Goal: Task Accomplishment & Management: Manage account settings

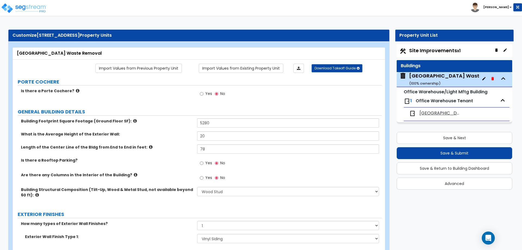
select select "7"
select select "1"
select select "5"
select select "1"
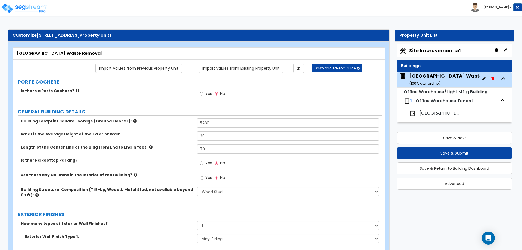
select select "1"
select select "4"
select select "2"
select select "1"
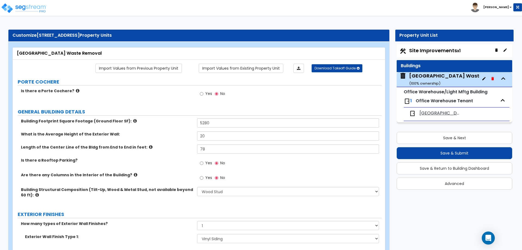
select select "2"
click at [459, 94] on small "Office Warehouse/Light Mftg Building" at bounding box center [446, 92] width 84 height 6
click at [485, 80] on icon "button" at bounding box center [484, 78] width 4 height 4
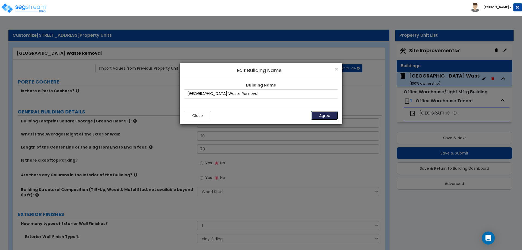
click at [321, 114] on button "Agree" at bounding box center [324, 115] width 27 height 9
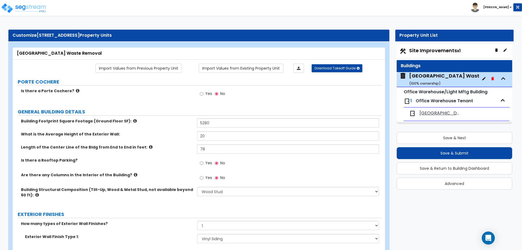
click at [446, 112] on span "Naples Waste Removal" at bounding box center [440, 113] width 42 height 6
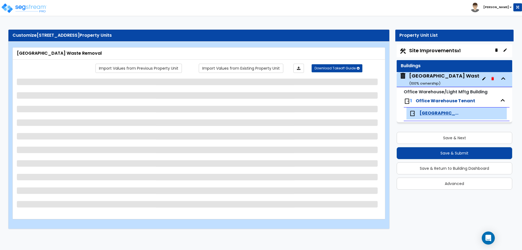
select select "3"
select select "2"
select select "1"
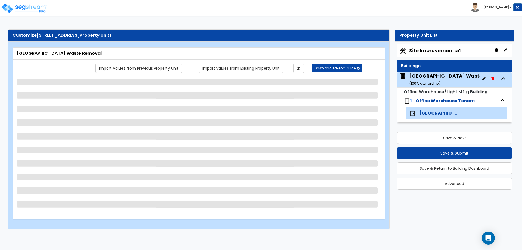
select select "3"
select select "1"
select select "2"
select select "1"
select select "4"
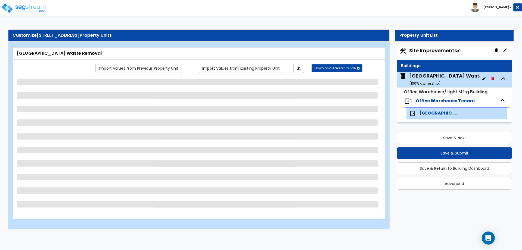
select select "2"
select select "1"
select select "2"
select select "1"
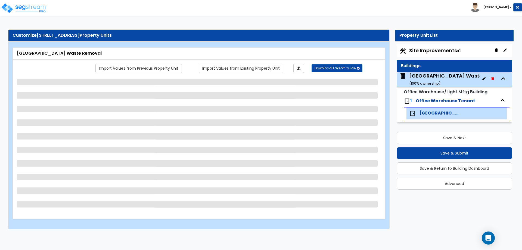
select select "1"
select select "2"
select select "1"
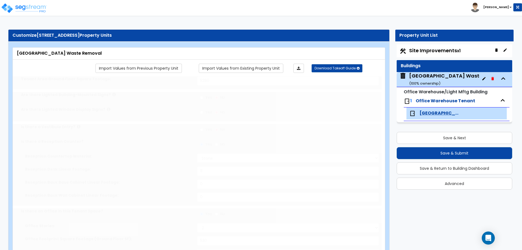
type input "1"
select select "2"
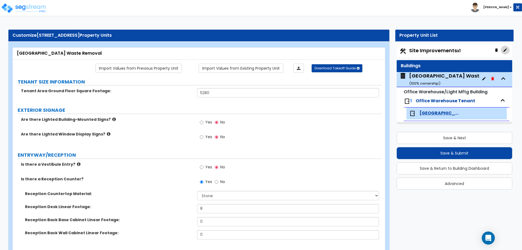
click at [505, 49] on icon "button" at bounding box center [505, 50] width 4 height 4
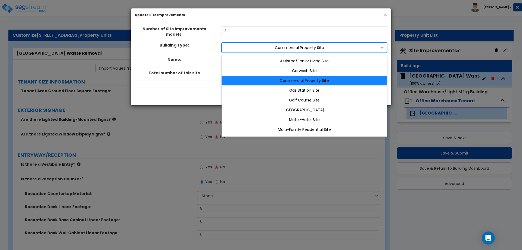
click at [346, 46] on div at bounding box center [300, 47] width 150 height 7
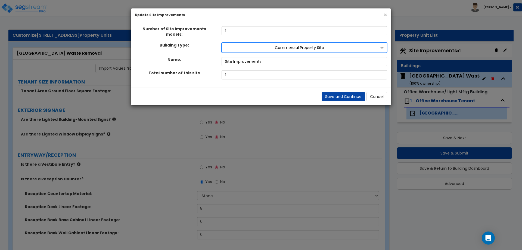
click at [346, 46] on div at bounding box center [300, 47] width 150 height 7
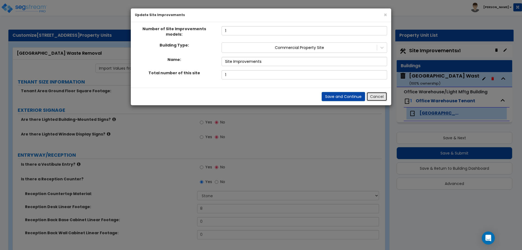
click at [375, 95] on button "Cancel" at bounding box center [376, 96] width 21 height 9
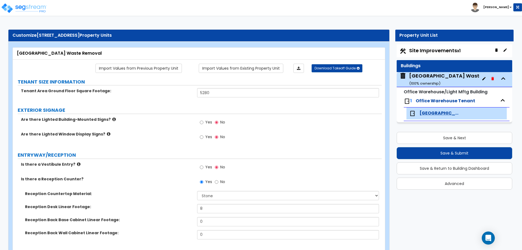
click at [437, 111] on span "[GEOGRAPHIC_DATA] Waste Removal" at bounding box center [440, 113] width 42 height 6
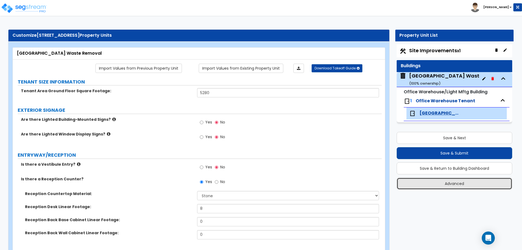
click at [452, 181] on button "Advanced" at bounding box center [455, 184] width 116 height 12
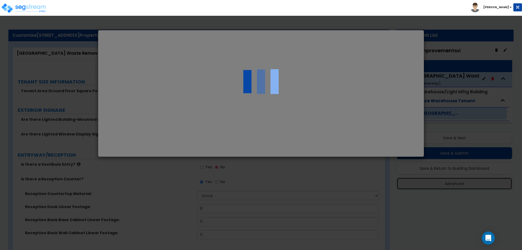
select select "MA"
type input "1,040,000"
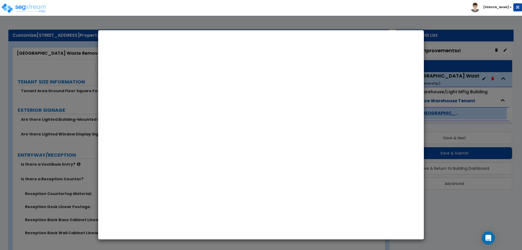
select select "2024"
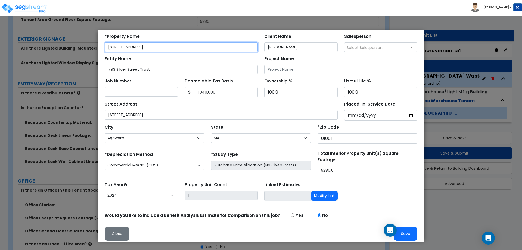
scroll to position [71, 0]
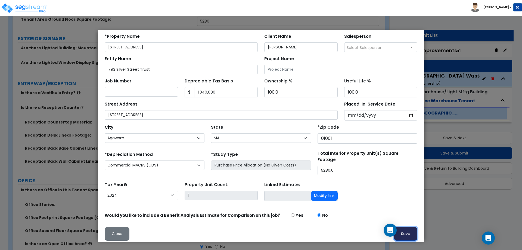
click at [402, 227] on button "Save" at bounding box center [405, 234] width 23 height 14
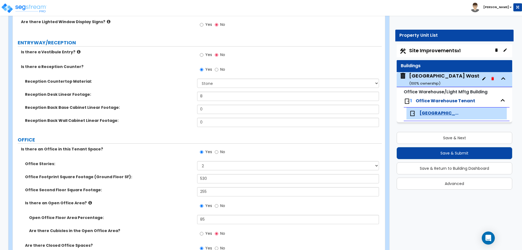
scroll to position [117, 0]
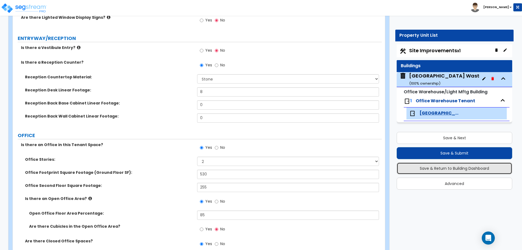
click at [450, 168] on button "Save & Return to Building Dashboard" at bounding box center [455, 168] width 116 height 12
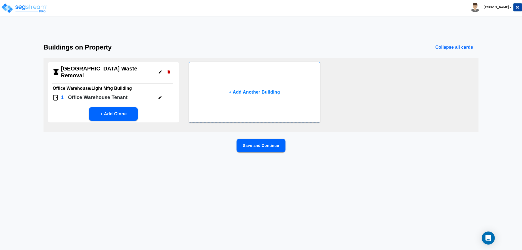
scroll to position [0, 0]
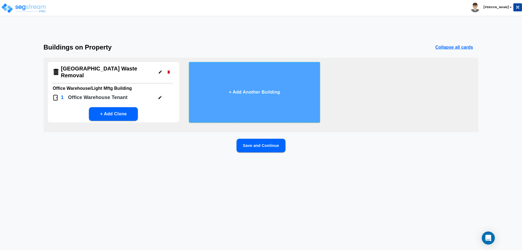
click at [259, 91] on button "+ Add Another Building" at bounding box center [254, 92] width 131 height 60
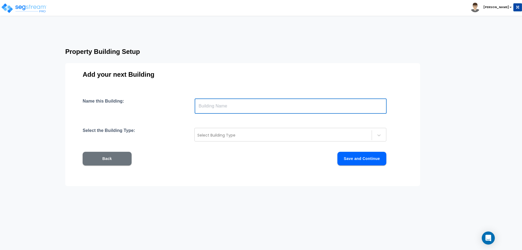
click at [222, 102] on input "text" at bounding box center [291, 105] width 192 height 15
type input "Steel Structure"
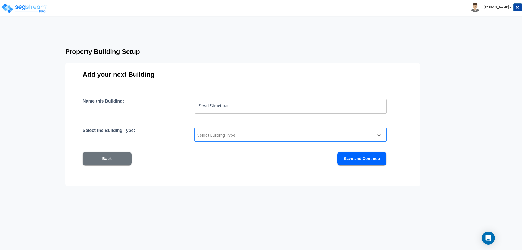
click at [229, 134] on div at bounding box center [283, 135] width 172 height 7
click at [487, 238] on icon "Open Intercom Messenger" at bounding box center [488, 237] width 6 height 7
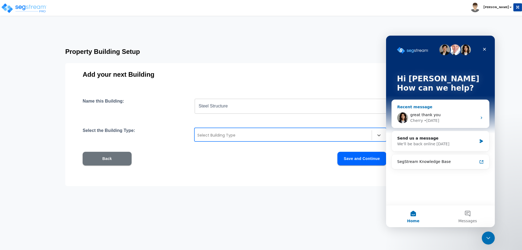
click at [440, 114] on div "great thank you" at bounding box center [443, 115] width 67 height 6
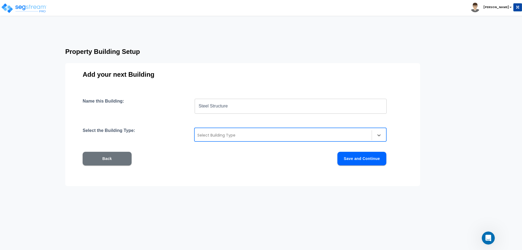
scroll to position [1179, 0]
click at [489, 237] on icon "Open Intercom Messenger" at bounding box center [487, 237] width 9 height 9
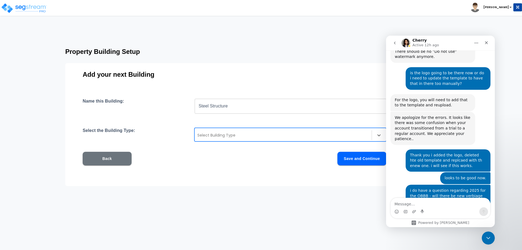
click at [393, 43] on icon "go back" at bounding box center [395, 43] width 4 height 4
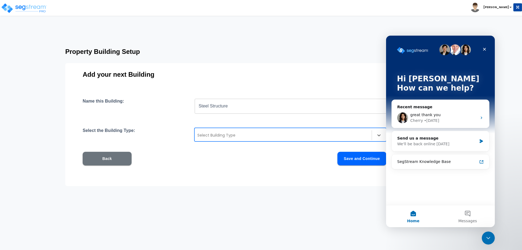
scroll to position [0, 0]
click at [425, 144] on div "We'll be back online on Monday" at bounding box center [437, 144] width 80 height 6
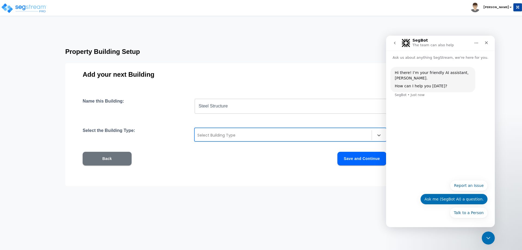
click at [465, 199] on button "Ask me (SegBot AI) a question." at bounding box center [453, 199] width 67 height 11
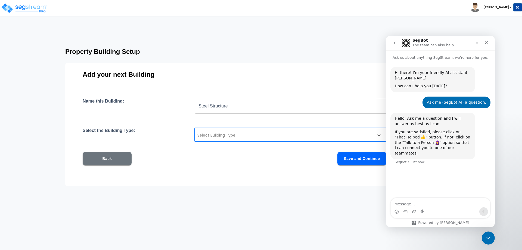
click at [449, 201] on textarea "Message…" at bounding box center [440, 202] width 99 height 9
type textarea "hi, how do i add a shed/moveable structure?"
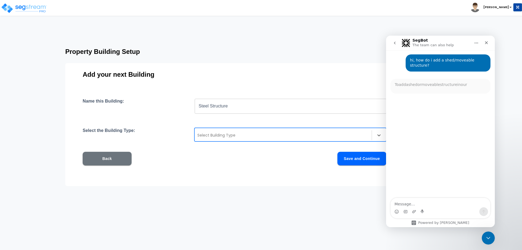
scroll to position [1, 0]
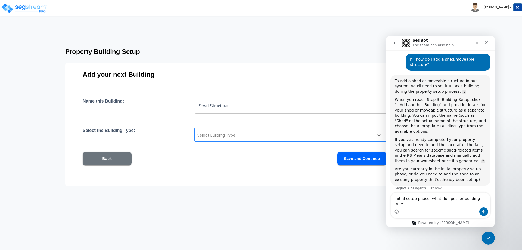
type textarea "initial setup phase. what do i put for building type?"
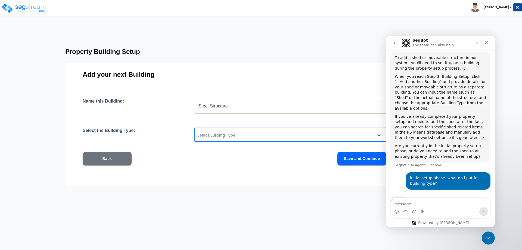
scroll to position [235, 0]
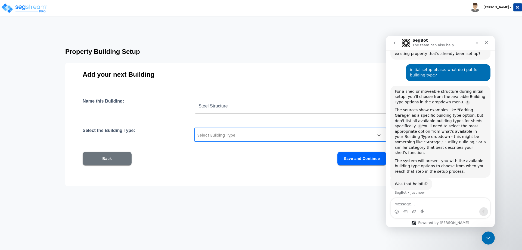
click at [286, 133] on div at bounding box center [283, 135] width 172 height 7
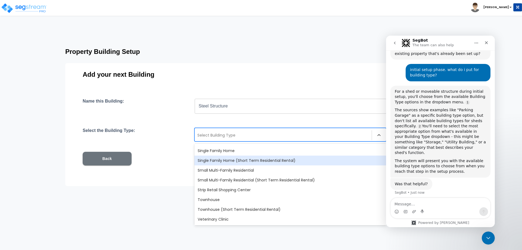
scroll to position [469, 0]
click at [272, 132] on div at bounding box center [283, 135] width 172 height 7
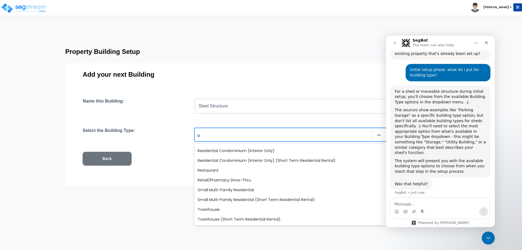
scroll to position [0, 0]
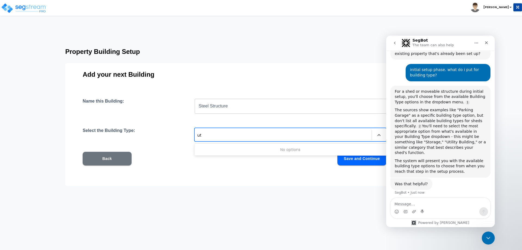
type input "u"
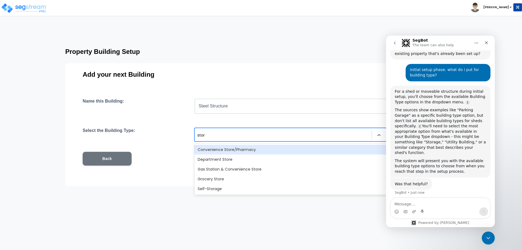
type input "stor"
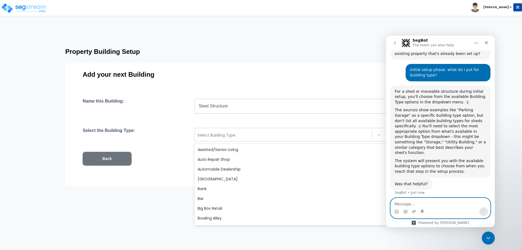
click at [444, 207] on textarea "Message…" at bounding box center [440, 202] width 99 height 9
type textarea "storage or utilitiy building is not an option"
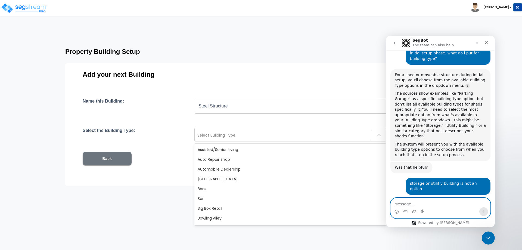
scroll to position [360, 0]
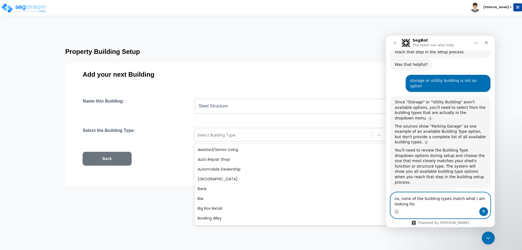
type textarea "no, none of the building types match what i am looking for.."
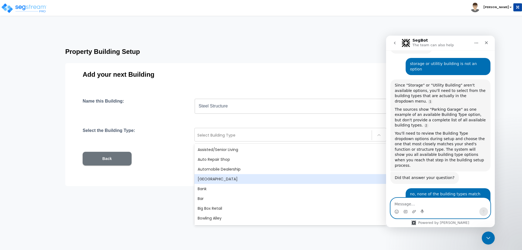
scroll to position [474, 0]
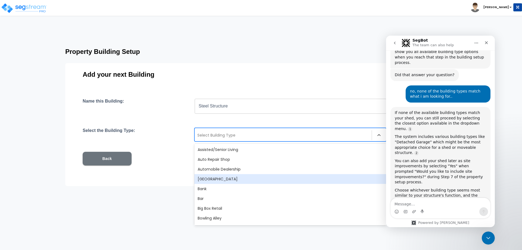
click at [205, 176] on div "Auxiliary Building" at bounding box center [290, 179] width 192 height 10
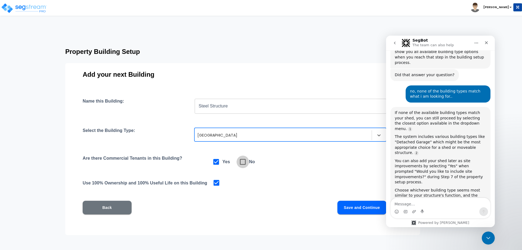
click at [243, 162] on icon at bounding box center [243, 162] width 8 height 8
checkbox input "false"
checkbox input "true"
click at [362, 203] on button "Save and Continue" at bounding box center [361, 208] width 49 height 14
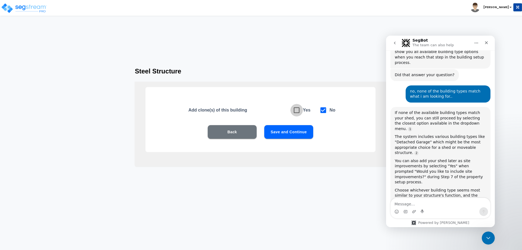
click at [294, 110] on icon at bounding box center [297, 110] width 6 height 6
checkbox input "true"
checkbox input "false"
click at [282, 128] on button "Save and Continue" at bounding box center [288, 132] width 49 height 14
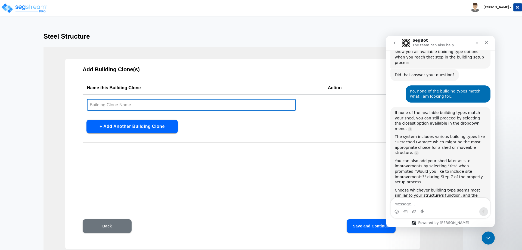
click at [226, 107] on input "text" at bounding box center [191, 105] width 209 height 12
type input "S"
type input "Shed 1"
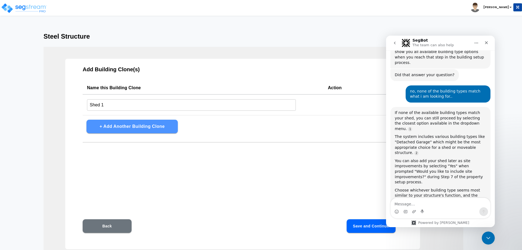
click at [139, 131] on button "+ Add Another Building Clone" at bounding box center [131, 127] width 91 height 14
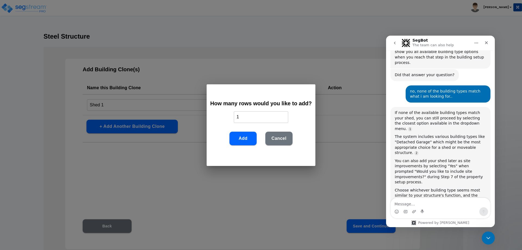
click at [253, 114] on input "1" at bounding box center [261, 117] width 54 height 12
click at [238, 140] on button "Add" at bounding box center [242, 139] width 27 height 14
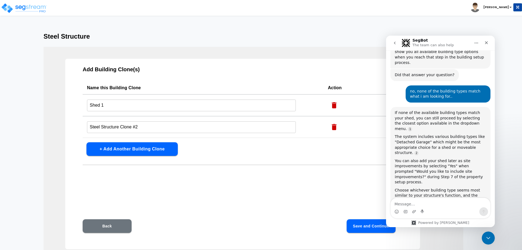
click at [195, 128] on input "Steel Structure Clone #2" at bounding box center [191, 127] width 209 height 12
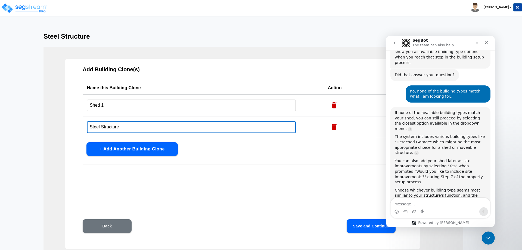
type input "Steel"
type input "Shed 2"
click at [361, 229] on button "Save and Continue" at bounding box center [371, 226] width 49 height 14
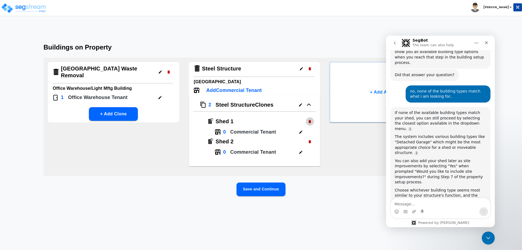
click at [310, 122] on icon "button" at bounding box center [310, 121] width 2 height 3
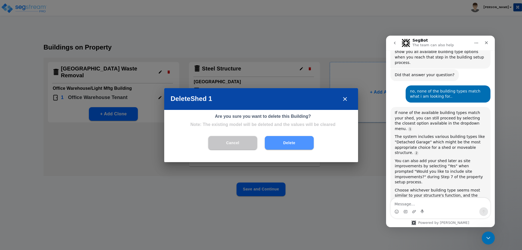
click at [294, 139] on button "Delete" at bounding box center [289, 143] width 49 height 14
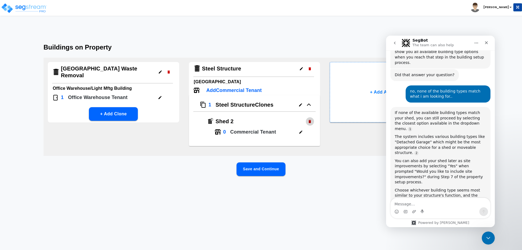
click at [309, 123] on icon "button" at bounding box center [310, 121] width 4 height 4
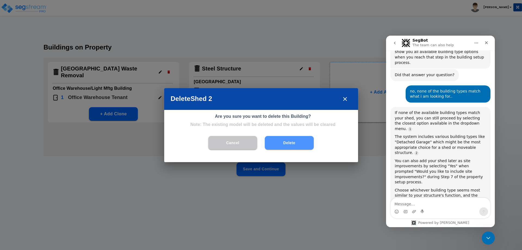
click at [294, 144] on button "Delete" at bounding box center [289, 143] width 49 height 14
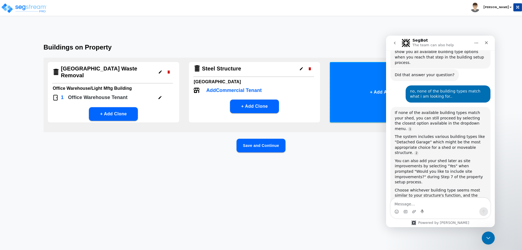
click at [370, 90] on button "+ Add Another Building" at bounding box center [395, 92] width 131 height 60
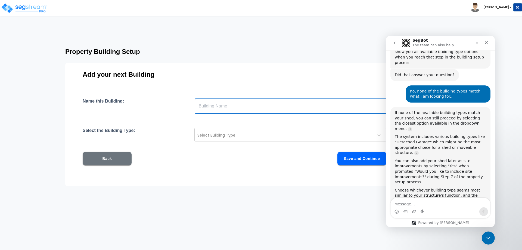
click at [322, 100] on input "text" at bounding box center [291, 105] width 192 height 15
type input "S"
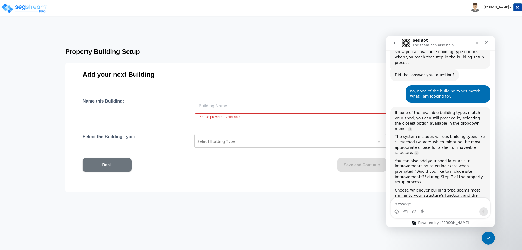
click at [227, 102] on input "text" at bounding box center [291, 105] width 192 height 15
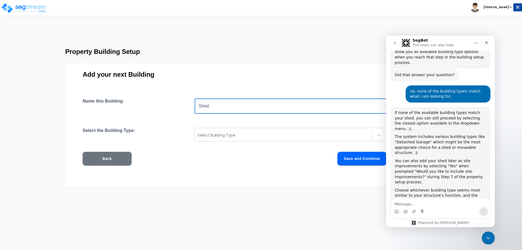
type input "Shed"
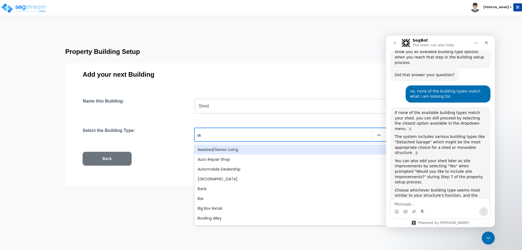
type input "aux"
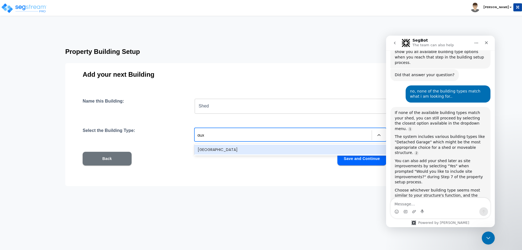
click at [226, 146] on div "Auxiliary Building" at bounding box center [290, 150] width 192 height 10
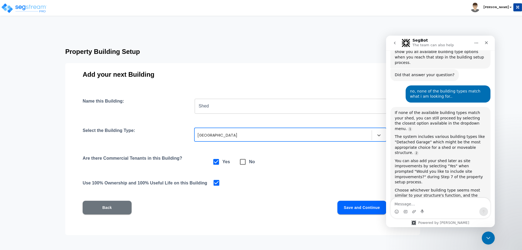
click at [244, 163] on icon at bounding box center [243, 162] width 8 height 8
checkbox input "false"
checkbox input "true"
click at [352, 205] on button "Save and Continue" at bounding box center [361, 208] width 49 height 14
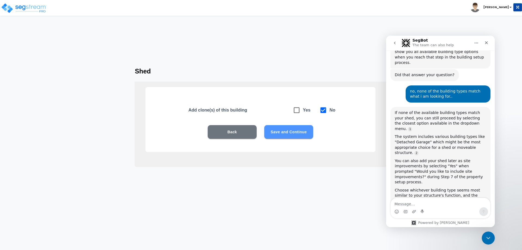
click at [291, 133] on button "Save and Continue" at bounding box center [288, 132] width 49 height 14
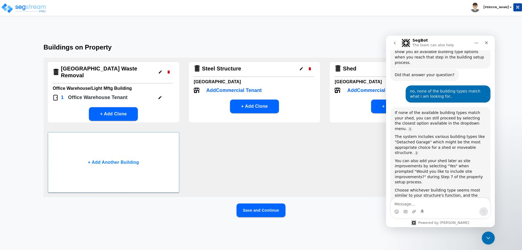
click at [259, 207] on button "Save and Continue" at bounding box center [260, 210] width 49 height 14
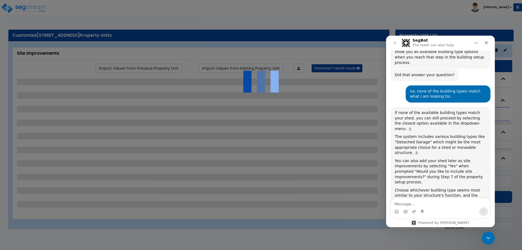
scroll to position [9, 0]
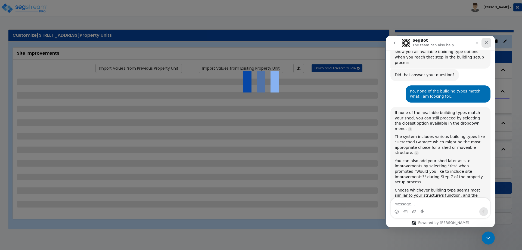
select select "2"
select select "4"
select select "2"
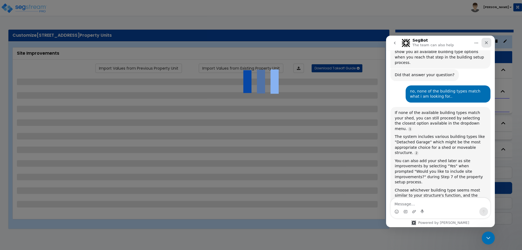
select select "2"
select select "1"
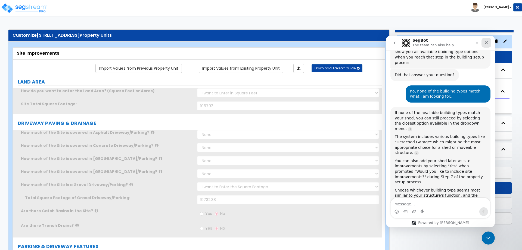
click at [487, 42] on icon "Close" at bounding box center [486, 42] width 3 height 3
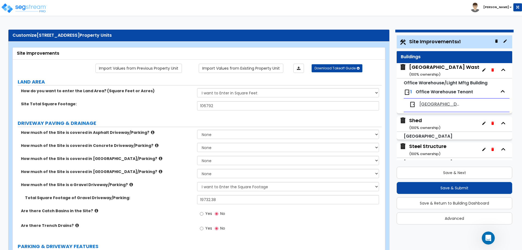
click at [417, 147] on div "Steel Structure ( 100 % ownership)" at bounding box center [427, 150] width 37 height 14
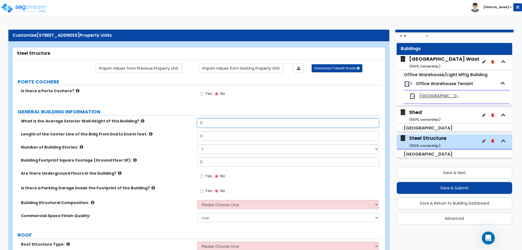
click at [206, 125] on input "0" at bounding box center [288, 122] width 182 height 9
type input "8"
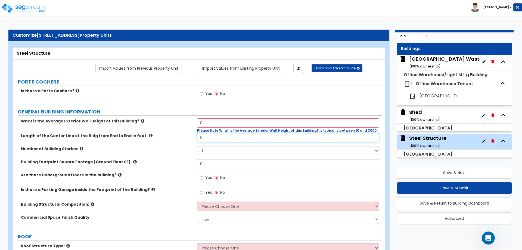
click at [213, 139] on input "0" at bounding box center [288, 137] width 182 height 9
type input "24"
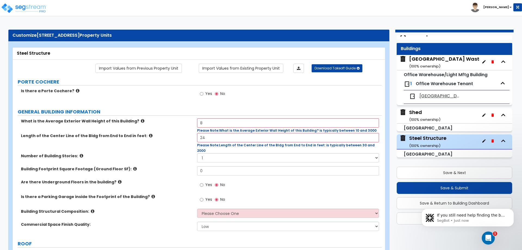
scroll to position [491, 0]
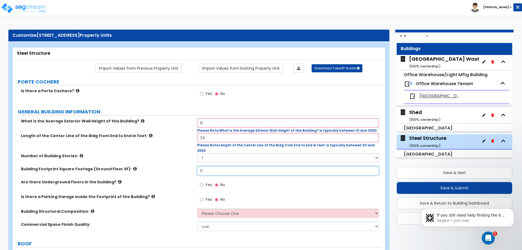
click at [206, 166] on input "0" at bounding box center [288, 170] width 182 height 9
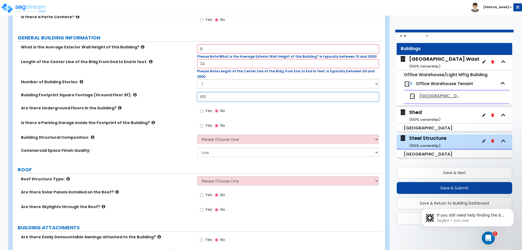
scroll to position [79, 0]
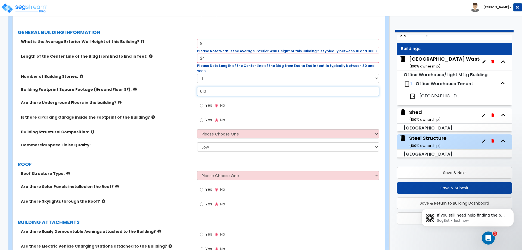
type input "610"
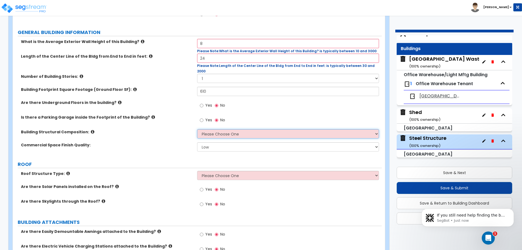
click at [216, 129] on select "Please Choose One Tilt-up Wall Construction Reinforced Concrete Structural Stee…" at bounding box center [288, 133] width 182 height 9
click at [197, 129] on select "Please Choose One Tilt-up Wall Construction Reinforced Concrete Structural Stee…" at bounding box center [288, 133] width 182 height 9
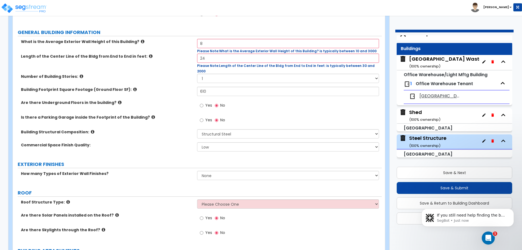
click at [91, 130] on icon at bounding box center [93, 132] width 4 height 4
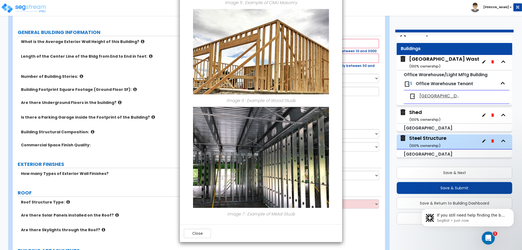
scroll to position [534, 0]
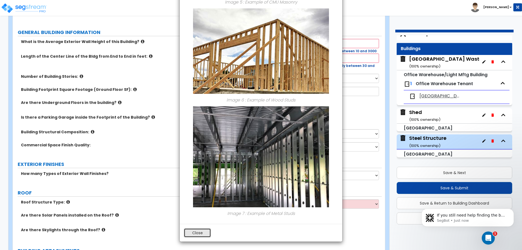
click at [197, 235] on button "Close" at bounding box center [197, 232] width 27 height 9
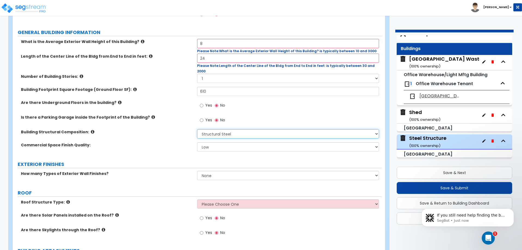
click at [209, 129] on select "Please Choose One Tilt-up Wall Construction Reinforced Concrete Structural Stee…" at bounding box center [288, 133] width 182 height 9
click at [197, 129] on select "Please Choose One Tilt-up Wall Construction Reinforced Concrete Structural Stee…" at bounding box center [288, 133] width 182 height 9
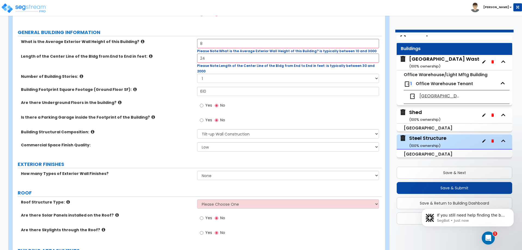
click at [91, 130] on icon at bounding box center [93, 132] width 4 height 4
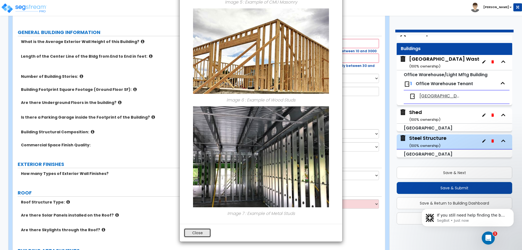
click at [194, 231] on button "Close" at bounding box center [197, 232] width 27 height 9
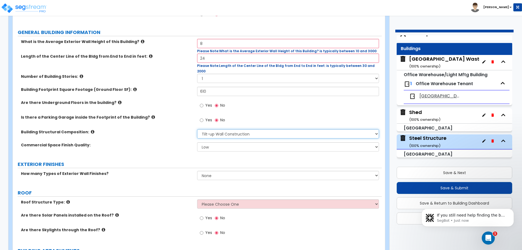
click at [214, 130] on select "Please Choose One Tilt-up Wall Construction Reinforced Concrete Structural Stee…" at bounding box center [288, 133] width 182 height 9
select select "8"
click at [197, 129] on select "Please Choose One Tilt-up Wall Construction Reinforced Concrete Structural Stee…" at bounding box center [288, 133] width 182 height 9
click at [211, 142] on select "Low Average High" at bounding box center [288, 146] width 182 height 9
select select "1"
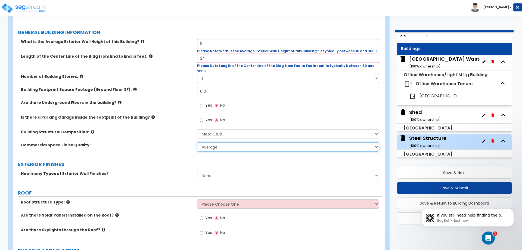
click at [197, 142] on select "Low Average High" at bounding box center [288, 146] width 182 height 9
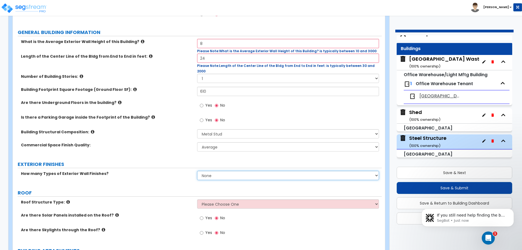
click at [208, 171] on select "None 1 2 3" at bounding box center [288, 175] width 182 height 9
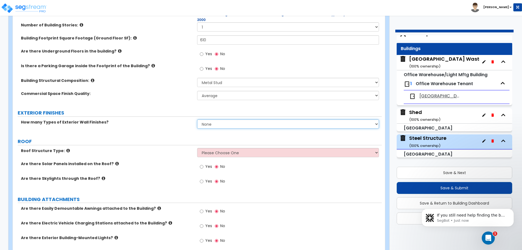
scroll to position [140, 0]
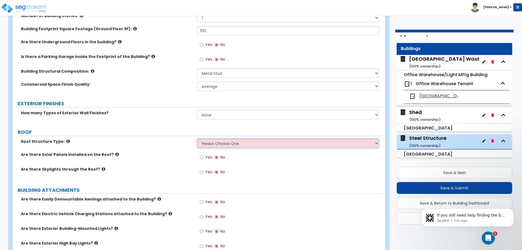
click at [206, 139] on select "Please Choose One Gable Roof Flat Roof Hybrid Gable & Flat Roof" at bounding box center [288, 143] width 182 height 9
click at [211, 139] on select "Please Choose One Gable Roof Flat Roof Hybrid Gable & Flat Roof" at bounding box center [288, 143] width 182 height 9
click at [218, 139] on select "Please Choose One Gable Roof Flat Roof Hybrid Gable & Flat Roof" at bounding box center [288, 143] width 182 height 9
select select "2"
click at [197, 139] on select "Please Choose One Gable Roof Flat Roof Hybrid Gable & Flat Roof" at bounding box center [288, 143] width 182 height 9
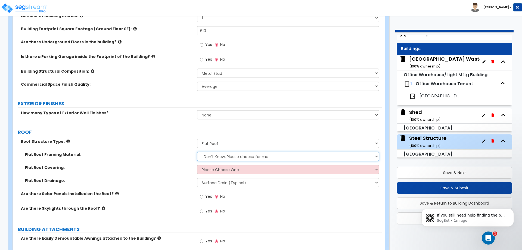
click at [211, 154] on select "I Don't Know, Please choose for me Metal Wood" at bounding box center [288, 156] width 182 height 9
select select "1"
click at [197, 152] on select "I Don't Know, Please choose for me Metal Wood" at bounding box center [288, 156] width 182 height 9
click at [213, 166] on select "Please Choose One Rolled Asphalt PVC Membrane Plastic (EPDM) Membrane Asphalt F…" at bounding box center [288, 169] width 182 height 9
click at [212, 165] on select "Please Choose One Rolled Asphalt PVC Membrane Plastic (EPDM) Membrane Asphalt F…" at bounding box center [288, 169] width 182 height 9
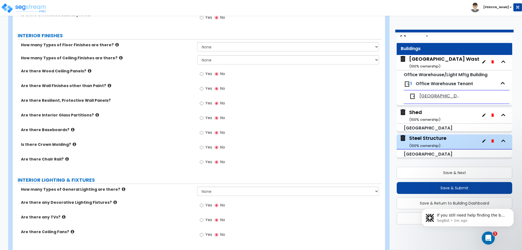
scroll to position [689, 0]
click at [484, 236] on icon "Open Intercom Messenger" at bounding box center [487, 237] width 9 height 9
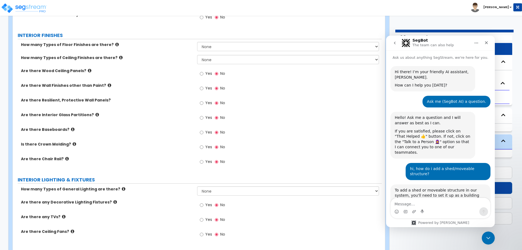
scroll to position [506, 0]
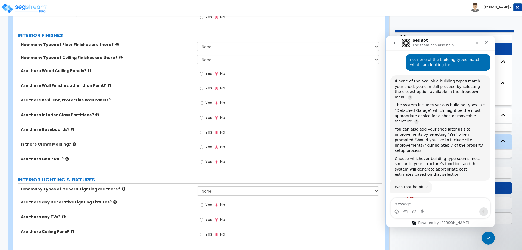
click at [443, 203] on textarea "Message…" at bounding box center [440, 202] width 99 height 9
type textarea "yes it is a metal carport"
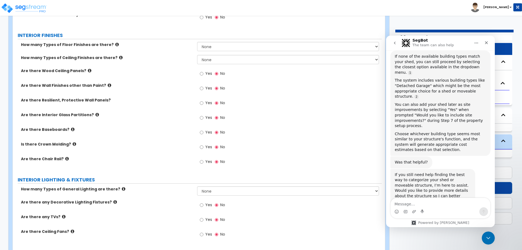
scroll to position [639, 0]
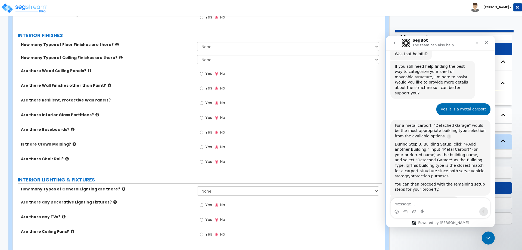
click at [368, 141] on div "Yes No" at bounding box center [289, 148] width 184 height 15
click at [486, 43] on icon "Close" at bounding box center [486, 42] width 3 height 3
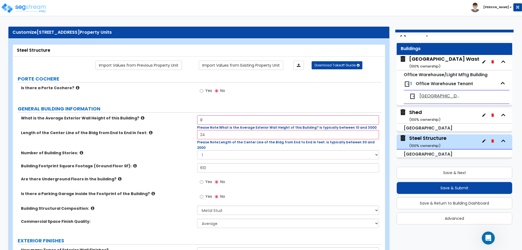
scroll to position [0, 0]
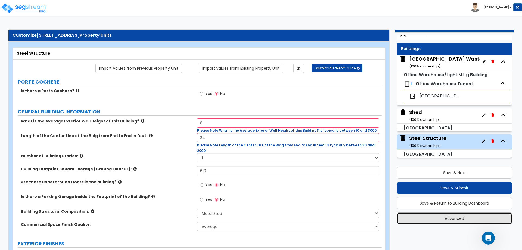
click at [453, 217] on button "Advanced" at bounding box center [455, 218] width 116 height 12
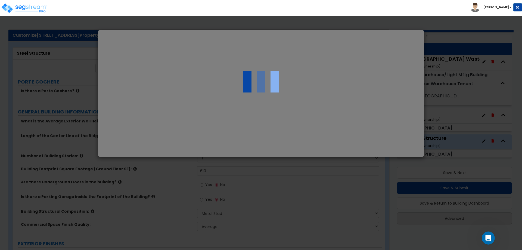
select select "MA"
select select "2024"
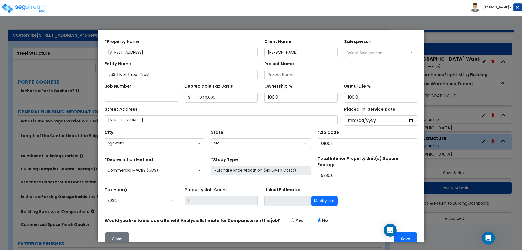
scroll to position [23, 0]
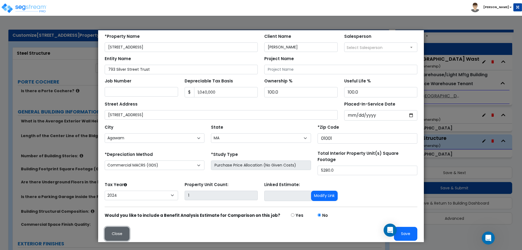
click at [123, 229] on button "Close" at bounding box center [117, 234] width 25 height 14
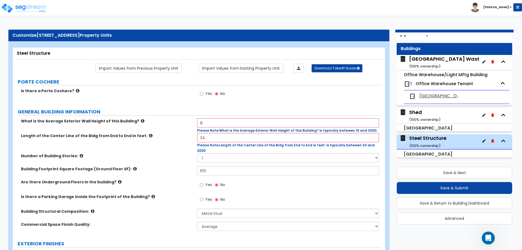
scroll to position [0, 0]
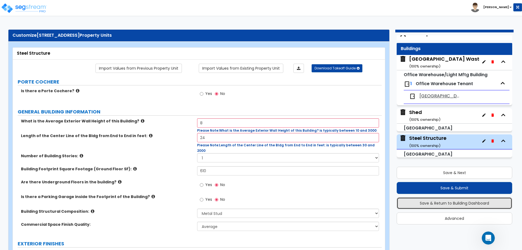
drag, startPoint x: 454, startPoint y: 203, endPoint x: 474, endPoint y: 202, distance: 19.6
click at [474, 202] on button "Save & Return to Building Dashboard" at bounding box center [455, 203] width 116 height 12
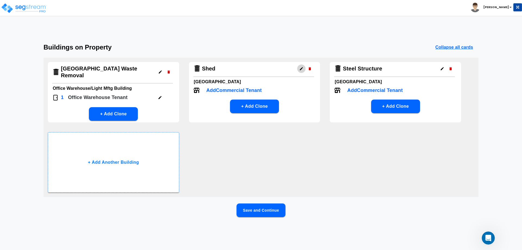
click at [302, 69] on icon "button" at bounding box center [301, 69] width 4 height 4
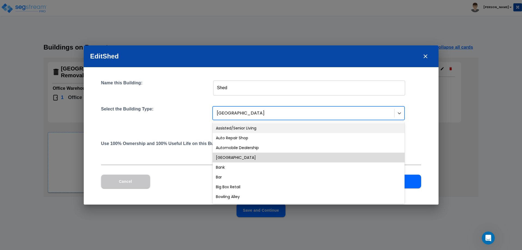
click at [265, 112] on div at bounding box center [304, 113] width 175 height 7
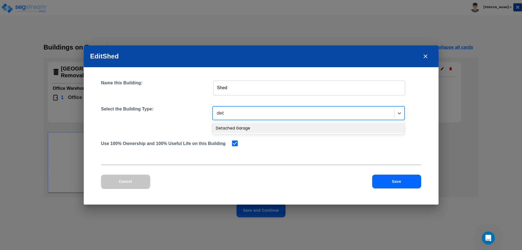
type input "deta"
click at [243, 132] on div "Detached Garage" at bounding box center [309, 128] width 192 height 10
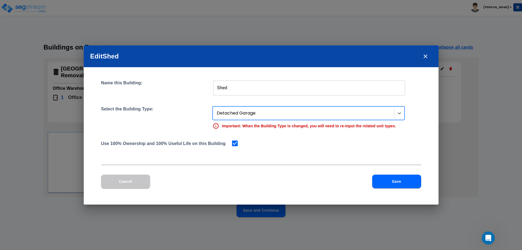
click at [374, 180] on button "Save" at bounding box center [396, 182] width 49 height 14
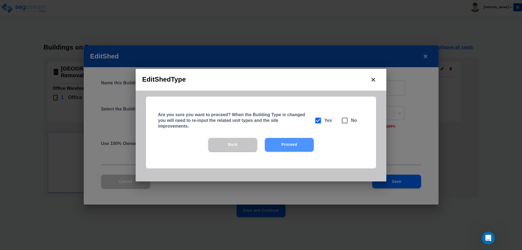
click at [292, 145] on button "Proceed" at bounding box center [289, 145] width 49 height 14
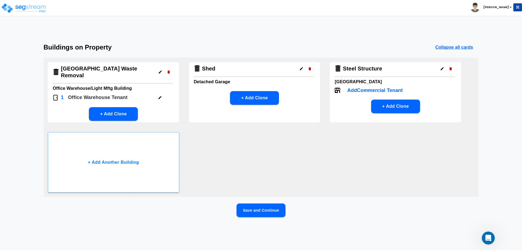
click at [443, 68] on icon "button" at bounding box center [442, 68] width 3 height 3
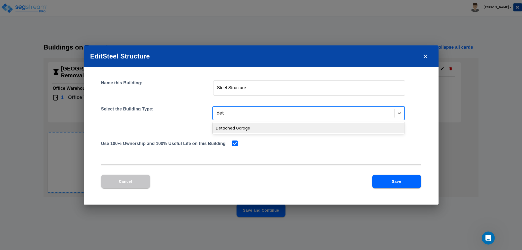
type input "deta"
click at [298, 128] on div "Detached Garage" at bounding box center [309, 128] width 192 height 10
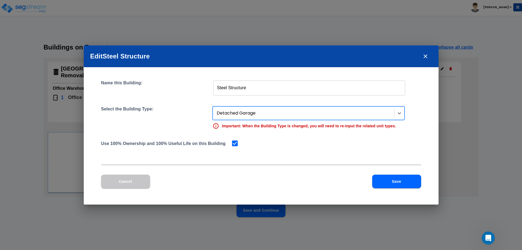
click at [394, 181] on button "Save" at bounding box center [396, 182] width 49 height 14
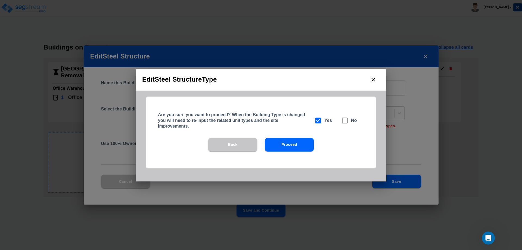
click at [299, 145] on button "Proceed" at bounding box center [289, 145] width 49 height 14
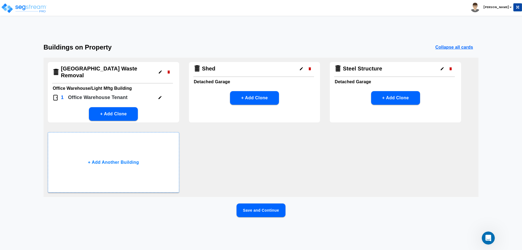
click at [275, 208] on button "Save and Continue" at bounding box center [260, 210] width 49 height 14
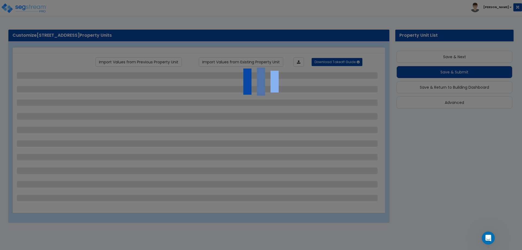
scroll to position [9, 0]
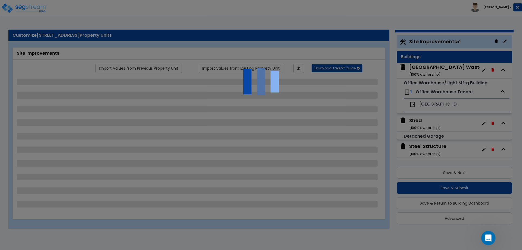
select select "2"
select select "4"
select select "2"
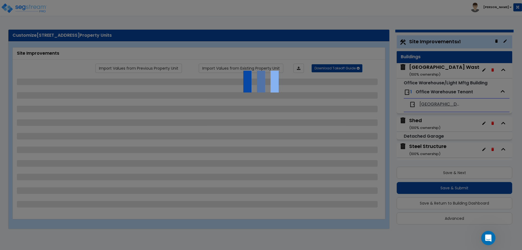
select select "2"
select select "1"
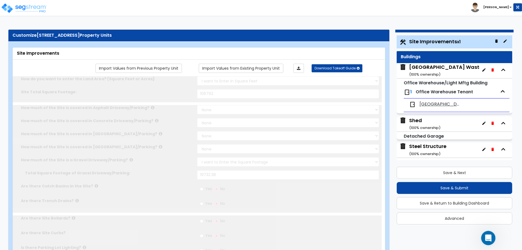
click at [482, 234] on div "Open Intercom Messenger" at bounding box center [487, 237] width 18 height 18
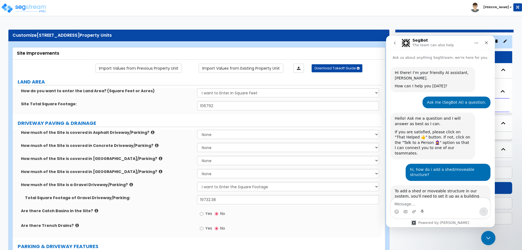
scroll to position [600, 0]
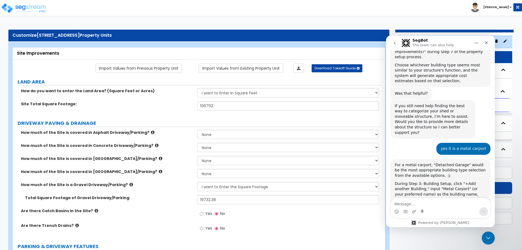
click at [485, 42] on icon "Close" at bounding box center [486, 43] width 4 height 4
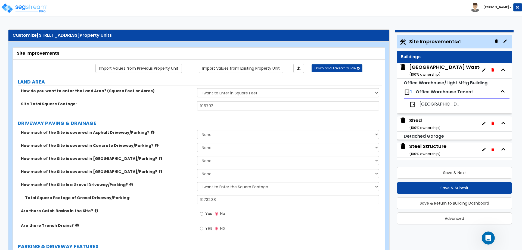
click at [432, 144] on div "Steel Structure ( 100 % ownership)" at bounding box center [427, 150] width 37 height 14
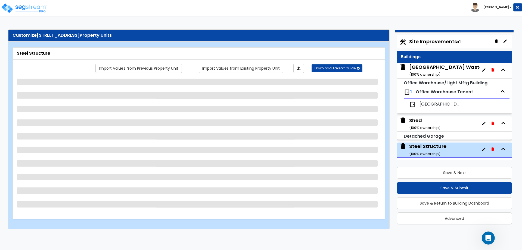
scroll to position [8, 0]
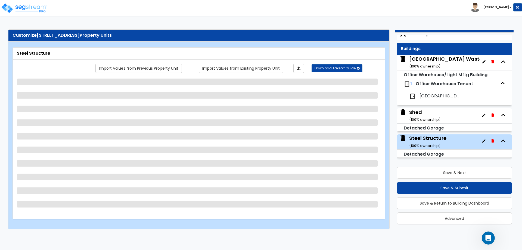
select select "2"
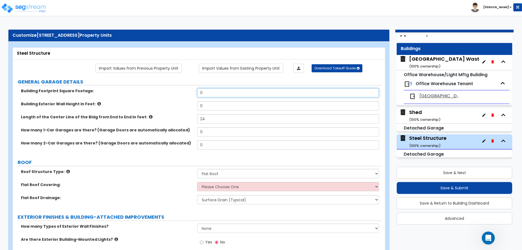
click at [211, 94] on input "0" at bounding box center [288, 92] width 182 height 9
type input "610"
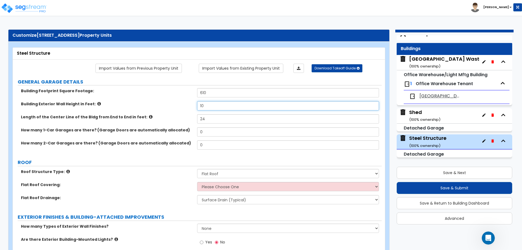
type input "10"
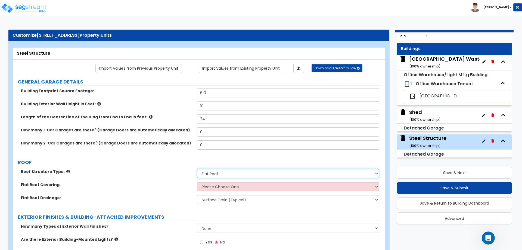
click at [208, 170] on select "Please Choose One Gable Roof Flat Roof" at bounding box center [288, 173] width 182 height 9
click at [208, 171] on select "Please Choose One Gable Roof Flat Roof" at bounding box center [288, 173] width 182 height 9
click at [210, 185] on select "Please Choose One Rolled Asphalt PVC Membrane Plastic (EPDM) Membrane Asphalt F…" at bounding box center [288, 186] width 182 height 9
click at [210, 173] on select "Please Choose One Gable Roof Flat Roof" at bounding box center [288, 173] width 182 height 9
select select "0"
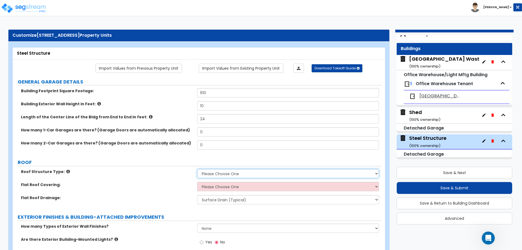
click at [197, 169] on select "Please Choose One Gable Roof Flat Roof" at bounding box center [288, 173] width 182 height 9
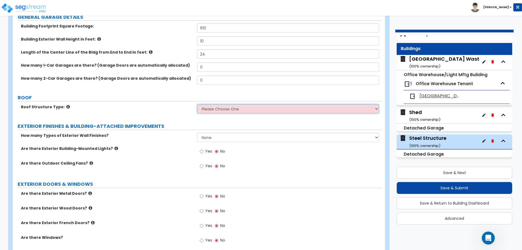
scroll to position [74, 0]
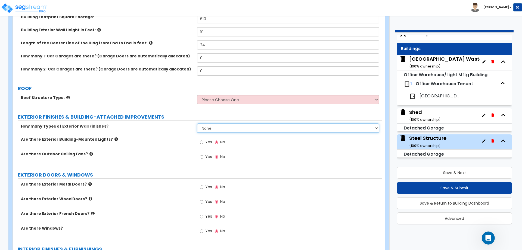
click at [204, 132] on select "None 1 2 3" at bounding box center [288, 127] width 182 height 9
select select "1"
click at [197, 123] on select "None 1 2 3" at bounding box center [288, 127] width 182 height 9
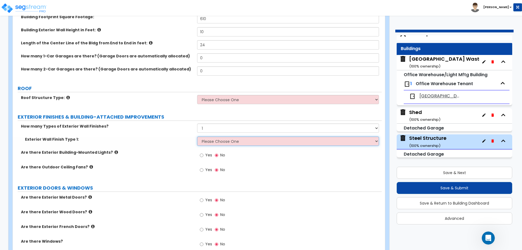
click at [203, 142] on select "Please Choose One Common/Shared Wall Brick Veneer Stone Veneer Wood Siding Viny…" at bounding box center [288, 140] width 182 height 9
select select "15"
click at [197, 136] on select "Please Choose One Common/Shared Wall Brick Veneer Stone Veneer Wood Siding Viny…" at bounding box center [288, 140] width 182 height 9
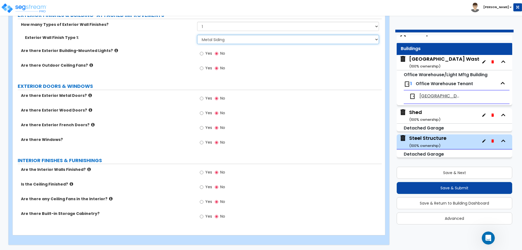
scroll to position [176, 0]
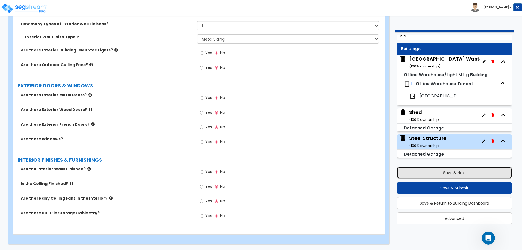
click at [447, 172] on button "Save & Next" at bounding box center [455, 173] width 116 height 12
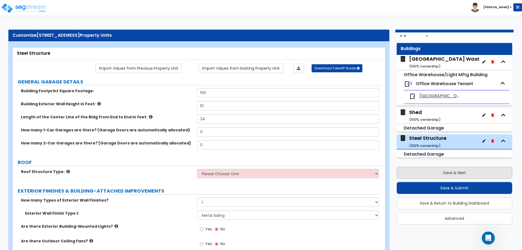
select select "2"
select select "4"
select select "2"
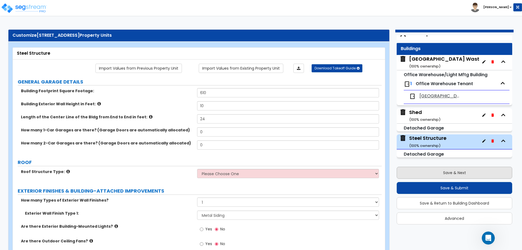
select select "2"
select select "1"
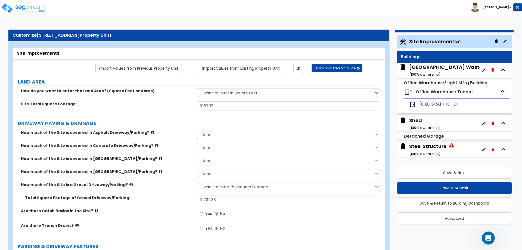
click at [418, 120] on div "Shed ( 100 % ownership)" at bounding box center [424, 124] width 31 height 14
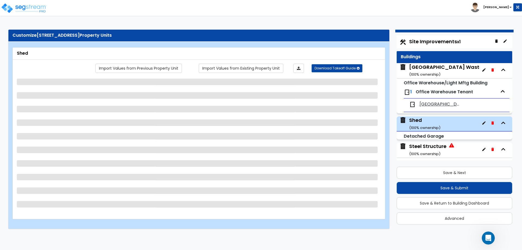
scroll to position [8, 0]
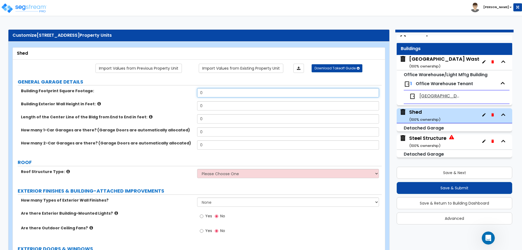
click at [213, 96] on input "0" at bounding box center [288, 92] width 182 height 9
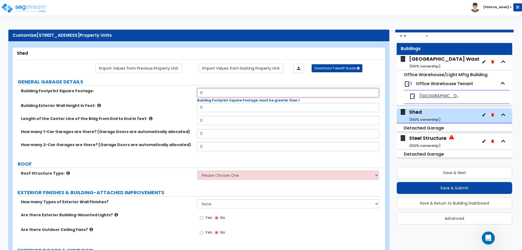
click at [213, 96] on input "0" at bounding box center [288, 92] width 182 height 9
type input "60"
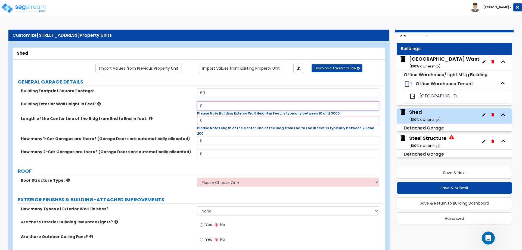
type input "8"
type input "10"
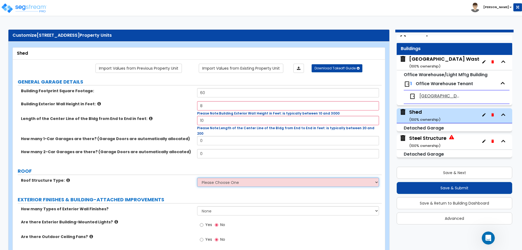
click at [218, 178] on select "Please Choose One Gable Roof Flat Roof" at bounding box center [288, 182] width 182 height 9
select select "1"
click at [197, 178] on select "Please Choose One Gable Roof Flat Roof" at bounding box center [288, 182] width 182 height 9
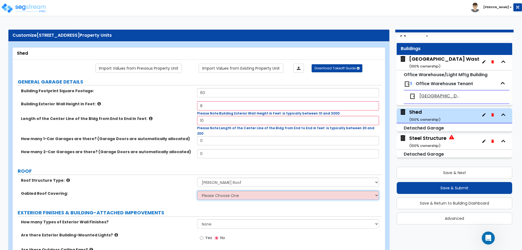
click at [213, 191] on select "Please Choose One Asphalt Shingle Clay Tile Wood Shingle Metal Shingle Standing…" at bounding box center [288, 195] width 182 height 9
select select "1"
click at [197, 191] on select "Please Choose One Asphalt Shingle Clay Tile Wood Shingle Metal Shingle Standing…" at bounding box center [288, 195] width 182 height 9
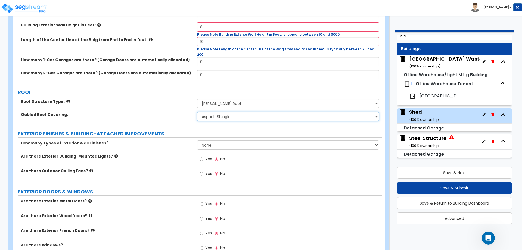
scroll to position [79, 0]
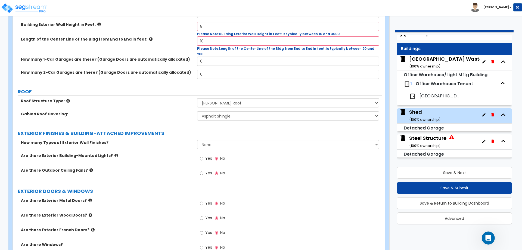
click at [66, 99] on icon at bounding box center [68, 101] width 4 height 4
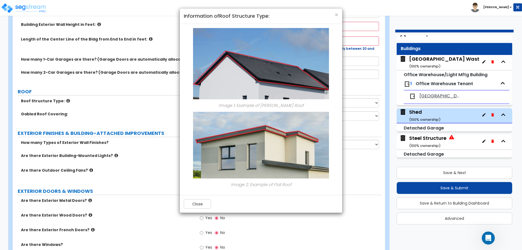
click at [65, 95] on div "× Information of Roof Structure Type: Image 1: Example of Gable Roof Image 2: E…" at bounding box center [261, 125] width 522 height 250
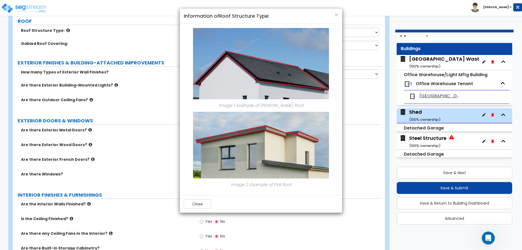
scroll to position [179, 0]
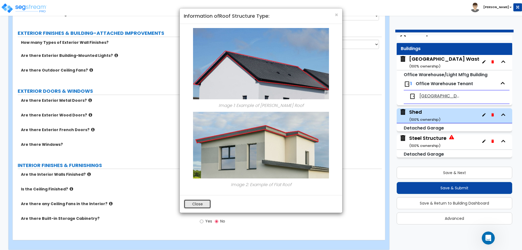
click at [193, 203] on button "Close" at bounding box center [197, 203] width 27 height 9
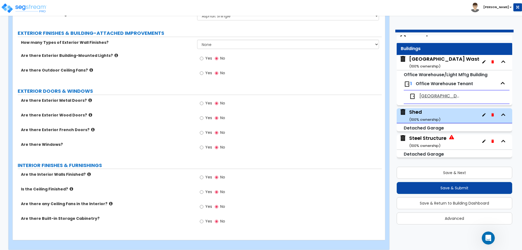
click at [204, 143] on label "Yes" at bounding box center [206, 147] width 12 height 9
click at [203, 144] on input "Yes" at bounding box center [202, 147] width 4 height 6
radio input "true"
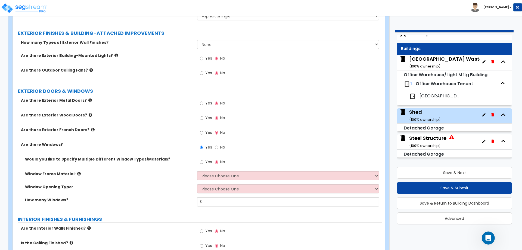
click at [204, 114] on label "Yes" at bounding box center [206, 118] width 12 height 9
click at [203, 115] on input "Yes" at bounding box center [202, 118] width 4 height 6
radio input "true"
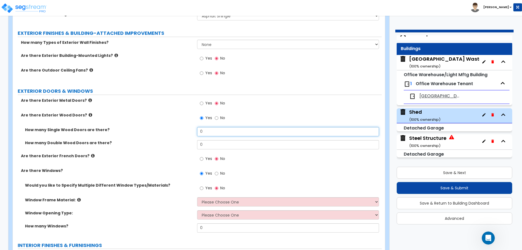
click at [209, 127] on input "0" at bounding box center [288, 131] width 182 height 9
click at [89, 113] on icon at bounding box center [91, 115] width 4 height 4
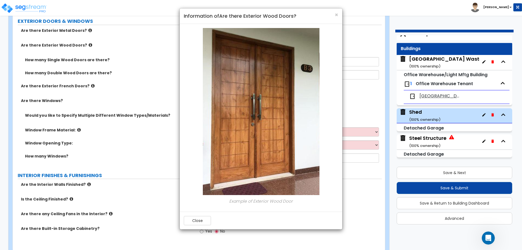
scroll to position [250, 0]
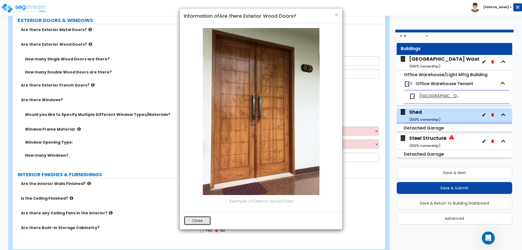
click at [196, 219] on button "Close" at bounding box center [197, 220] width 27 height 9
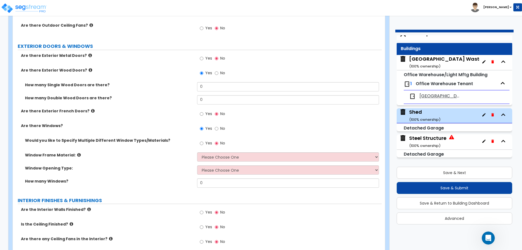
scroll to position [222, 0]
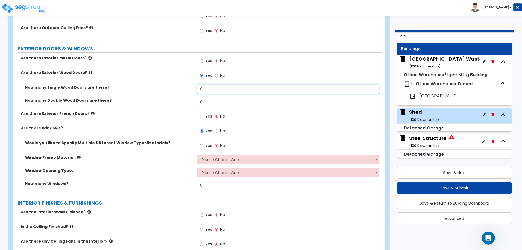
click at [216, 85] on input "0" at bounding box center [288, 89] width 182 height 9
type input "1"
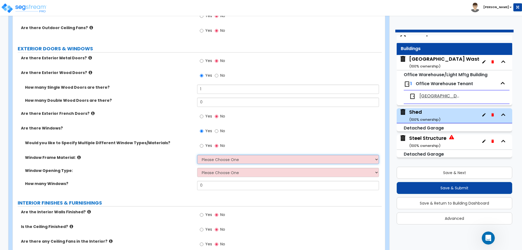
click at [210, 155] on select "Please Choose One Vinyl Aluminum Wood" at bounding box center [288, 159] width 182 height 9
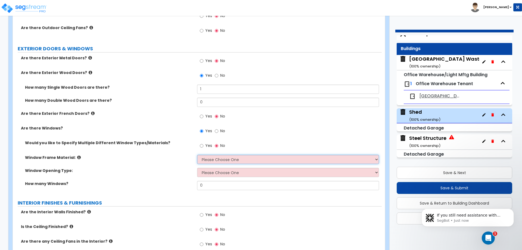
scroll to position [634, 0]
select select "3"
click at [197, 155] on select "Please Choose One Vinyl Aluminum Wood" at bounding box center [288, 159] width 182 height 9
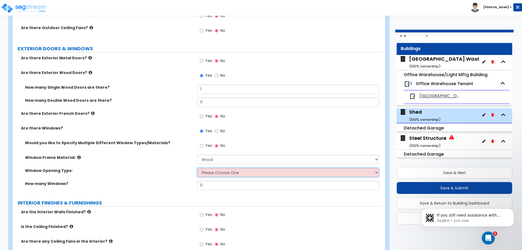
click at [207, 169] on select "Please Choose One Sliding Window Fixed/Picture Window Awning Window Swing/Casem…" at bounding box center [288, 172] width 182 height 9
select select "2"
click at [197, 168] on select "Please Choose One Sliding Window Fixed/Picture Window Awning Window Swing/Casem…" at bounding box center [288, 172] width 182 height 9
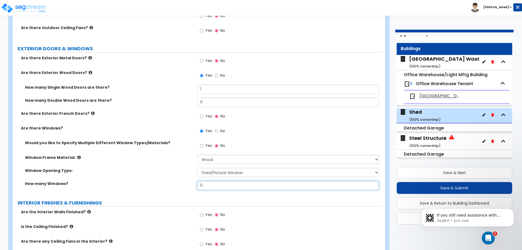
click at [207, 182] on input "0" at bounding box center [288, 185] width 182 height 9
type input "2"
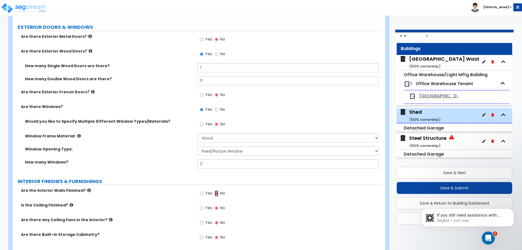
scroll to position [259, 0]
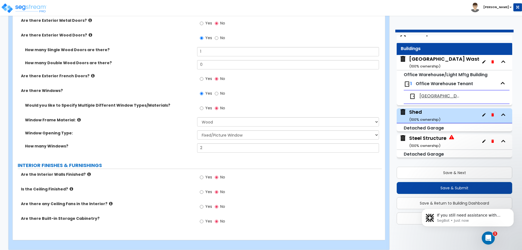
click at [511, 202] on body "If you still need assistance with setting up your metal carport or have other q…" at bounding box center [467, 216] width 104 height 34
click at [486, 201] on body "If you still need assistance with setting up your metal carport or have other q…" at bounding box center [467, 216] width 104 height 34
click at [450, 178] on button "Save & Next" at bounding box center [455, 173] width 116 height 12
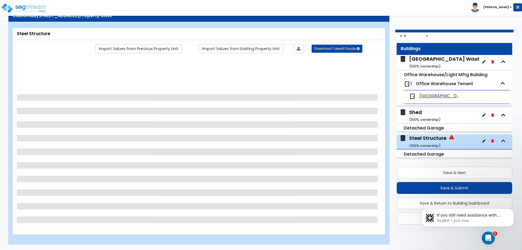
select select "1"
select select "15"
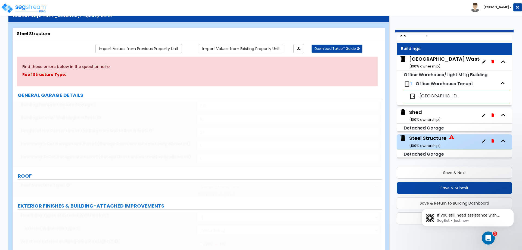
scroll to position [257, 0]
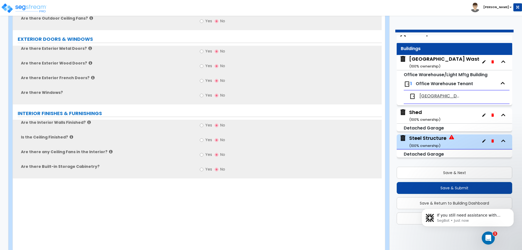
click at [477, 203] on body "If you still need assistance with setting up your metal carport or have other q…" at bounding box center [467, 216] width 104 height 34
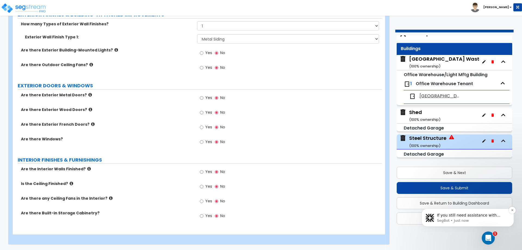
scroll to position [211, 0]
click at [488, 241] on icon "Open Intercom Messenger" at bounding box center [487, 237] width 9 height 9
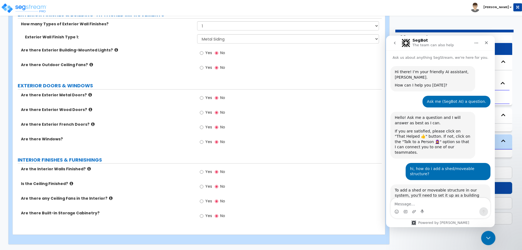
scroll to position [643, 0]
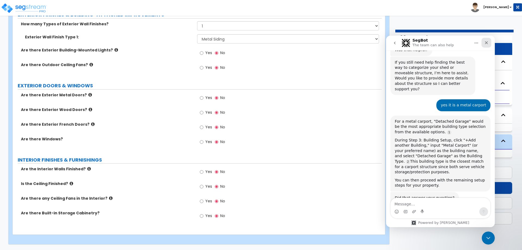
click at [487, 40] on div "Close" at bounding box center [486, 43] width 10 height 10
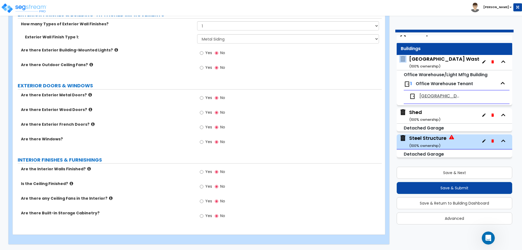
click at [487, 40] on div "Site Improvements x1 Buildings Naples Waste Removal ( 100 % ownership) Office W…" at bounding box center [455, 97] width 116 height 125
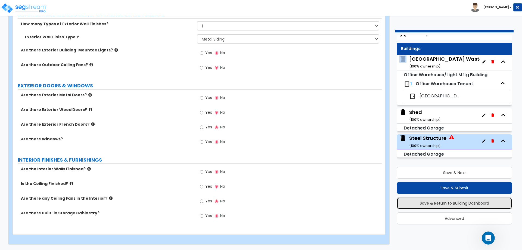
click at [455, 201] on button "Save & Return to Building Dashboard" at bounding box center [455, 203] width 116 height 12
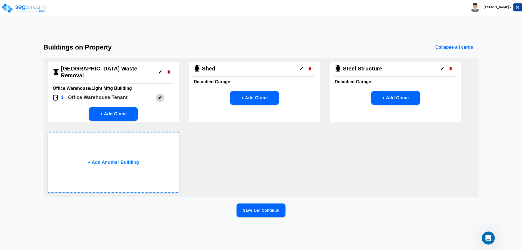
click at [158, 95] on icon "button" at bounding box center [160, 97] width 4 height 4
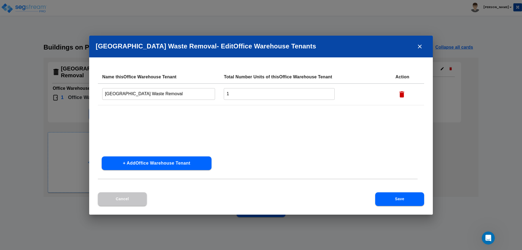
click at [420, 48] on icon "close" at bounding box center [419, 46] width 7 height 7
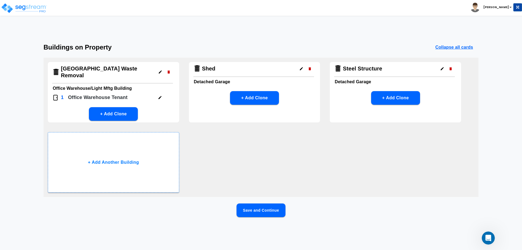
click at [159, 70] on icon "button" at bounding box center [160, 72] width 4 height 4
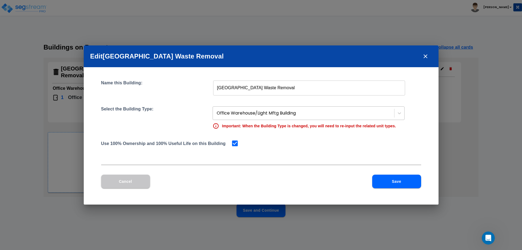
click at [228, 114] on div at bounding box center [304, 113] width 175 height 7
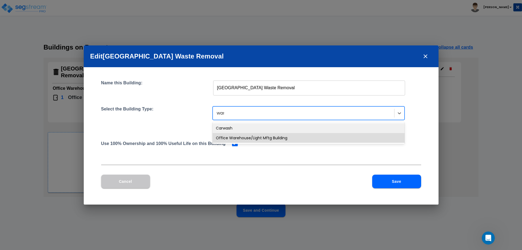
type input "ware"
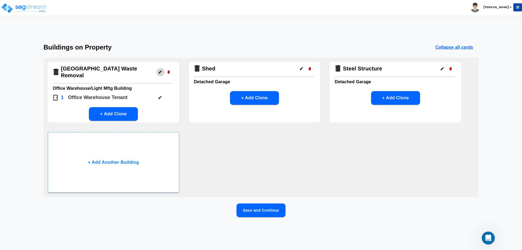
click at [267, 215] on button "Save and Continue" at bounding box center [260, 210] width 49 height 14
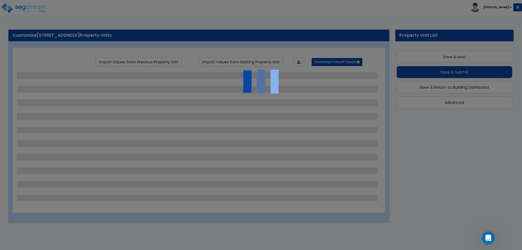
scroll to position [9, 0]
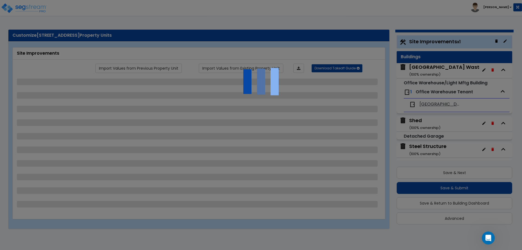
select select "2"
select select "4"
select select "2"
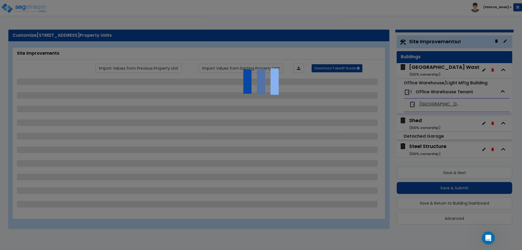
select select "2"
select select "1"
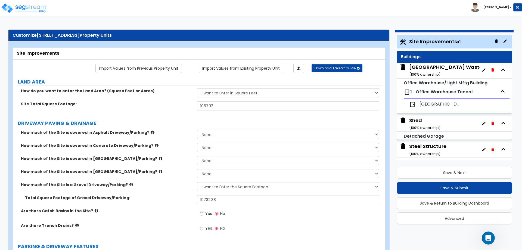
click at [428, 64] on div "Naples Waste Removal ( 100 % ownership)" at bounding box center [457, 71] width 97 height 14
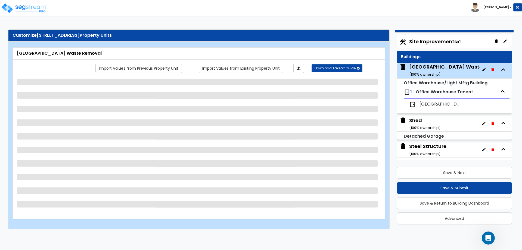
scroll to position [8, 0]
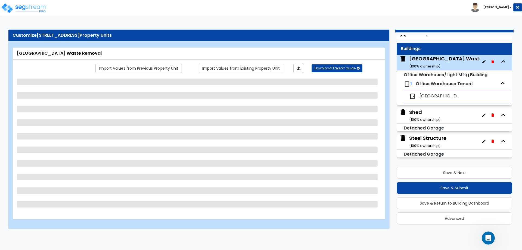
select select "7"
select select "1"
select select "5"
select select "1"
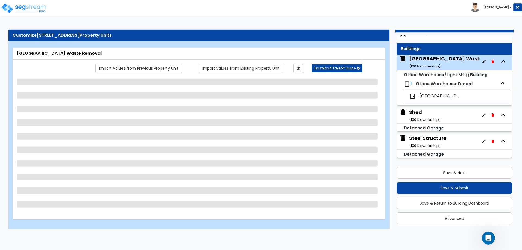
select select "1"
select select "4"
select select "2"
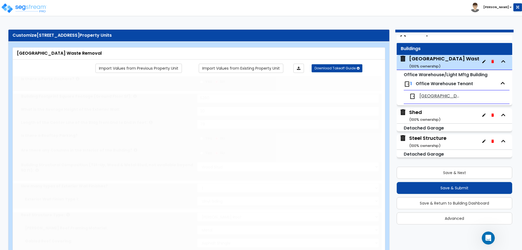
radio input "true"
select select "1"
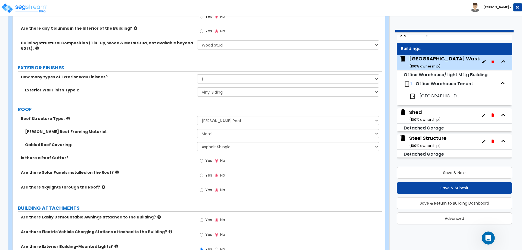
scroll to position [151, 0]
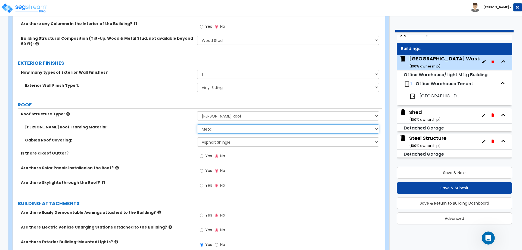
click at [215, 129] on select "I don't know, Please Choose for me Metal Wood" at bounding box center [288, 128] width 182 height 9
click at [197, 124] on select "I don't know, Please Choose for me Metal Wood" at bounding box center [288, 128] width 182 height 9
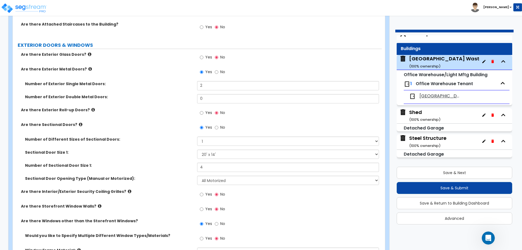
scroll to position [531, 0]
click at [213, 155] on select "Please Choose One 8' x 8' 10' x 10' 12' x 12' 20' x 14'" at bounding box center [288, 153] width 182 height 9
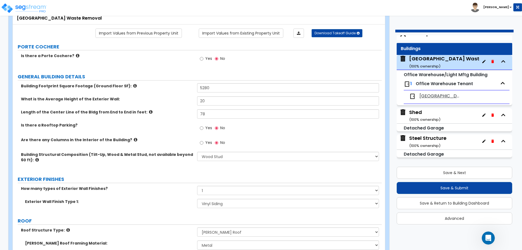
scroll to position [35, 0]
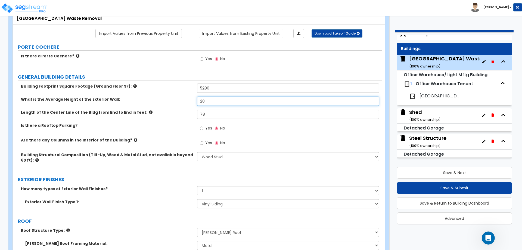
click at [218, 98] on input "20" at bounding box center [288, 101] width 182 height 9
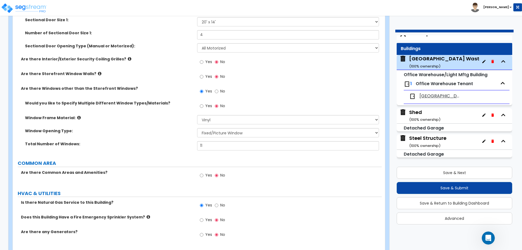
scroll to position [681, 0]
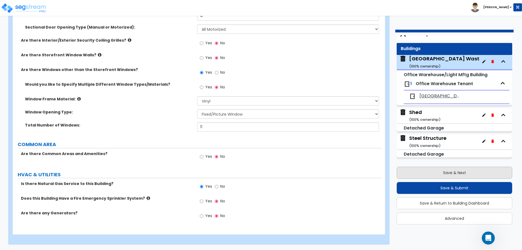
type input "24"
click at [450, 169] on button "Save & Next" at bounding box center [455, 173] width 116 height 12
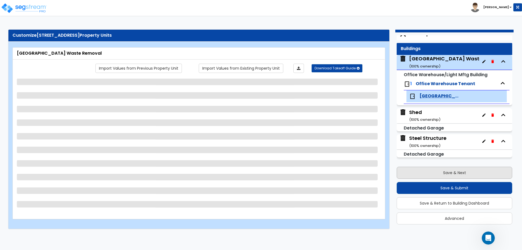
select select "3"
select select "2"
select select "1"
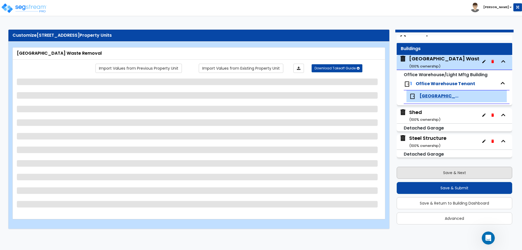
select select "3"
select select "1"
select select "2"
select select "1"
select select "4"
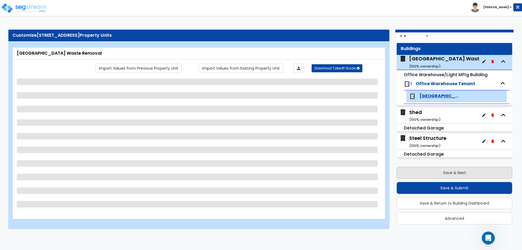
select select "2"
select select "1"
select select "2"
select select "1"
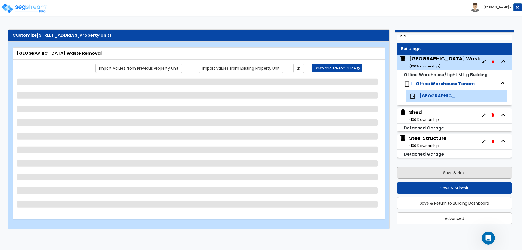
select select "1"
select select "2"
select select "1"
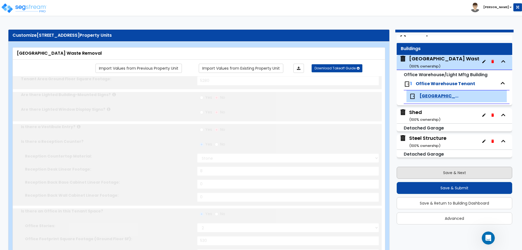
type input "1"
select select "2"
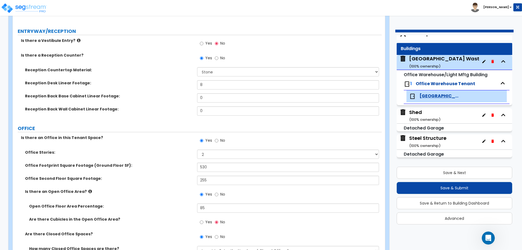
scroll to position [124, 0]
click at [155, 134] on label "Is there an Office in this Tenant Space?" at bounding box center [107, 136] width 172 height 5
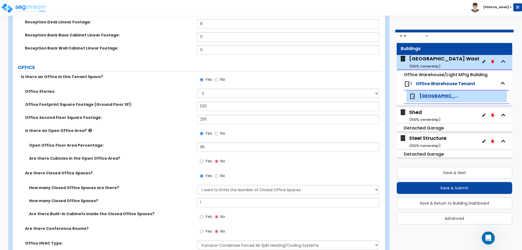
scroll to position [185, 0]
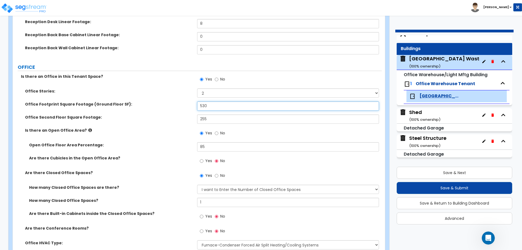
click at [214, 108] on input "530" at bounding box center [288, 105] width 182 height 9
type input "635"
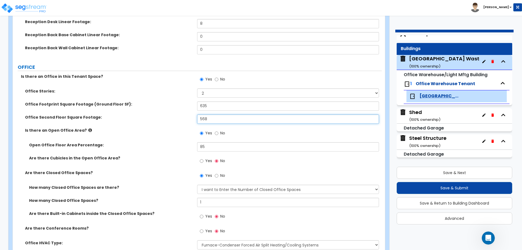
type input "568"
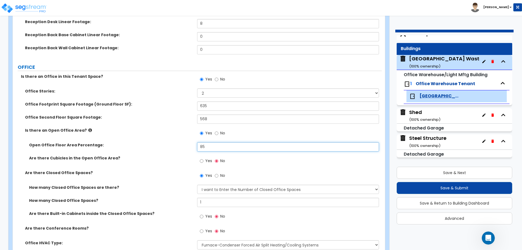
click at [210, 146] on input "85" at bounding box center [288, 146] width 182 height 9
type input "70"
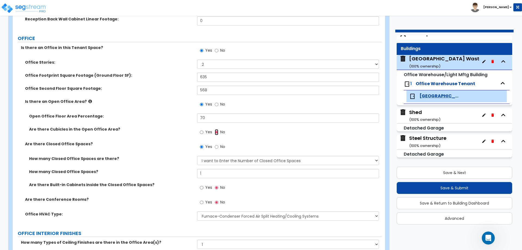
scroll to position [214, 0]
click at [205, 176] on input "1" at bounding box center [288, 172] width 182 height 9
click at [205, 176] on input "13" at bounding box center [288, 172] width 182 height 9
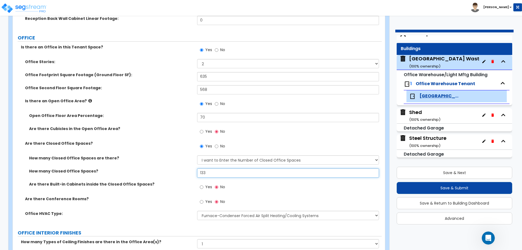
click at [205, 176] on input "133" at bounding box center [288, 172] width 182 height 9
type input "3"
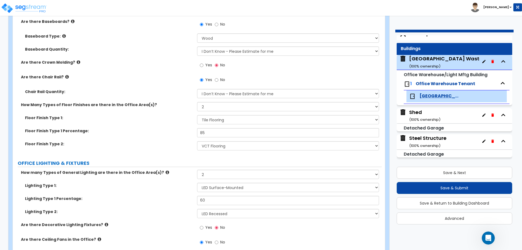
scroll to position [490, 0]
click at [207, 147] on select "None Tile Flooring Hardwood Flooring Resilient Laminate Flooring VCT Flooring S…" at bounding box center [288, 145] width 182 height 9
click at [197, 141] on select "None Tile Flooring Hardwood Flooring Resilient Laminate Flooring VCT Flooring S…" at bounding box center [288, 145] width 182 height 9
click at [219, 144] on select "None Tile Flooring Hardwood Flooring Resilient Laminate Flooring VCT Flooring S…" at bounding box center [288, 145] width 182 height 9
select select "3"
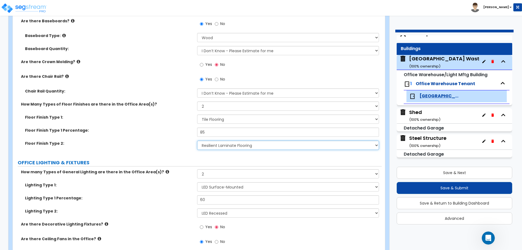
click at [197, 141] on select "None Tile Flooring Hardwood Flooring Resilient Laminate Flooring VCT Flooring S…" at bounding box center [288, 145] width 182 height 9
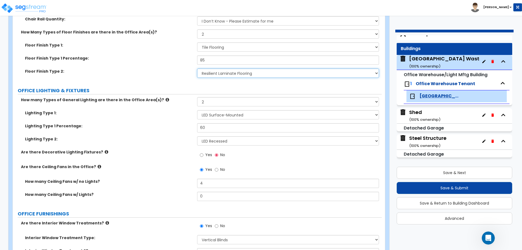
scroll to position [563, 0]
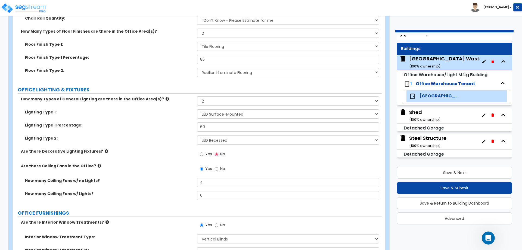
click at [218, 168] on label "No" at bounding box center [220, 169] width 10 height 9
click at [218, 168] on input "No" at bounding box center [217, 169] width 4 height 6
radio input "false"
radio input "true"
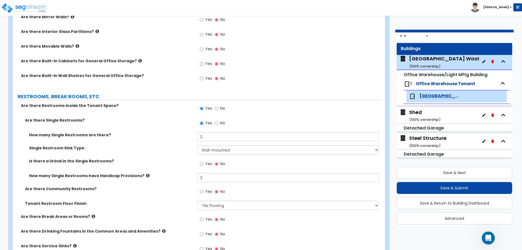
scroll to position [783, 0]
click at [215, 163] on input "No" at bounding box center [217, 164] width 4 height 6
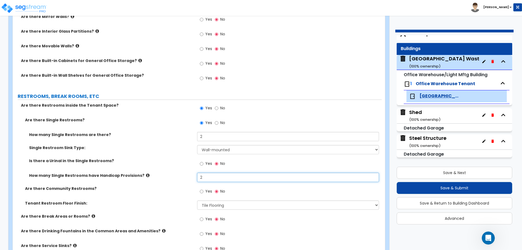
click at [210, 178] on input "2" at bounding box center [288, 177] width 182 height 9
click at [210, 178] on input "1" at bounding box center [288, 177] width 182 height 9
type input "0"
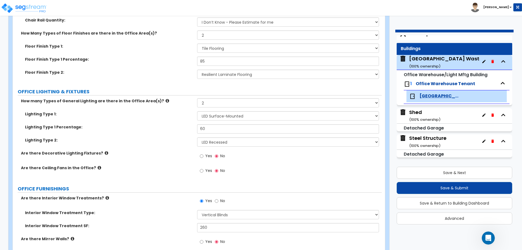
scroll to position [561, 0]
click at [210, 76] on select "None Tile Flooring Hardwood Flooring Resilient Laminate Flooring VCT Flooring S…" at bounding box center [288, 74] width 182 height 9
select select "4"
click at [197, 70] on select "None Tile Flooring Hardwood Flooring Resilient Laminate Flooring VCT Flooring S…" at bounding box center [288, 74] width 182 height 9
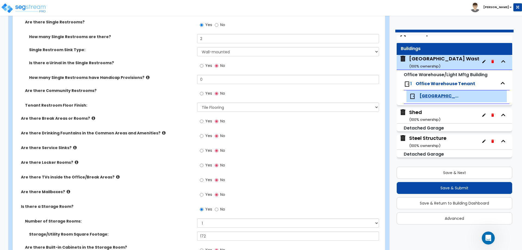
scroll to position [882, 0]
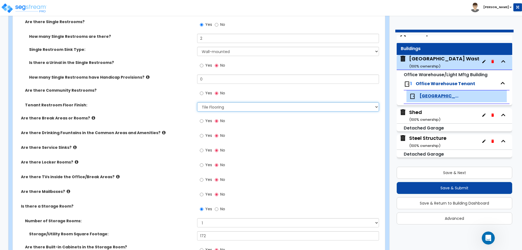
click at [208, 110] on select "None Tile Flooring Resilient Laminate Flooring VCT Flooring Sheet Vinyl Flooring" at bounding box center [288, 106] width 182 height 9
click at [197, 102] on select "None Tile Flooring Resilient Laminate Flooring VCT Flooring Sheet Vinyl Flooring" at bounding box center [288, 106] width 182 height 9
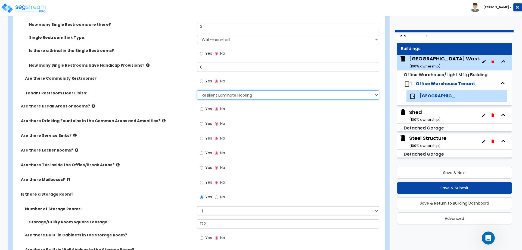
scroll to position [895, 0]
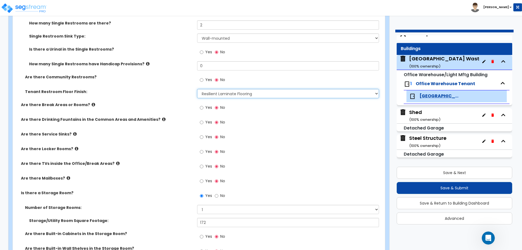
click at [206, 96] on select "None Tile Flooring Resilient Laminate Flooring VCT Flooring Sheet Vinyl Flooring" at bounding box center [288, 93] width 182 height 9
select select "1"
click at [197, 89] on select "None Tile Flooring Resilient Laminate Flooring VCT Flooring Sheet Vinyl Flooring" at bounding box center [288, 93] width 182 height 9
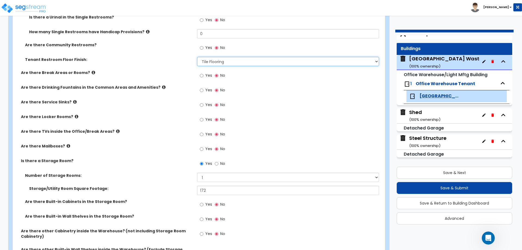
scroll to position [927, 0]
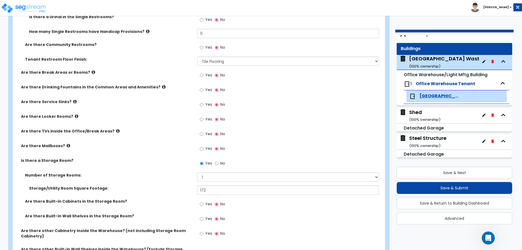
click at [73, 101] on icon at bounding box center [75, 101] width 4 height 4
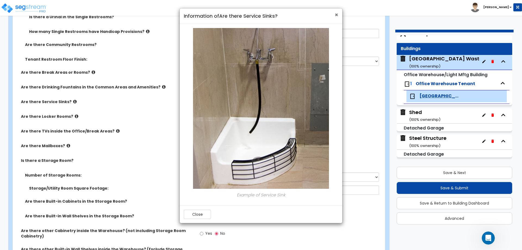
click at [336, 13] on span "×" at bounding box center [337, 15] width 4 height 8
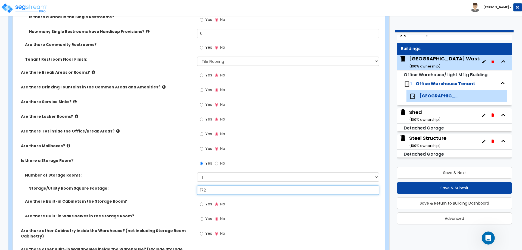
click at [211, 190] on input "172" at bounding box center [288, 189] width 182 height 9
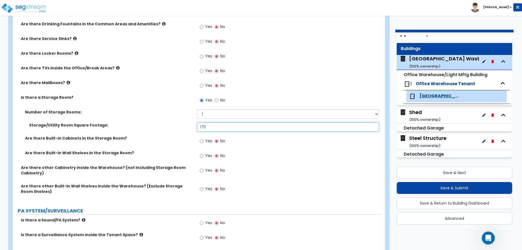
scroll to position [991, 0]
type input "175"
click at [203, 155] on input "Yes" at bounding box center [202, 156] width 4 height 6
radio input "true"
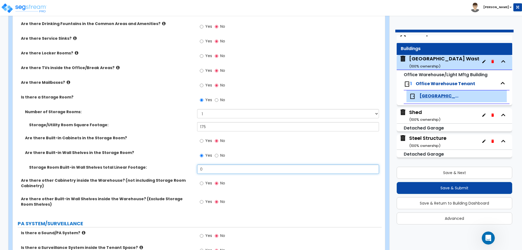
click at [211, 168] on input "0" at bounding box center [288, 168] width 182 height 9
type input "10"
click at [201, 184] on input "Yes" at bounding box center [202, 183] width 4 height 6
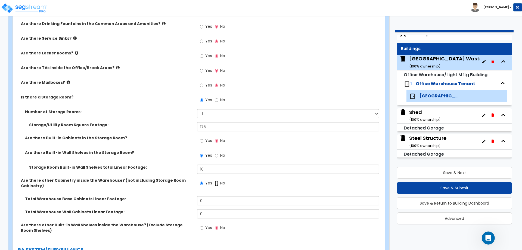
click at [217, 183] on input "No" at bounding box center [217, 183] width 4 height 6
radio input "false"
radio input "true"
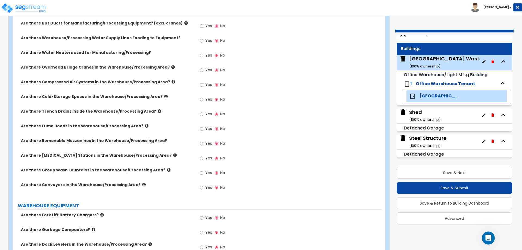
scroll to position [1331, 0]
click at [203, 143] on input "Yes" at bounding box center [202, 143] width 4 height 6
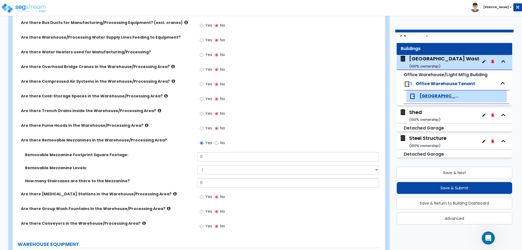
click at [219, 143] on label "No" at bounding box center [220, 143] width 10 height 9
click at [218, 143] on input "No" at bounding box center [217, 143] width 4 height 6
radio input "false"
radio input "true"
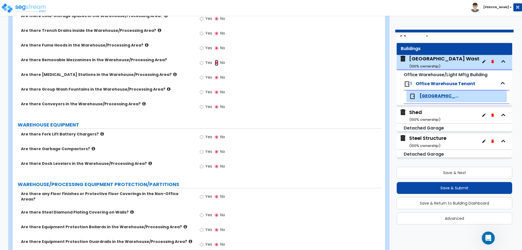
scroll to position [1414, 0]
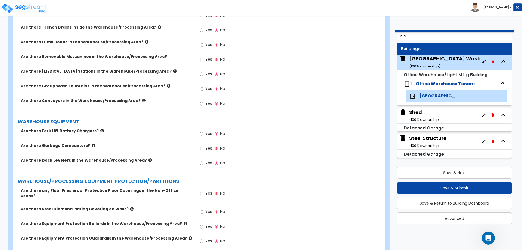
click at [148, 159] on icon at bounding box center [150, 160] width 4 height 4
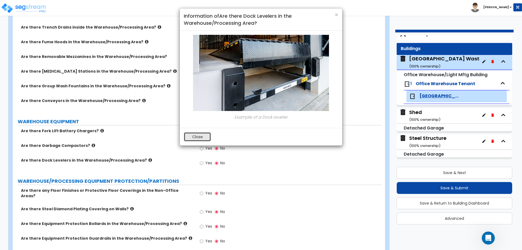
click at [199, 135] on button "Close" at bounding box center [197, 136] width 27 height 9
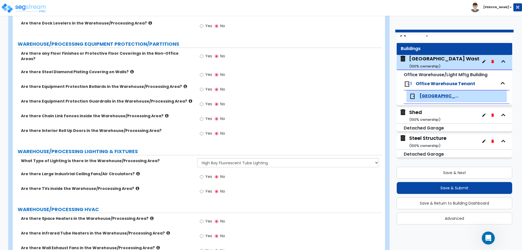
scroll to position [1552, 0]
click at [204, 172] on label "Yes" at bounding box center [206, 176] width 12 height 9
click at [203, 173] on input "Yes" at bounding box center [202, 176] width 4 height 6
radio input "true"
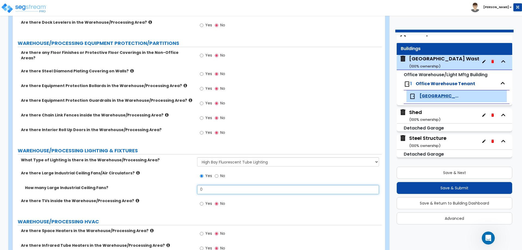
click at [207, 185] on input "0" at bounding box center [288, 189] width 182 height 9
click at [208, 185] on input "4" at bounding box center [288, 189] width 182 height 9
type input "4"
click at [210, 161] on select "Please Choose One High Bay Round Fixtures High Bay Fluorescent Tube Lighting Hi…" at bounding box center [288, 161] width 182 height 9
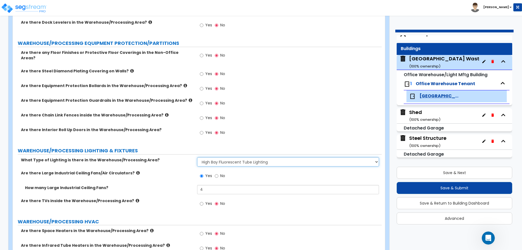
click at [210, 161] on select "Please Choose One High Bay Round Fixtures High Bay Fluorescent Tube Lighting Hi…" at bounding box center [288, 161] width 182 height 9
click at [136, 171] on icon at bounding box center [138, 173] width 4 height 4
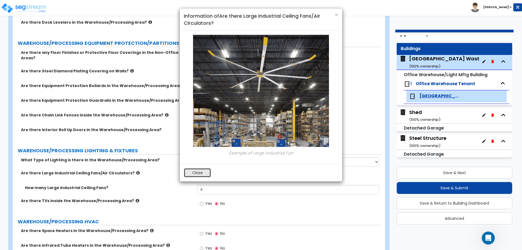
click at [195, 172] on button "Close" at bounding box center [197, 172] width 27 height 9
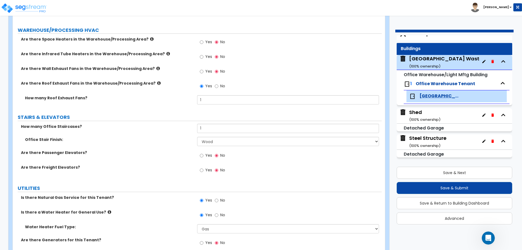
scroll to position [1744, 0]
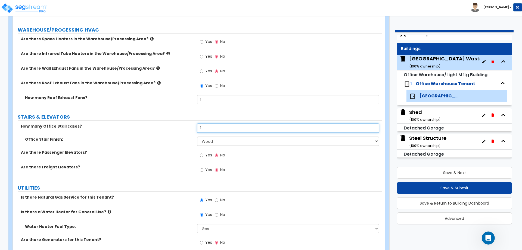
click at [207, 125] on input "1" at bounding box center [288, 127] width 182 height 9
type input "2"
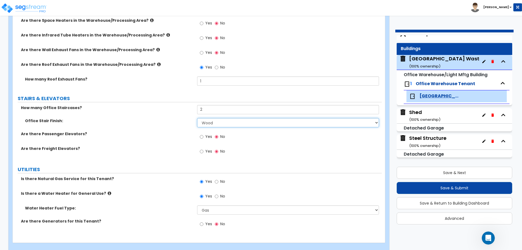
scroll to position [1767, 0]
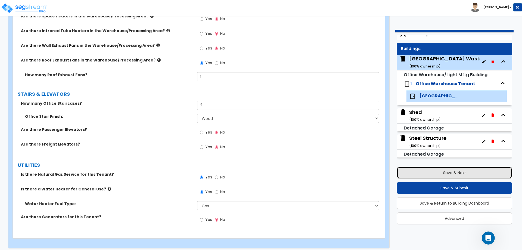
click at [452, 172] on button "Save & Next" at bounding box center [455, 173] width 116 height 12
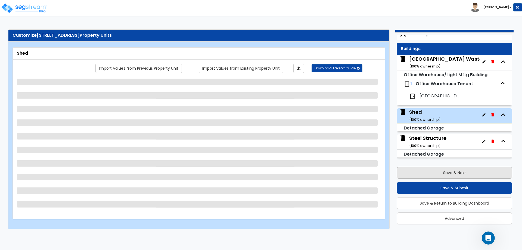
scroll to position [0, 0]
select select "1"
select select "3"
select select "2"
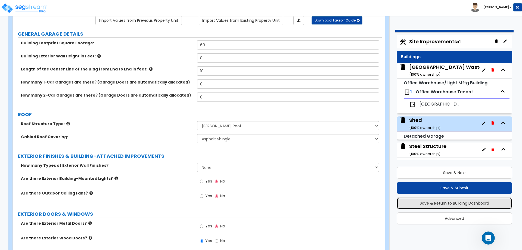
click at [452, 204] on button "Save & Return to Building Dashboard" at bounding box center [455, 203] width 116 height 12
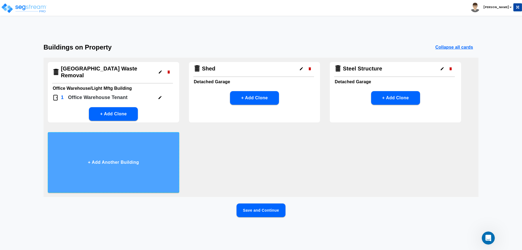
click at [109, 162] on button "+ Add Another Building" at bounding box center [113, 162] width 131 height 60
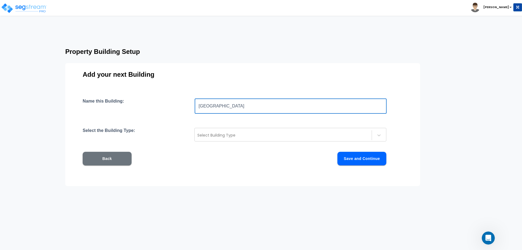
type input "Naples"
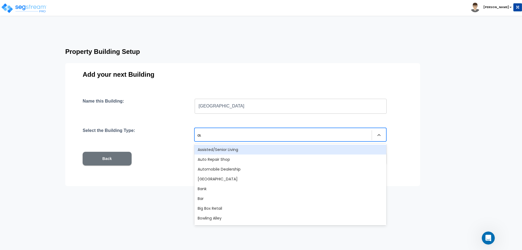
type input "auto"
click at [214, 148] on div "Auto Repair Shop" at bounding box center [290, 150] width 192 height 10
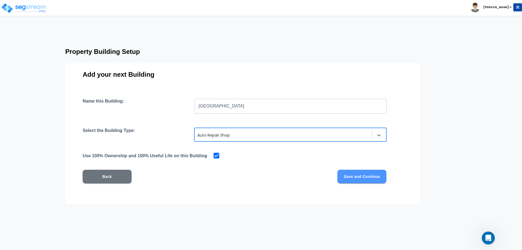
click at [363, 179] on button "Save and Continue" at bounding box center [361, 177] width 49 height 14
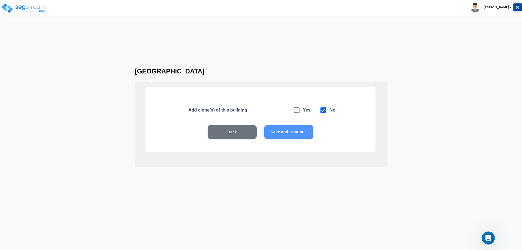
click at [288, 132] on button "Save and Continue" at bounding box center [288, 132] width 49 height 14
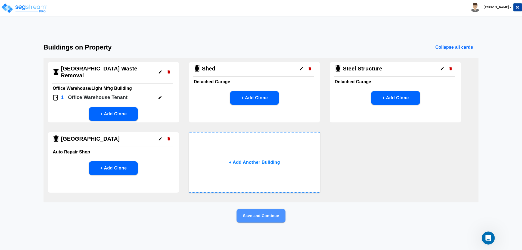
click at [248, 216] on button "Save and Continue" at bounding box center [260, 216] width 49 height 14
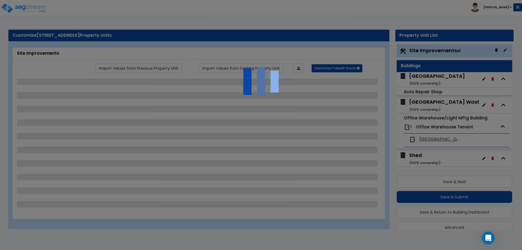
scroll to position [9, 0]
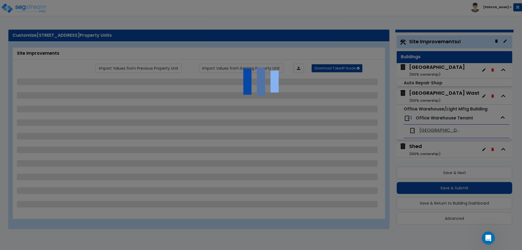
select select "2"
select select "4"
select select "2"
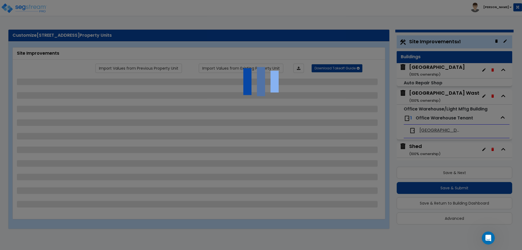
select select "2"
select select "1"
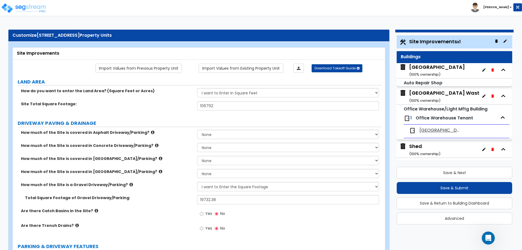
click at [422, 66] on div "Naples ( 100 % ownership)" at bounding box center [437, 71] width 56 height 14
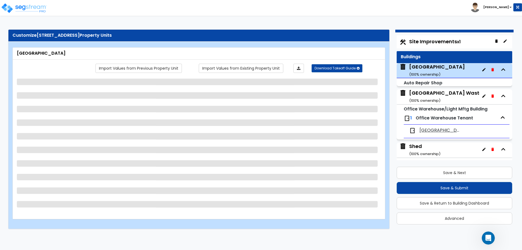
scroll to position [28, 0]
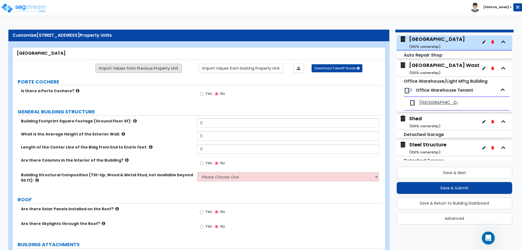
click at [159, 71] on link "Import Values from Previous Property Unit" at bounding box center [138, 68] width 86 height 9
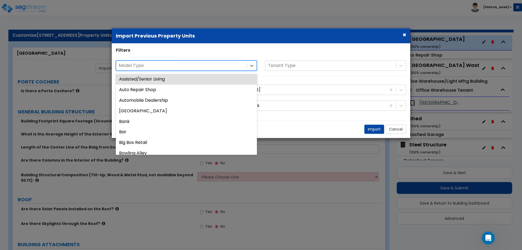
click at [213, 69] on div at bounding box center [181, 65] width 125 height 7
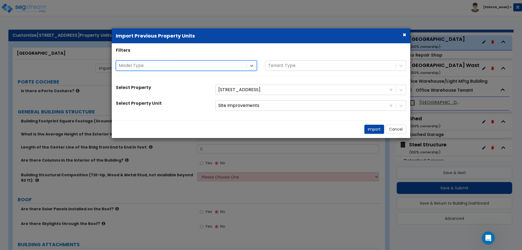
click at [213, 69] on div at bounding box center [181, 65] width 125 height 7
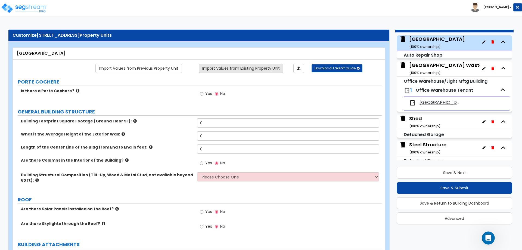
click at [253, 67] on link "Import Values from Existing Property Unit" at bounding box center [241, 68] width 85 height 9
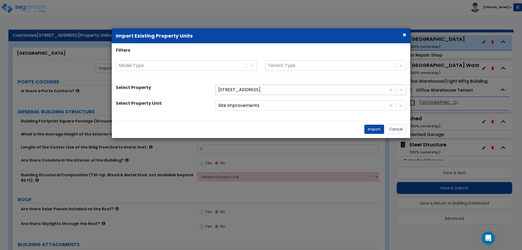
click at [232, 93] on div at bounding box center [300, 89] width 165 height 7
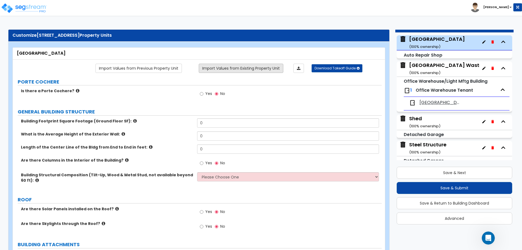
click at [239, 70] on link "Import Values from Existing Property Unit" at bounding box center [241, 68] width 85 height 9
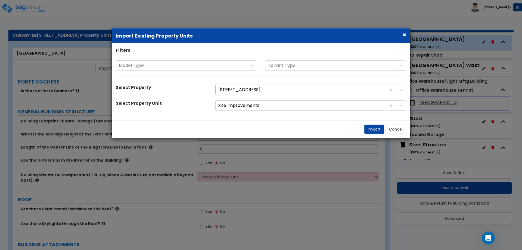
click at [234, 93] on div at bounding box center [300, 89] width 165 height 7
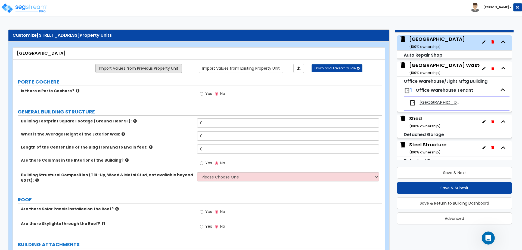
click at [161, 70] on link "Import Values from Previous Property Unit" at bounding box center [138, 68] width 86 height 9
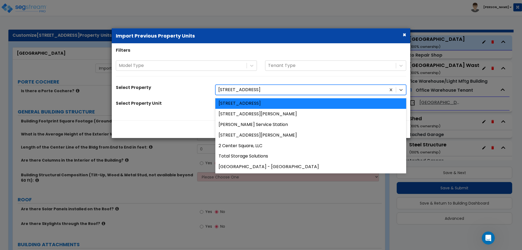
click at [226, 93] on div at bounding box center [300, 89] width 165 height 7
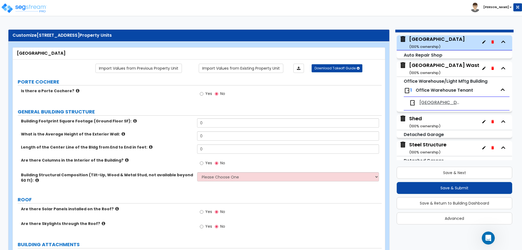
click at [231, 73] on link "Import Values from Existing Property Unit" at bounding box center [241, 68] width 85 height 9
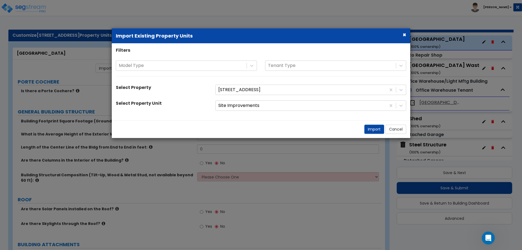
click at [190, 74] on div "Model Type Tenant Type" at bounding box center [261, 70] width 298 height 21
click at [183, 64] on div at bounding box center [181, 65] width 125 height 7
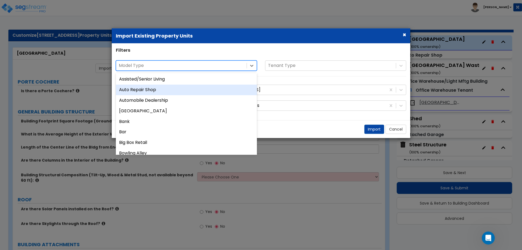
click at [153, 90] on div "Auto Repair Shop" at bounding box center [186, 90] width 141 height 11
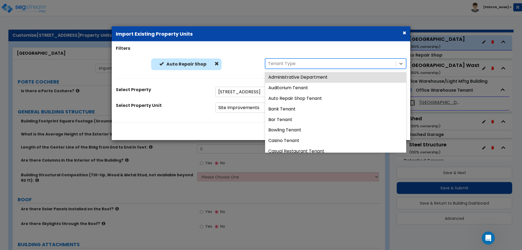
click at [283, 70] on div "Auto Repair Shop Auto Repair Shop 43 results available. Use Up and Down to choo…" at bounding box center [261, 65] width 298 height 14
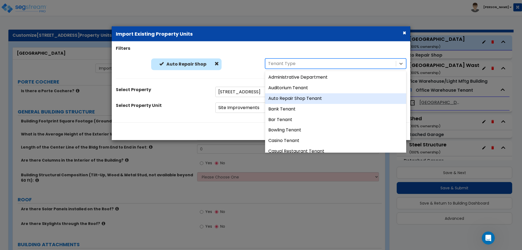
click at [278, 99] on div "Auto Repair Shop Tenant" at bounding box center [335, 98] width 141 height 11
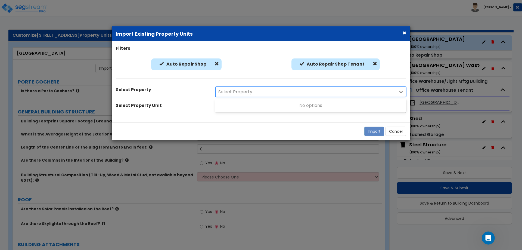
click at [237, 90] on div at bounding box center [305, 91] width 175 height 7
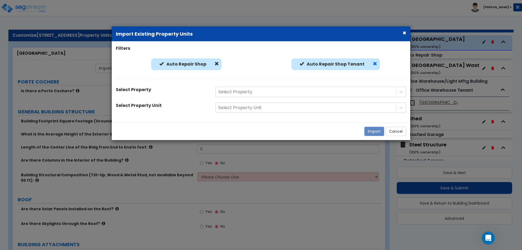
click at [374, 63] on span at bounding box center [375, 64] width 4 height 4
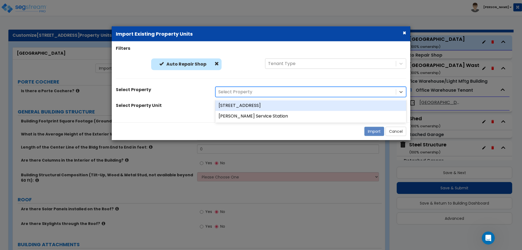
click at [263, 91] on div at bounding box center [305, 91] width 175 height 7
click at [237, 108] on div "[STREET_ADDRESS]" at bounding box center [310, 105] width 191 height 11
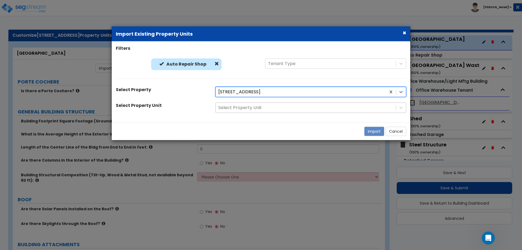
click at [226, 105] on div at bounding box center [305, 107] width 175 height 7
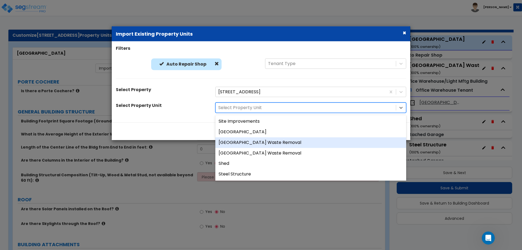
click at [228, 142] on div "[GEOGRAPHIC_DATA] Waste Removal" at bounding box center [310, 142] width 191 height 11
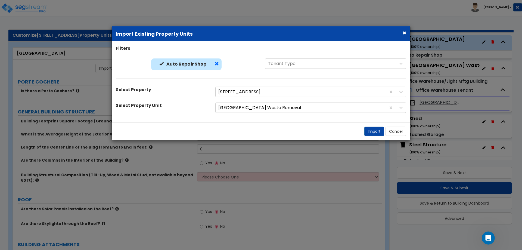
click at [216, 64] on span at bounding box center [216, 64] width 4 height 4
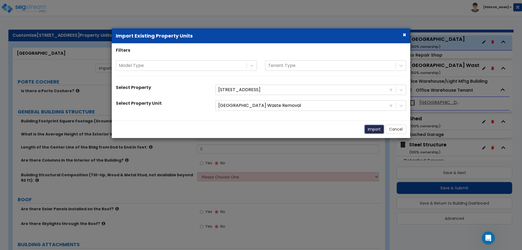
click at [376, 127] on button "Import" at bounding box center [374, 129] width 20 height 9
type input "5280"
type input "24"
type input "78"
select select "7"
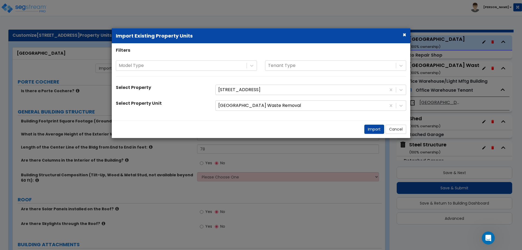
radio input "true"
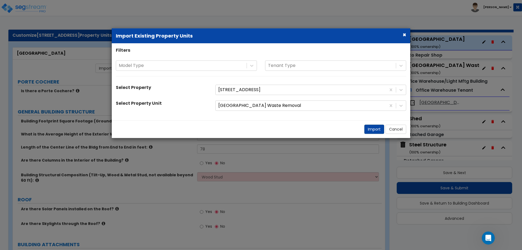
select select "1"
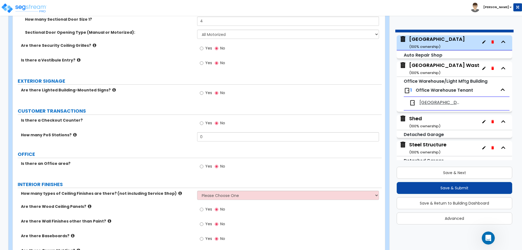
scroll to position [746, 0]
click at [201, 165] on input "Yes" at bounding box center [202, 166] width 4 height 6
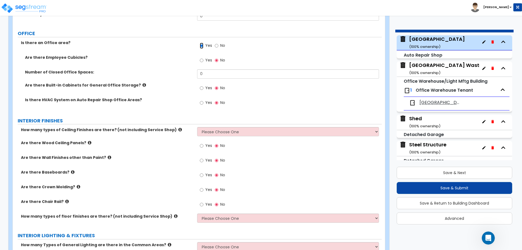
scroll to position [865, 0]
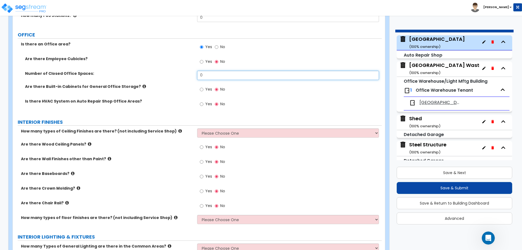
click at [217, 74] on input "0" at bounding box center [288, 75] width 182 height 9
click at [202, 90] on input "Yes" at bounding box center [202, 89] width 4 height 6
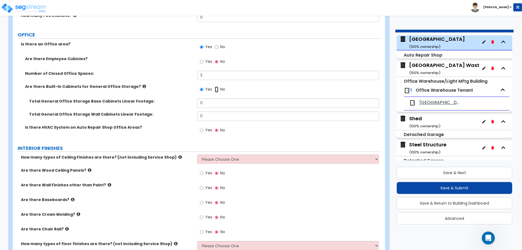
click at [217, 91] on input "No" at bounding box center [217, 89] width 4 height 6
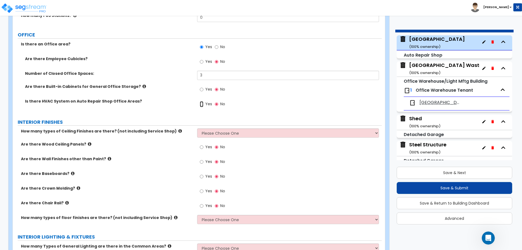
click at [203, 104] on input "Yes" at bounding box center [202, 104] width 4 height 6
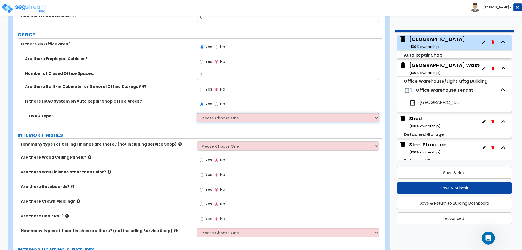
click at [209, 116] on select "Please Choose One Split System Rooftop Unit" at bounding box center [288, 117] width 182 height 9
click at [197, 113] on select "Please Choose One Split System Rooftop Unit" at bounding box center [288, 117] width 182 height 9
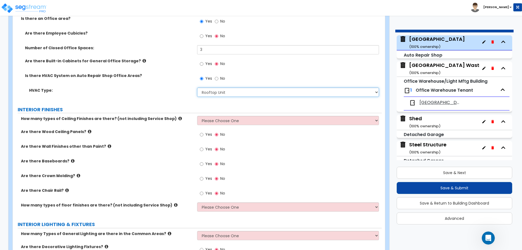
scroll to position [892, 0]
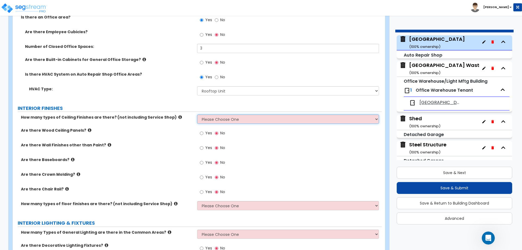
click at [203, 116] on select "Please Choose One 1 2 3" at bounding box center [288, 118] width 182 height 9
click at [197, 114] on select "Please Choose One 1 2 3" at bounding box center [288, 118] width 182 height 9
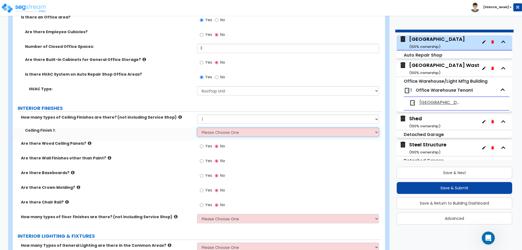
click at [204, 134] on select "Please Choose One Drop Ceiling Open Ceiling Drywall Ceiling" at bounding box center [288, 131] width 182 height 9
click at [197, 127] on select "Please Choose One Drop Ceiling Open Ceiling Drywall Ceiling" at bounding box center [288, 131] width 182 height 9
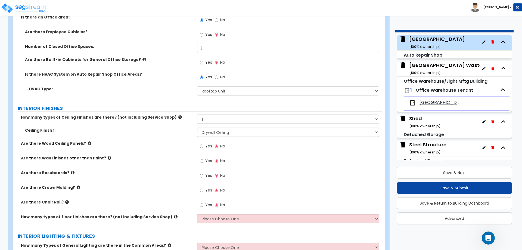
click at [206, 175] on span "Yes" at bounding box center [208, 175] width 7 height 5
click at [203, 175] on input "Yes" at bounding box center [202, 176] width 4 height 6
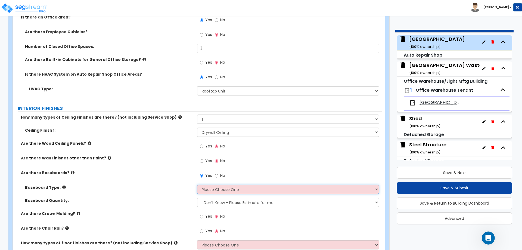
click at [209, 191] on select "Please Choose One Wood Vinyl Carpet Tile" at bounding box center [288, 189] width 182 height 9
click at [197, 185] on select "Please Choose One Wood Vinyl Carpet Tile" at bounding box center [288, 189] width 182 height 9
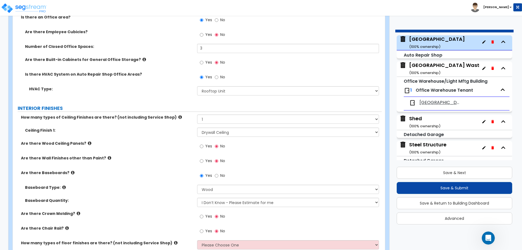
click at [206, 232] on span "Yes" at bounding box center [208, 230] width 7 height 5
click at [203, 232] on input "Yes" at bounding box center [202, 231] width 4 height 6
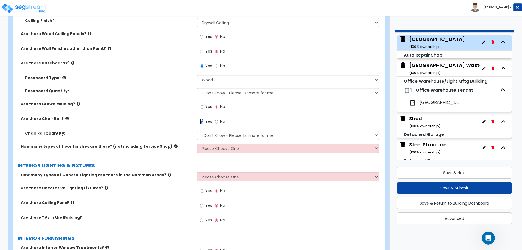
scroll to position [1009, 0]
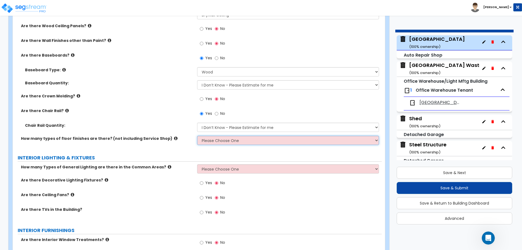
click at [212, 144] on select "Please Choose One 1 2 3" at bounding box center [288, 140] width 182 height 9
click at [197, 136] on select "Please Choose One 1 2 3" at bounding box center [288, 140] width 182 height 9
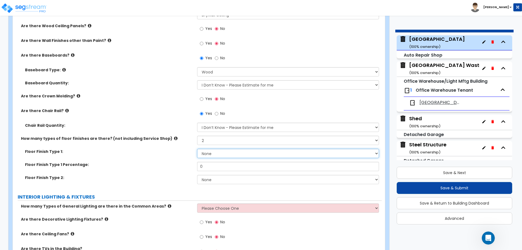
click at [206, 153] on select "None Tile Flooring Hardwood Flooring Resilient Laminate Flooring VCT Flooring S…" at bounding box center [288, 153] width 182 height 9
click at [197, 149] on select "None Tile Flooring Hardwood Flooring Resilient Laminate Flooring VCT Flooring S…" at bounding box center [288, 153] width 182 height 9
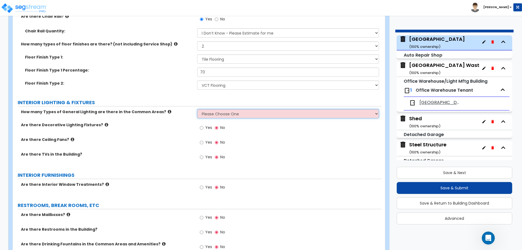
scroll to position [1106, 0]
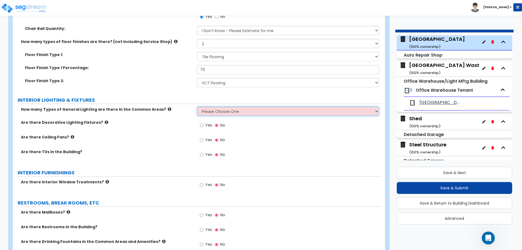
click at [209, 113] on select "Please Choose One 1 2 3" at bounding box center [288, 111] width 182 height 9
click at [197, 107] on select "Please Choose One 1 2 3" at bounding box center [288, 111] width 182 height 9
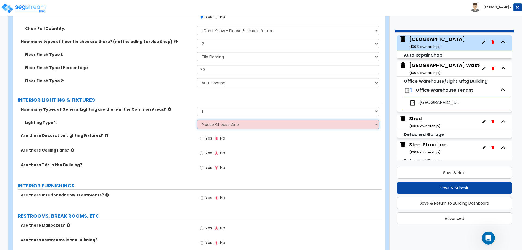
click at [204, 128] on select "Please Choose One LED Surface-Mounted LED Recessed Fluorescent Surface-Mounted …" at bounding box center [288, 124] width 182 height 9
click at [197, 120] on select "Please Choose One LED Surface-Mounted LED Recessed Fluorescent Surface-Mounted …" at bounding box center [288, 124] width 182 height 9
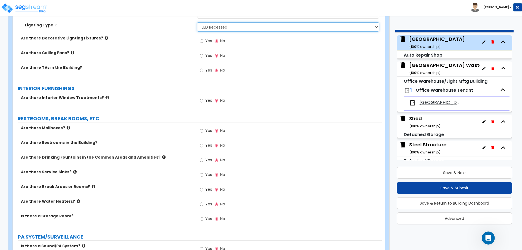
scroll to position [1203, 0]
click at [200, 99] on div "Yes No" at bounding box center [212, 101] width 31 height 13
click at [201, 100] on input "Yes" at bounding box center [202, 100] width 4 height 6
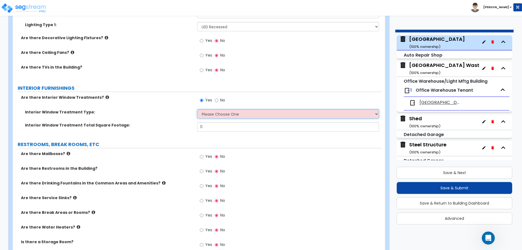
click at [208, 114] on select "Please Choose One Vertical Blinds Window Shades Venetian Blinds Wood Shutters" at bounding box center [288, 113] width 182 height 9
click at [197, 109] on select "Please Choose One Vertical Blinds Window Shades Venetian Blinds Wood Shutters" at bounding box center [288, 113] width 182 height 9
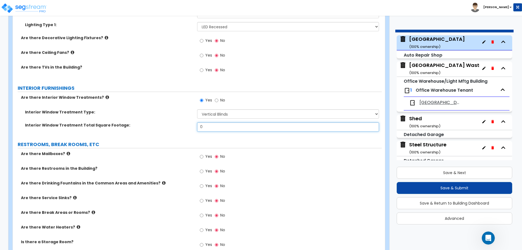
click at [206, 126] on input "0" at bounding box center [288, 126] width 182 height 9
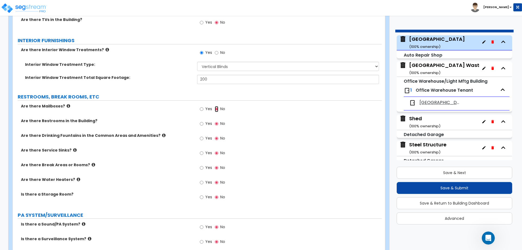
scroll to position [1251, 0]
click at [203, 123] on input "Yes" at bounding box center [202, 123] width 4 height 6
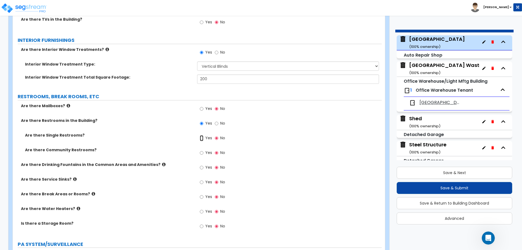
click at [200, 136] on input "Yes" at bounding box center [202, 138] width 4 height 6
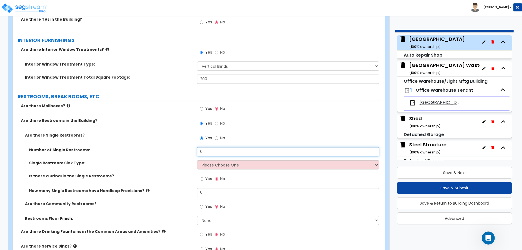
click at [208, 148] on input "0" at bounding box center [288, 151] width 182 height 9
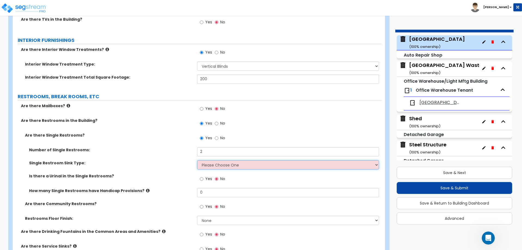
click at [210, 164] on select "Please Choose One Wall-mounted Vanity-mounted" at bounding box center [288, 164] width 182 height 9
click at [197, 160] on select "Please Choose One Wall-mounted Vanity-mounted" at bounding box center [288, 164] width 182 height 9
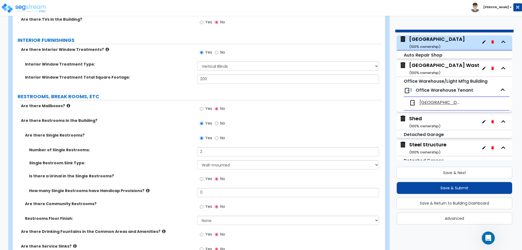
click at [210, 187] on div "Yes No" at bounding box center [289, 180] width 184 height 15
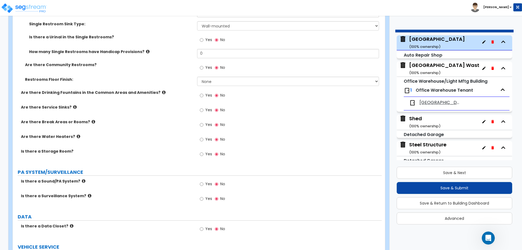
scroll to position [1391, 0]
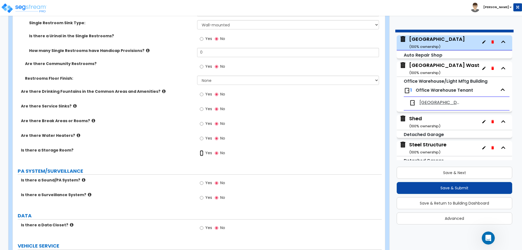
click at [203, 153] on input "Yes" at bounding box center [202, 153] width 4 height 6
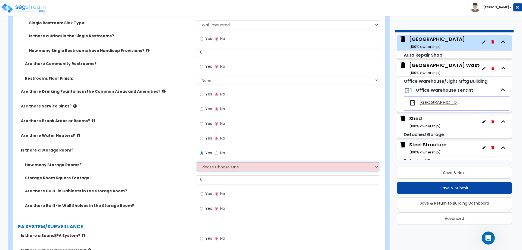
click at [208, 165] on select "Please Choose One 1 2 3" at bounding box center [288, 166] width 182 height 9
click at [197, 162] on select "Please Choose One 1 2 3" at bounding box center [288, 166] width 182 height 9
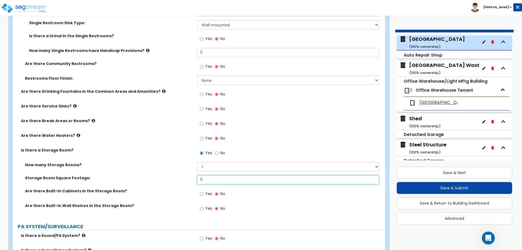
click at [213, 181] on input "0" at bounding box center [288, 179] width 182 height 9
click at [202, 208] on input "Yes" at bounding box center [202, 209] width 4 height 6
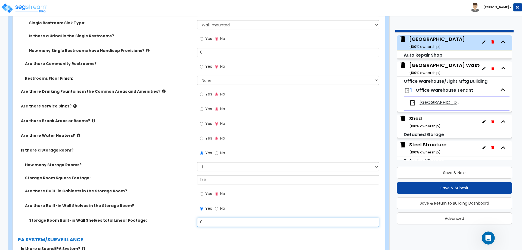
click at [204, 220] on input "0" at bounding box center [288, 221] width 182 height 9
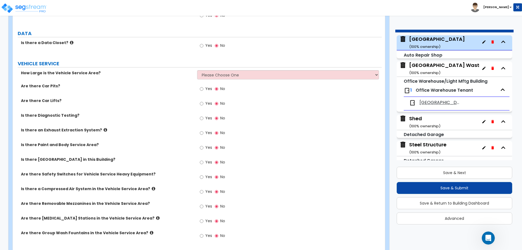
scroll to position [1642, 0]
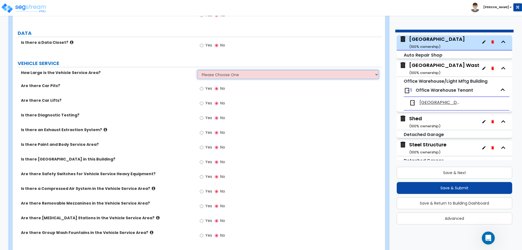
click at [213, 73] on select "Please Choose One I want to Enter Square Footage I want to Enter Percentage" at bounding box center [288, 74] width 182 height 9
click at [197, 70] on select "Please Choose One I want to Enter Square Footage I want to Enter Percentage" at bounding box center [288, 74] width 182 height 9
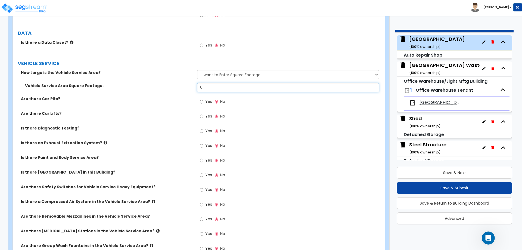
click at [214, 88] on input "0" at bounding box center [288, 87] width 182 height 9
click at [201, 115] on input "Yes" at bounding box center [202, 116] width 4 height 6
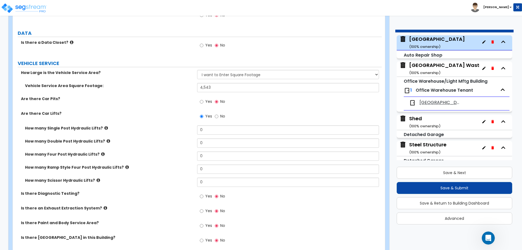
click at [107, 139] on icon at bounding box center [109, 141] width 4 height 4
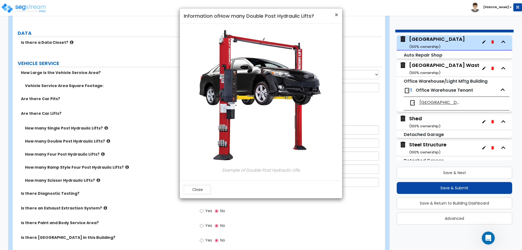
click at [336, 15] on span "×" at bounding box center [337, 15] width 4 height 8
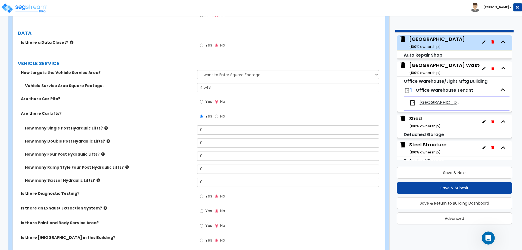
click at [97, 181] on icon at bounding box center [99, 180] width 4 height 4
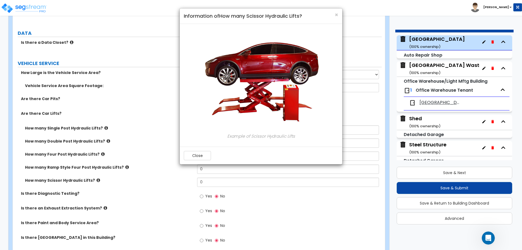
click at [123, 166] on div "× Information of How many Scissor Hydraulic Lifts? Example of Scissor Hydraulic…" at bounding box center [261, 125] width 522 height 250
click at [122, 166] on div "× Information of How many Scissor Hydraulic Lifts? Example of Scissor Hydraulic…" at bounding box center [261, 125] width 522 height 250
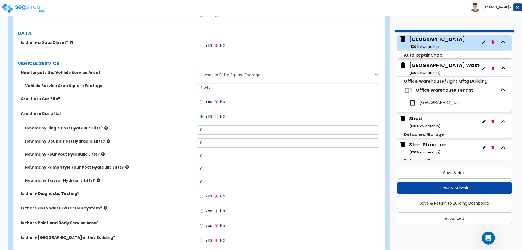
click at [125, 166] on icon at bounding box center [127, 167] width 4 height 4
click at [104, 127] on icon at bounding box center [106, 128] width 4 height 4
click at [101, 154] on icon at bounding box center [103, 154] width 4 height 4
click at [202, 167] on input "0" at bounding box center [288, 168] width 182 height 9
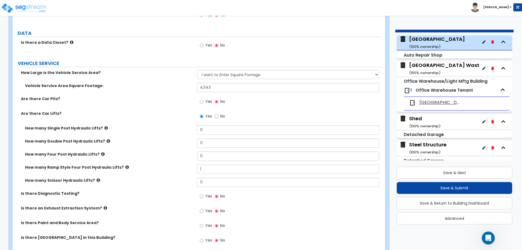
click at [125, 167] on icon at bounding box center [127, 167] width 4 height 4
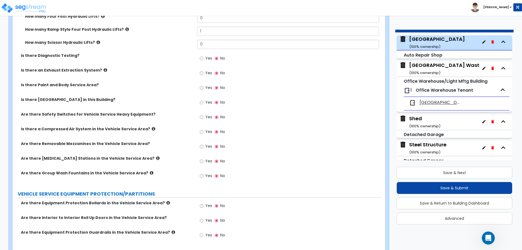
scroll to position [1781, 0]
click at [202, 115] on input "Yes" at bounding box center [202, 117] width 4 height 6
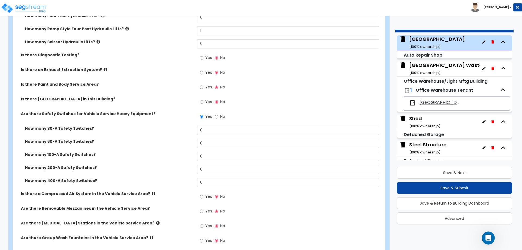
click at [218, 117] on label "No" at bounding box center [220, 117] width 10 height 9
click at [218, 117] on input "No" at bounding box center [217, 117] width 4 height 6
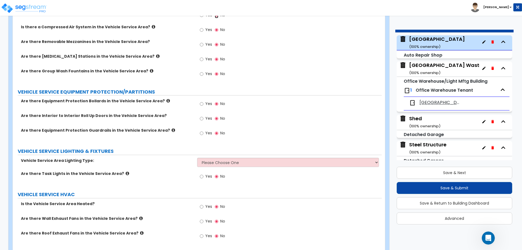
scroll to position [1886, 0]
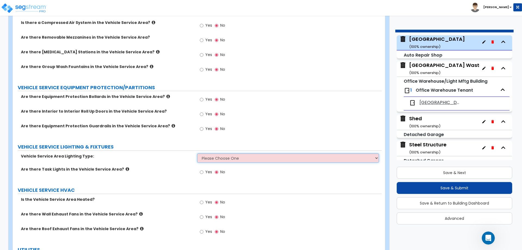
click at [213, 156] on select "Please Choose One LED Fluorescent Metal halide" at bounding box center [288, 157] width 182 height 9
click at [197, 153] on select "Please Choose One LED Fluorescent Metal halide" at bounding box center [288, 157] width 182 height 9
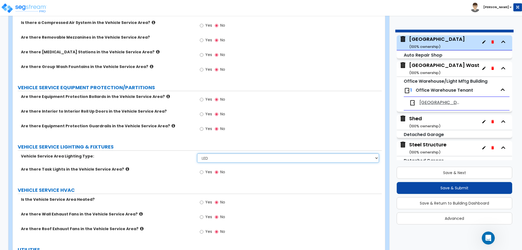
click at [212, 156] on select "Please Choose One LED Fluorescent Metal halide" at bounding box center [288, 157] width 182 height 9
click at [197, 153] on select "Please Choose One LED Fluorescent Metal halide" at bounding box center [288, 157] width 182 height 9
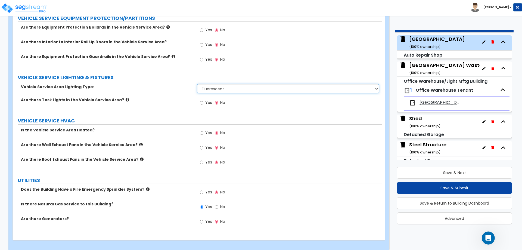
scroll to position [1961, 0]
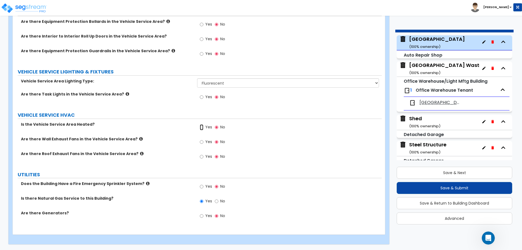
click at [201, 128] on input "Yes" at bounding box center [202, 127] width 4 height 6
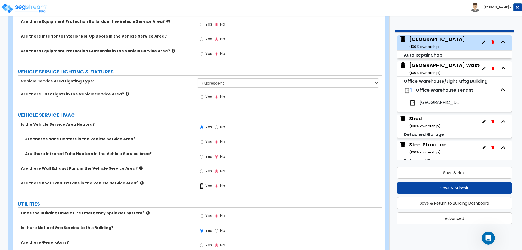
click at [203, 185] on input "Yes" at bounding box center [202, 186] width 4 height 6
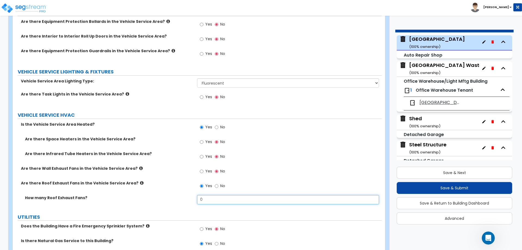
click at [203, 198] on input "0" at bounding box center [288, 199] width 182 height 9
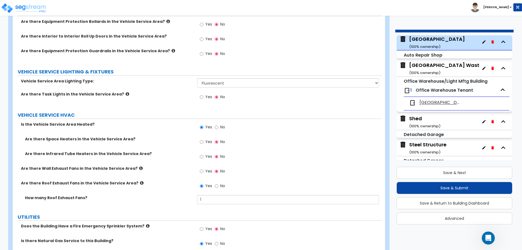
click at [139, 168] on icon at bounding box center [141, 168] width 4 height 4
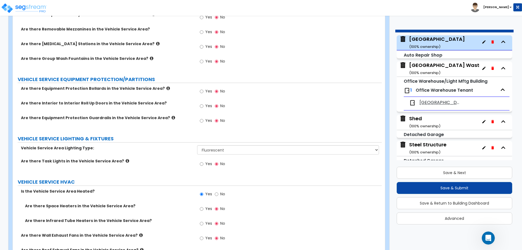
scroll to position [1893, 0]
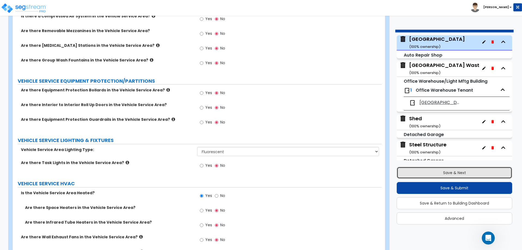
click at [445, 173] on button "Save & Next" at bounding box center [455, 173] width 116 height 12
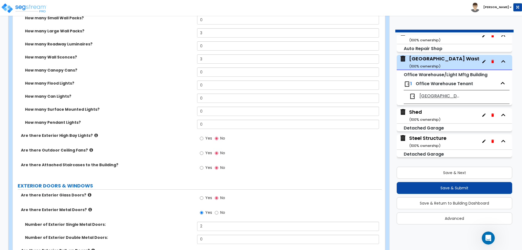
scroll to position [409, 0]
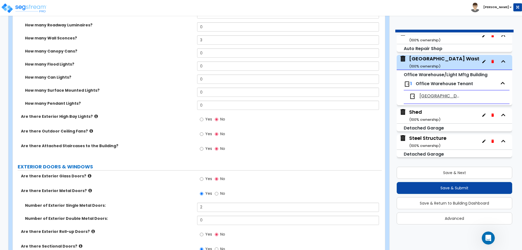
click at [89, 130] on icon at bounding box center [91, 131] width 4 height 4
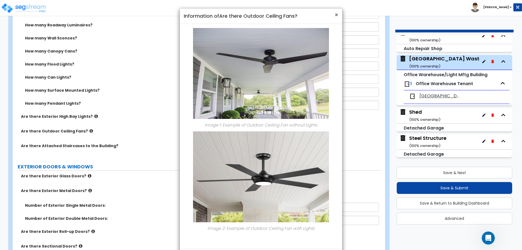
click at [337, 14] on span "×" at bounding box center [337, 15] width 4 height 8
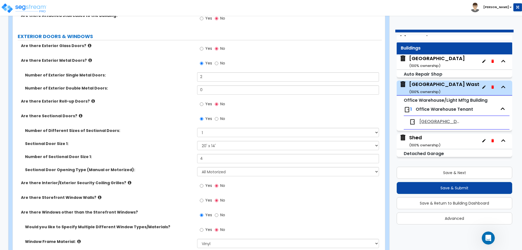
scroll to position [0, 0]
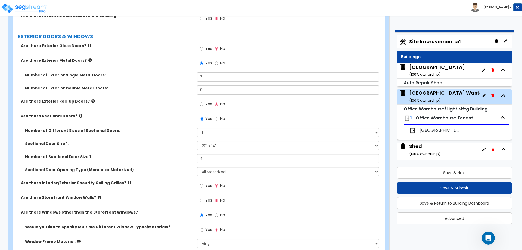
click at [418, 69] on div "Naples ( 100 % ownership)" at bounding box center [437, 71] width 56 height 14
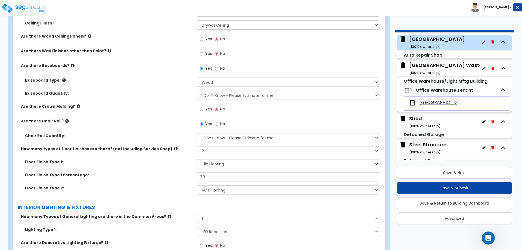
scroll to position [999, 0]
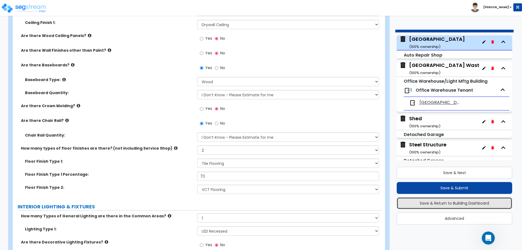
click at [441, 205] on button "Save & Return to Building Dashboard" at bounding box center [455, 203] width 116 height 12
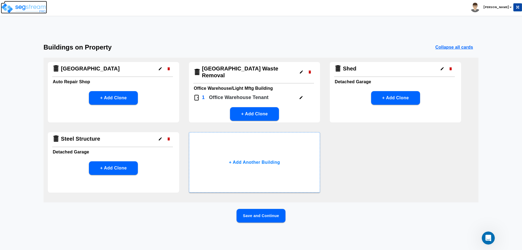
click at [10, 10] on img at bounding box center [24, 8] width 46 height 11
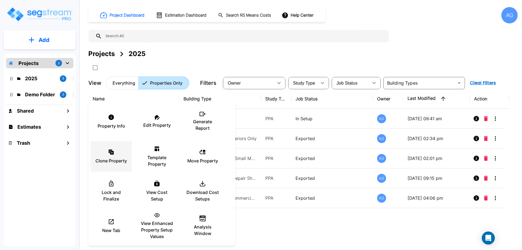
click at [113, 161] on p "Clone Property" at bounding box center [111, 160] width 32 height 7
click at [44, 63] on div at bounding box center [261, 125] width 522 height 250
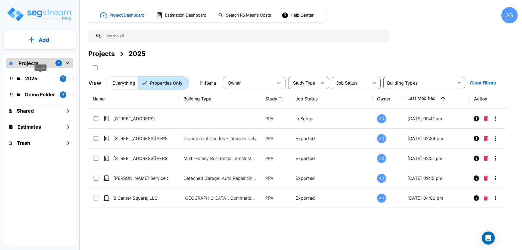
click at [30, 81] on p "2025" at bounding box center [40, 78] width 30 height 7
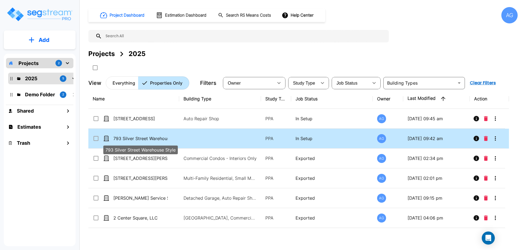
click at [133, 139] on p "793 Silver Street Warehouse Style" at bounding box center [140, 138] width 54 height 7
checkbox input "true"
click at [133, 139] on p "793 Silver Street Warehouse Style" at bounding box center [140, 138] width 54 height 7
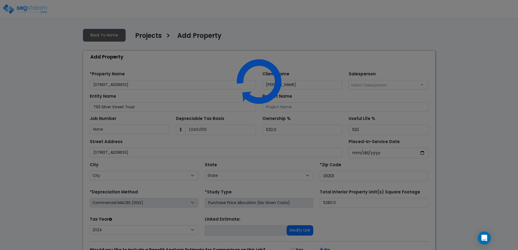
select select "2024"
select select "MA"
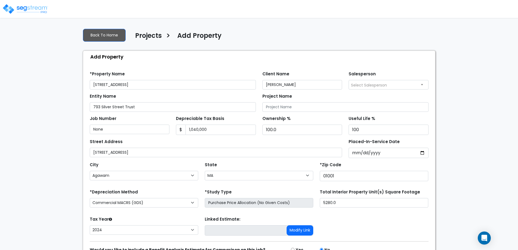
click at [143, 87] on input "793 Silver Street_clone" at bounding box center [173, 85] width 166 height 10
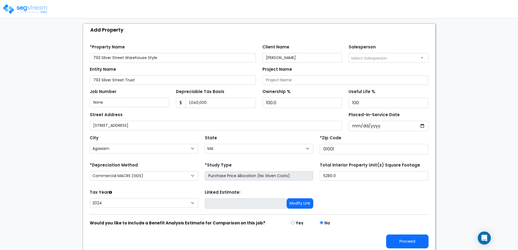
scroll to position [30, 0]
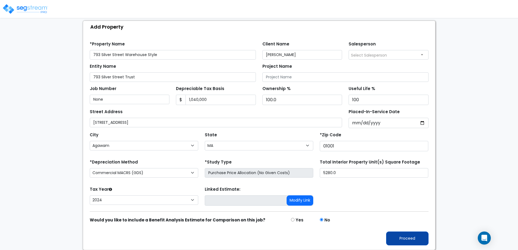
type input "793 Silver Street Warehouse Style"
click at [399, 234] on button "Proceed" at bounding box center [407, 238] width 42 height 14
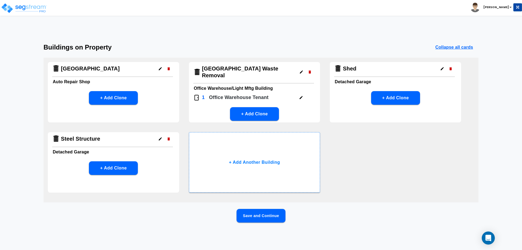
click at [168, 70] on icon "button" at bounding box center [169, 69] width 4 height 4
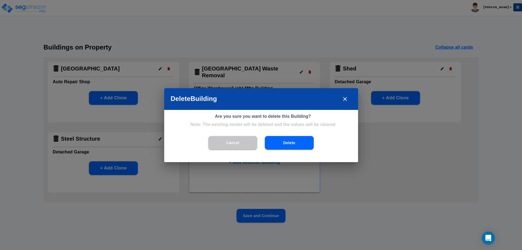
click at [288, 145] on button "Delete" at bounding box center [289, 143] width 49 height 14
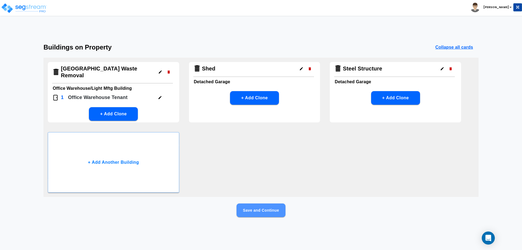
click at [266, 209] on button "Save and Continue" at bounding box center [260, 210] width 49 height 14
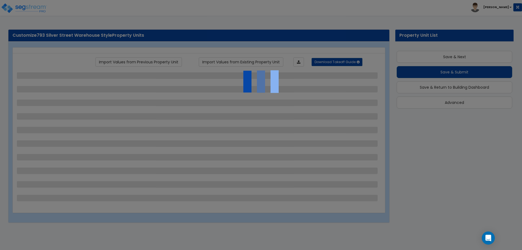
scroll to position [9, 0]
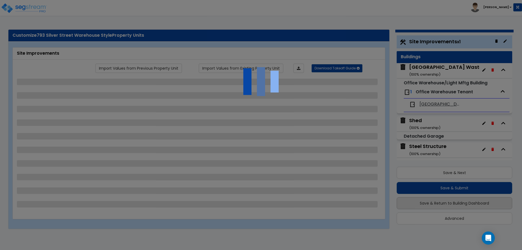
select select "2"
select select "4"
select select "2"
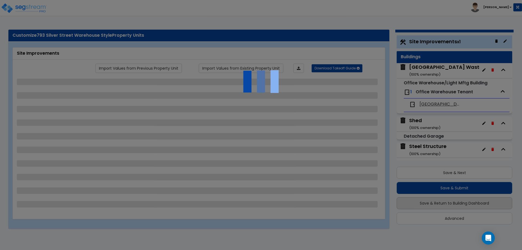
select select "2"
select select "1"
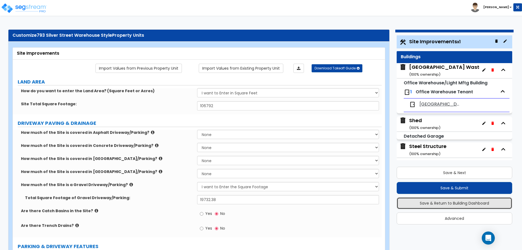
click at [449, 199] on button "Save & Return to Building Dashboard" at bounding box center [455, 203] width 116 height 12
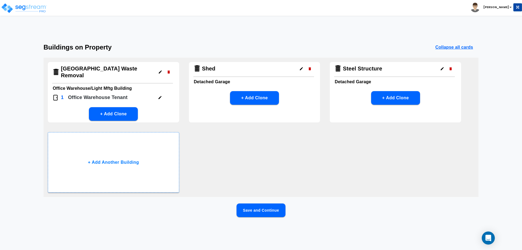
click at [267, 213] on button "Save and Continue" at bounding box center [260, 210] width 49 height 14
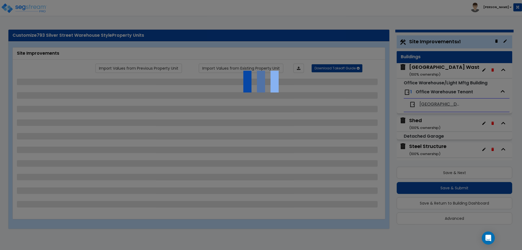
select select "2"
select select "4"
select select "2"
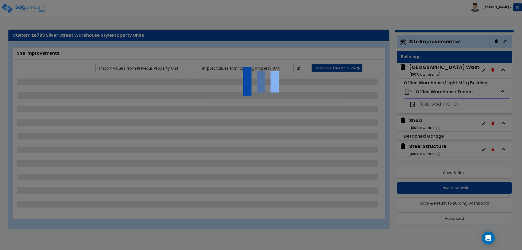
select select "2"
select select "1"
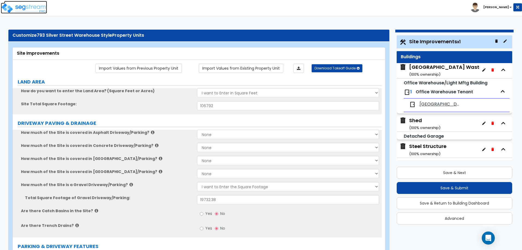
click at [9, 6] on img at bounding box center [24, 8] width 46 height 11
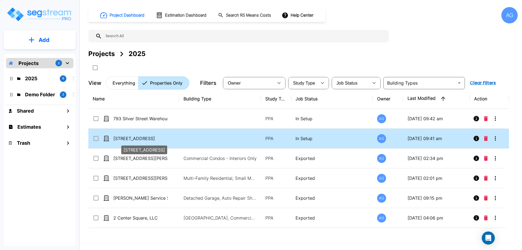
click at [134, 139] on p "[STREET_ADDRESS]" at bounding box center [140, 138] width 54 height 7
checkbox input "true"
click at [134, 139] on p "[STREET_ADDRESS]" at bounding box center [140, 138] width 54 height 7
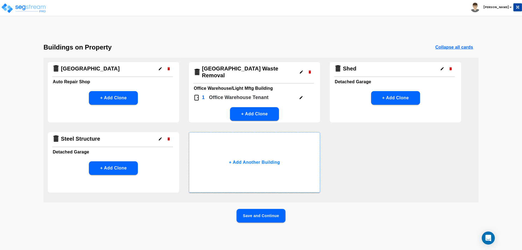
click at [310, 70] on icon "button" at bounding box center [310, 71] width 2 height 3
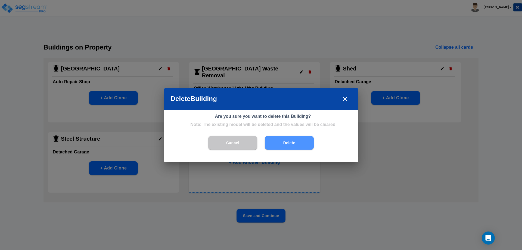
click at [286, 142] on button "Delete" at bounding box center [289, 143] width 49 height 14
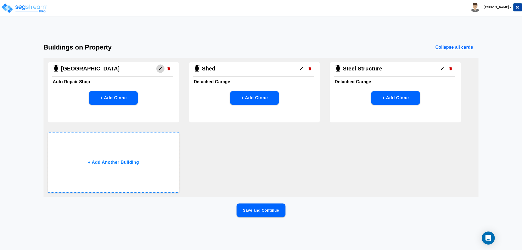
click at [158, 69] on button "button" at bounding box center [160, 68] width 8 height 8
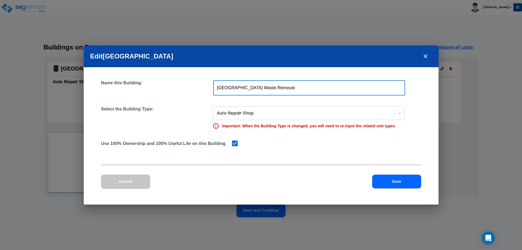
type input "[GEOGRAPHIC_DATA] Waste Removal"
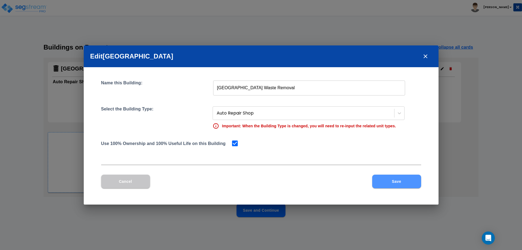
click at [390, 178] on button "Save" at bounding box center [396, 182] width 49 height 14
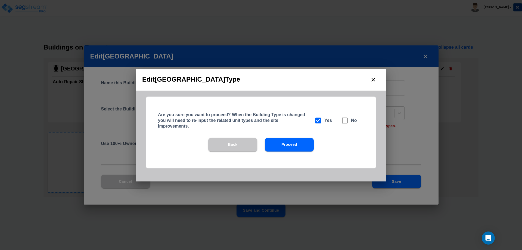
click at [290, 148] on button "Proceed" at bounding box center [289, 145] width 49 height 14
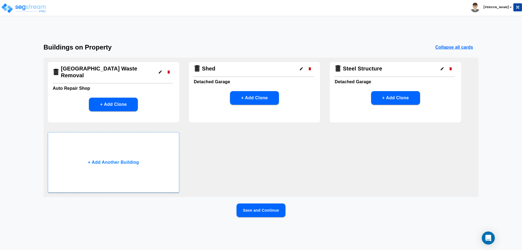
click at [259, 213] on button "Save and Continue" at bounding box center [260, 210] width 49 height 14
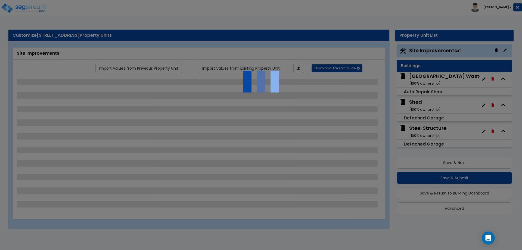
select select "2"
select select "4"
select select "2"
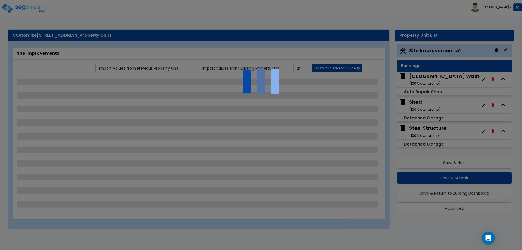
select select "2"
select select "1"
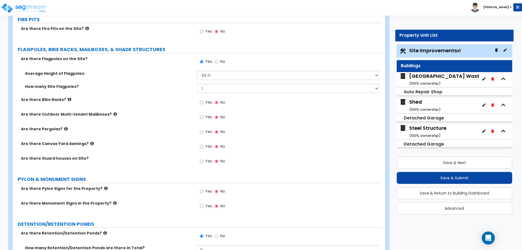
scroll to position [978, 0]
click at [433, 75] on div "Naples Waste Removal ( 100 % ownership)" at bounding box center [457, 80] width 97 height 14
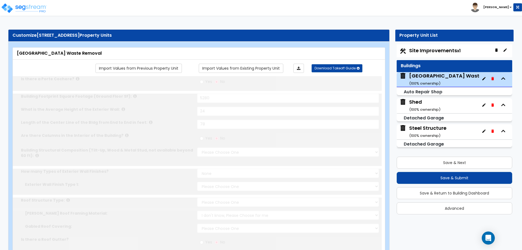
type input "5280"
type input "24"
type input "78"
select select "7"
select select "1"
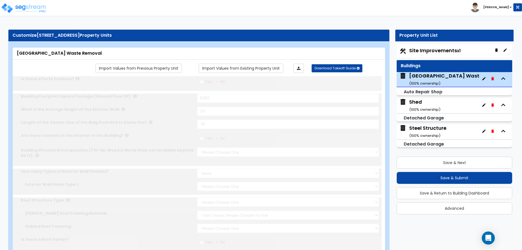
select select "5"
select select "1"
radio input "true"
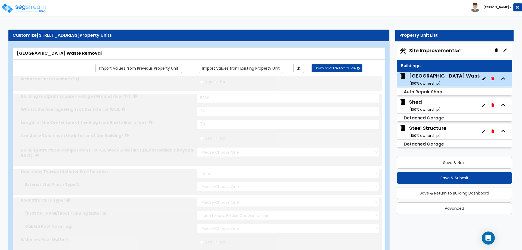
type input "3"
select select "2"
type input "11"
radio input "true"
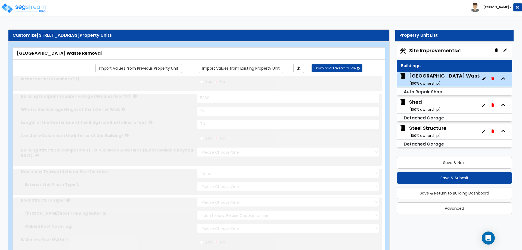
type input "2"
radio input "true"
select select "1"
select select "4"
type input "4"
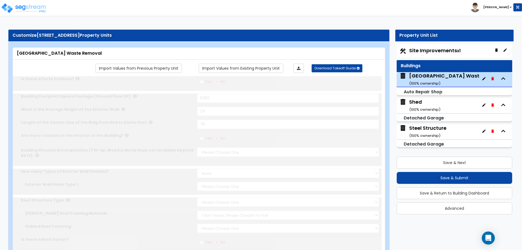
select select "2"
radio input "true"
type input "3"
radio input "true"
select select "2"
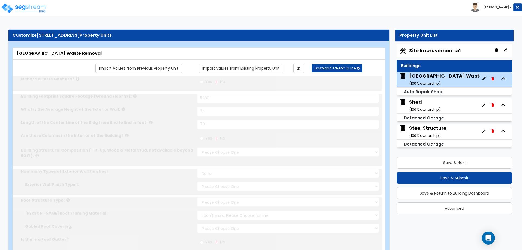
select select "1"
select select "3"
radio input "true"
select select "1"
radio input "true"
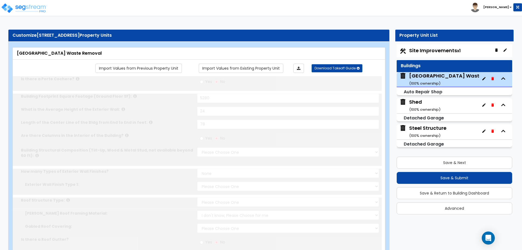
select select "2"
select select "1"
type input "70"
select select "4"
select select "1"
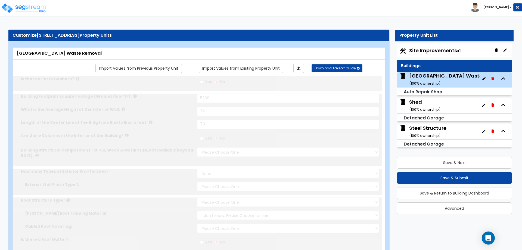
select select "2"
radio input "true"
select select "1"
type input "200"
radio input "true"
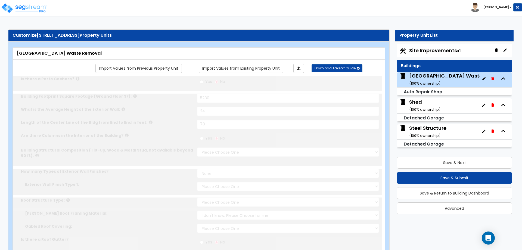
radio input "true"
type input "2"
select select "1"
radio input "true"
select select "1"
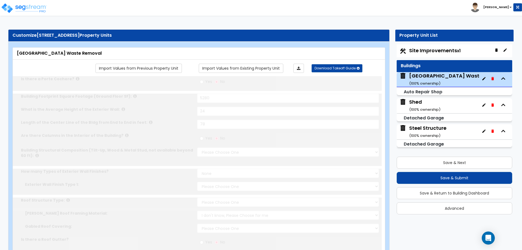
type input "175"
radio input "true"
type input "10"
select select "1"
type input "4543"
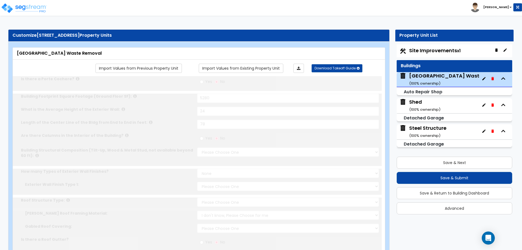
radio input "true"
type input "1"
select select "2"
radio input "true"
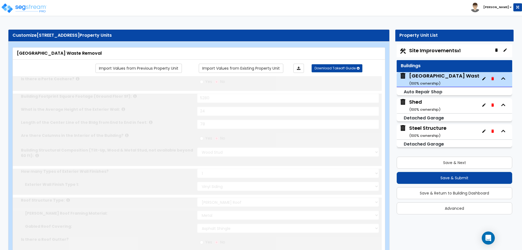
type input "1"
radio input "true"
select select "1"
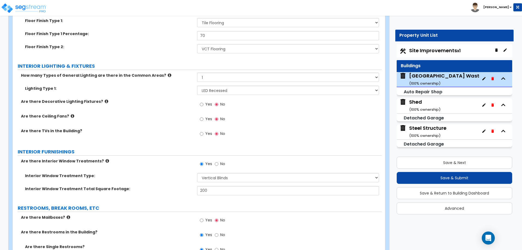
scroll to position [1140, 0]
click at [204, 119] on label "Yes" at bounding box center [206, 118] width 12 height 9
click at [203, 119] on input "Yes" at bounding box center [202, 119] width 4 height 6
radio input "true"
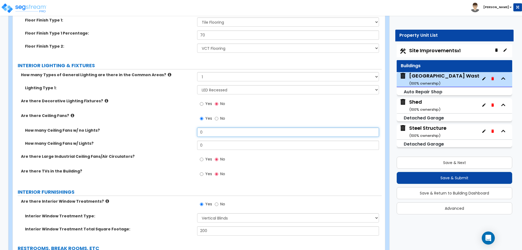
click at [214, 132] on input "0" at bounding box center [288, 131] width 182 height 9
type input "4"
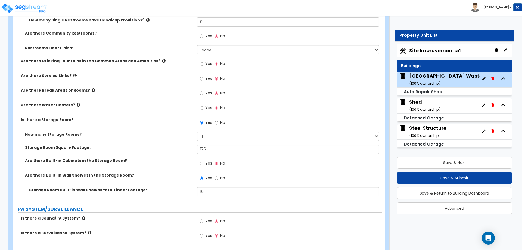
scroll to position [1463, 0]
click at [73, 75] on icon at bounding box center [75, 75] width 4 height 4
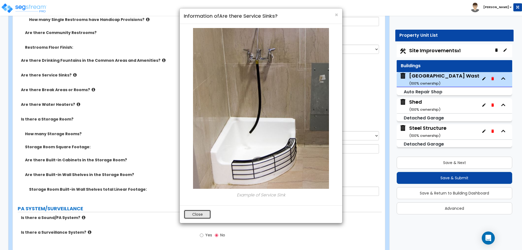
click at [194, 215] on button "Close" at bounding box center [197, 214] width 27 height 9
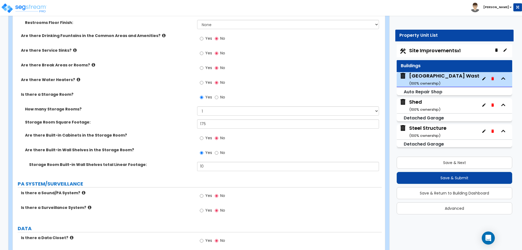
scroll to position [1480, 0]
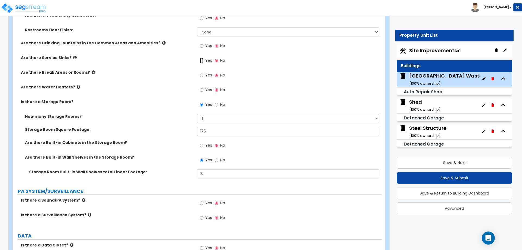
click at [202, 60] on input "Yes" at bounding box center [202, 61] width 4 height 6
radio input "true"
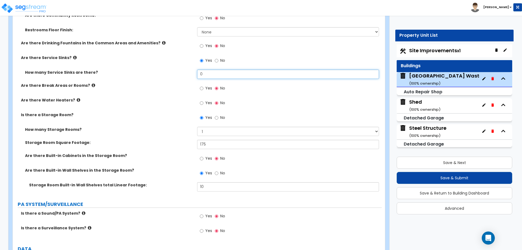
click at [211, 73] on input "0" at bounding box center [288, 74] width 182 height 9
type input "1"
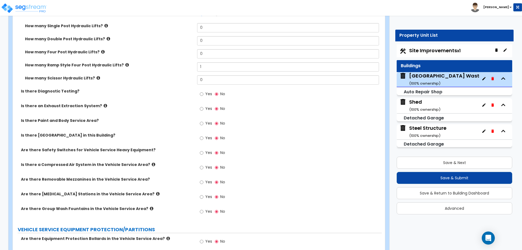
scroll to position [1798, 0]
click at [199, 167] on div "Yes No" at bounding box center [212, 167] width 31 height 13
click at [200, 167] on input "Yes" at bounding box center [202, 167] width 4 height 6
radio input "true"
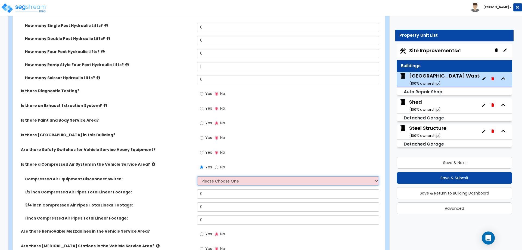
click at [218, 179] on select "Please Choose One 30-Amp 60-Amp 100-Amp 200-Amp" at bounding box center [288, 180] width 182 height 9
select select "2"
click at [197, 176] on select "Please Choose One 30-Amp 60-Amp 100-Amp 200-Amp" at bounding box center [288, 180] width 182 height 9
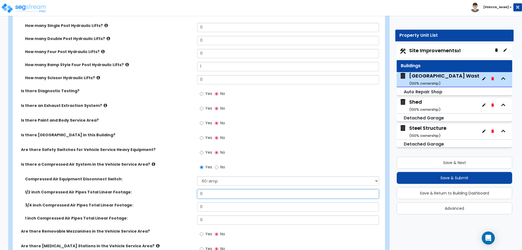
click at [210, 194] on input "0" at bounding box center [288, 193] width 182 height 9
type input "10"
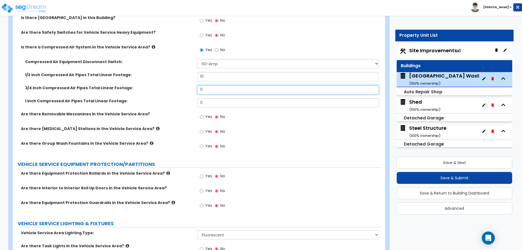
scroll to position [1954, 0]
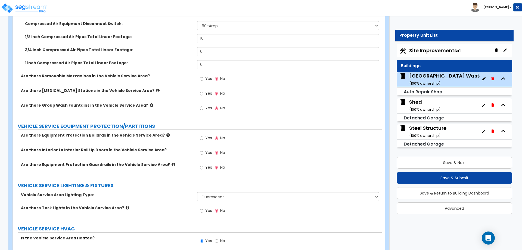
click at [150, 105] on icon at bounding box center [152, 105] width 4 height 4
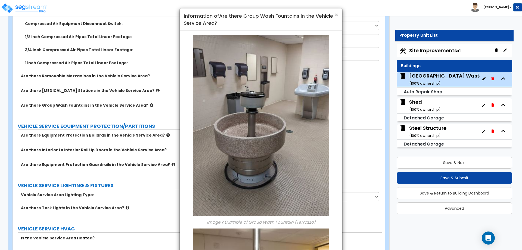
click at [142, 105] on div "× Information of Are there Group Wash Fountains in the Vehicle Service Area? Im…" at bounding box center [261, 125] width 522 height 250
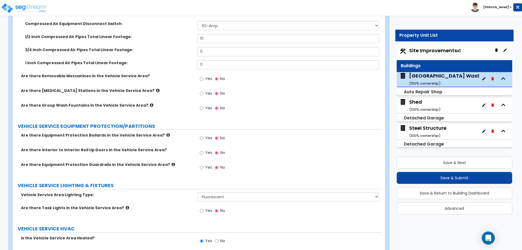
click at [156, 89] on icon at bounding box center [158, 90] width 4 height 4
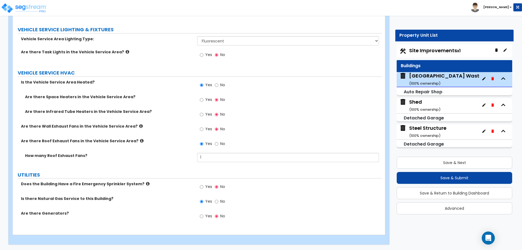
scroll to position [2110, 0]
click at [447, 178] on button "Save & Submit" at bounding box center [455, 178] width 116 height 12
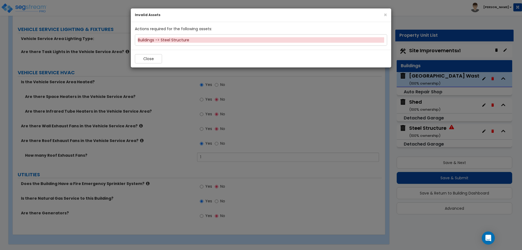
click at [154, 40] on div "Buildings -> Steel Structure" at bounding box center [261, 39] width 246 height 5
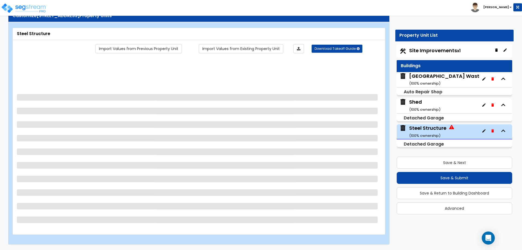
select select "1"
select select "15"
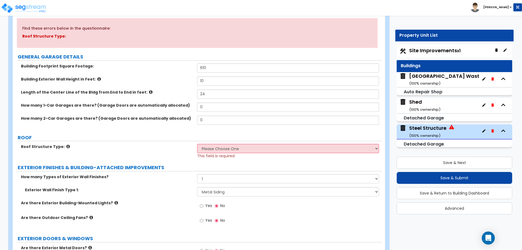
scroll to position [60, 0]
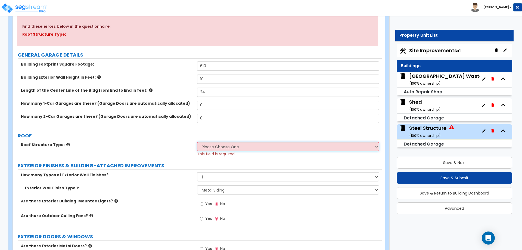
click at [210, 146] on select "Please Choose One Gable Roof Flat Roof" at bounding box center [288, 146] width 182 height 9
select select "2"
click at [197, 142] on select "Please Choose One Gable Roof Flat Roof" at bounding box center [288, 146] width 182 height 9
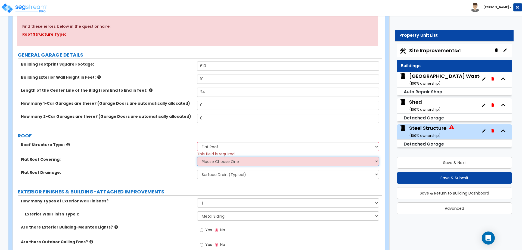
click at [211, 163] on select "Please Choose One Rolled Asphalt PVC Membrane Plastic (EPDM) Membrane Asphalt F…" at bounding box center [288, 161] width 182 height 9
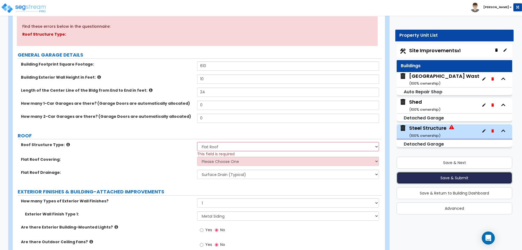
click at [445, 176] on button "Save & Submit" at bounding box center [455, 178] width 116 height 12
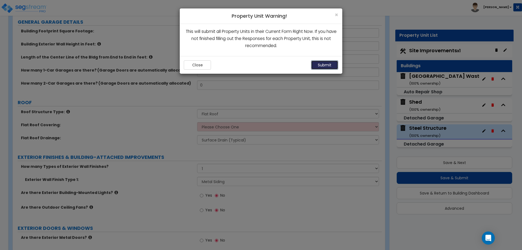
click at [323, 65] on button "Submit" at bounding box center [324, 64] width 27 height 9
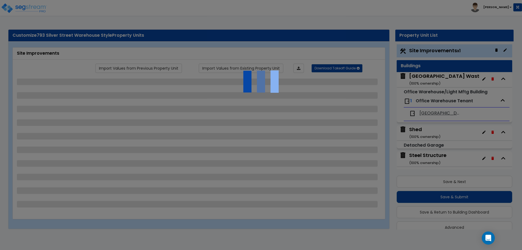
scroll to position [9, 0]
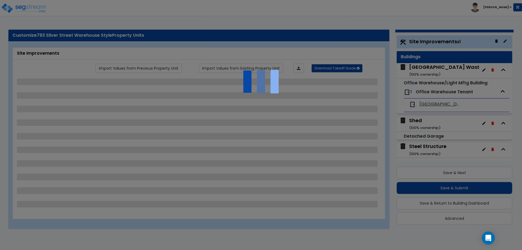
select select "2"
select select "4"
select select "2"
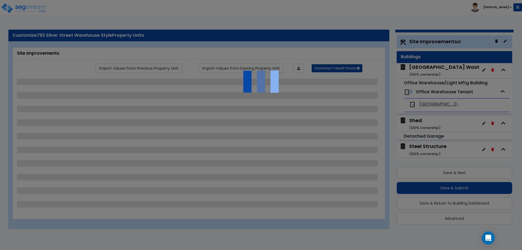
select select "2"
select select "1"
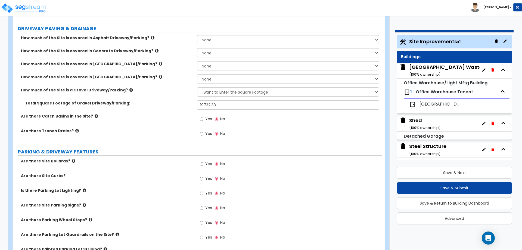
scroll to position [95, 0]
click at [421, 68] on div "Naples Waste Removal ( 100 % ownership)" at bounding box center [457, 71] width 97 height 14
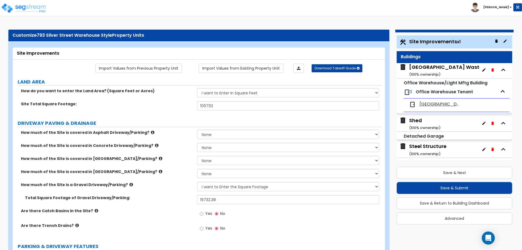
scroll to position [8, 0]
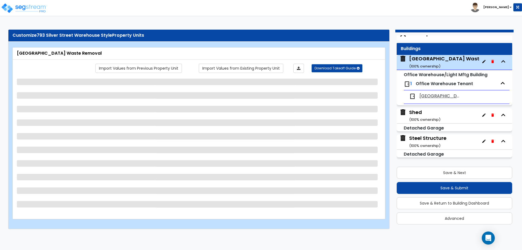
select select "7"
select select "1"
select select "5"
select select "1"
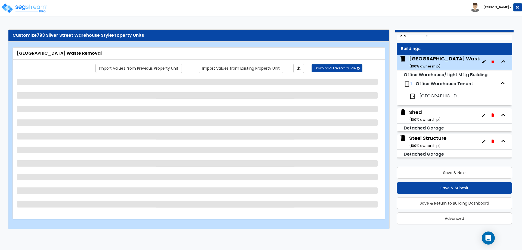
select select "1"
select select "4"
select select "2"
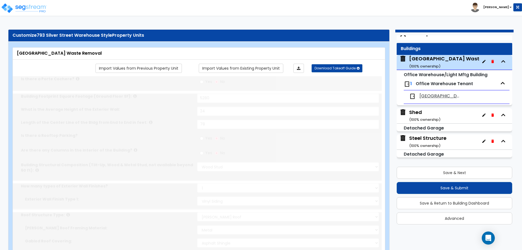
radio input "true"
select select "1"
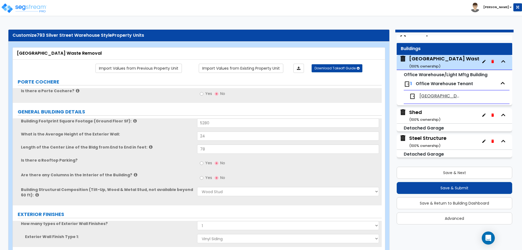
click at [421, 84] on span "Office Warehouse Tenant" at bounding box center [444, 83] width 57 height 6
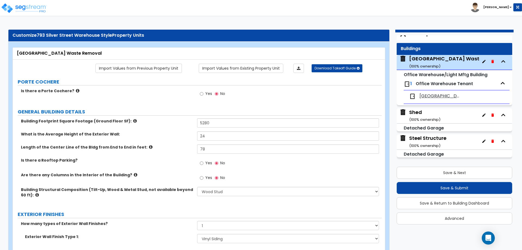
click at [431, 96] on span "[GEOGRAPHIC_DATA] Waste Removal" at bounding box center [440, 96] width 42 height 6
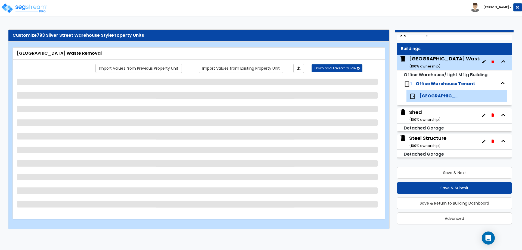
select select "3"
select select "2"
select select "1"
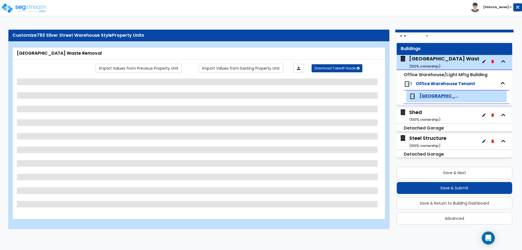
select select "3"
select select "1"
select select "2"
select select "1"
select select "4"
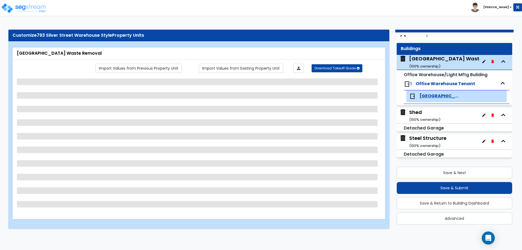
select select "2"
select select "1"
select select "2"
select select "1"
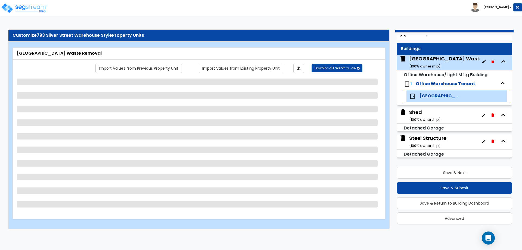
select select "1"
select select "2"
select select "1"
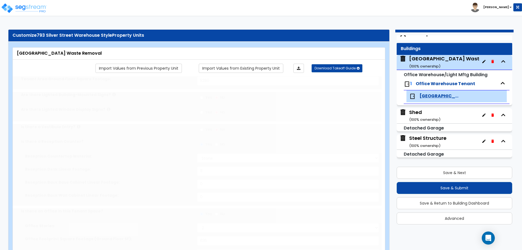
type input "2"
select select "2"
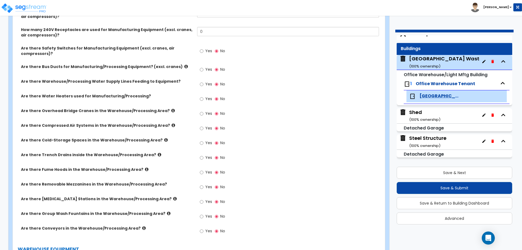
scroll to position [1287, 0]
click at [205, 126] on label "Yes" at bounding box center [206, 128] width 12 height 9
click at [203, 126] on input "Yes" at bounding box center [202, 128] width 4 height 6
radio input "true"
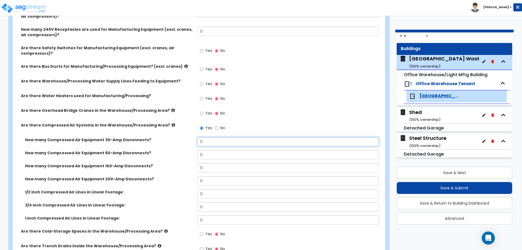
click at [208, 142] on input "0" at bounding box center [288, 141] width 182 height 9
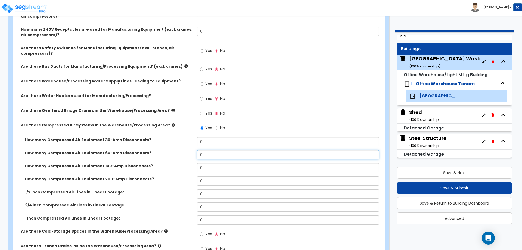
click at [207, 155] on input "0" at bounding box center [288, 154] width 182 height 9
type input "1"
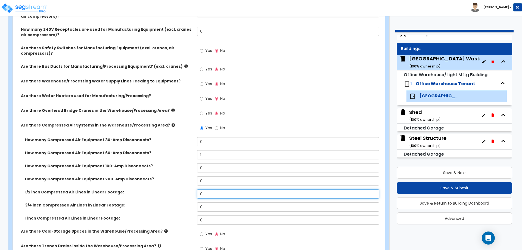
click at [212, 193] on input "0" at bounding box center [288, 193] width 182 height 9
type input "10"
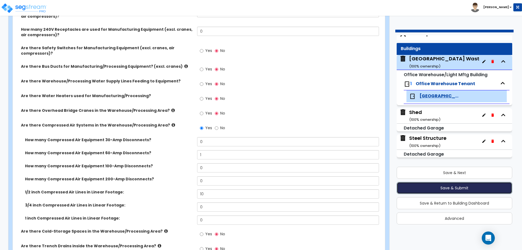
click at [414, 187] on button "Save & Submit" at bounding box center [455, 188] width 116 height 12
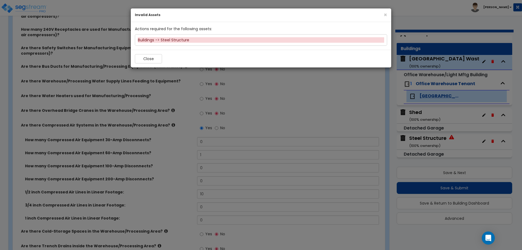
click at [155, 41] on div "Buildings -> Steel Structure" at bounding box center [261, 39] width 246 height 5
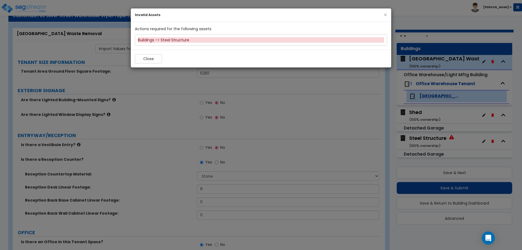
select select "1"
select select "15"
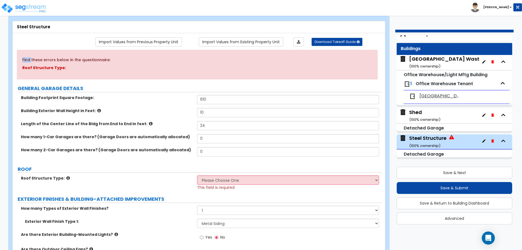
scroll to position [26, 0]
click at [220, 186] on span "This field is required" at bounding box center [216, 187] width 38 height 5
click at [218, 185] on span "This field is required" at bounding box center [216, 187] width 38 height 5
click at [214, 183] on select "Please Choose One Gable Roof Flat Roof" at bounding box center [288, 180] width 182 height 9
select select "2"
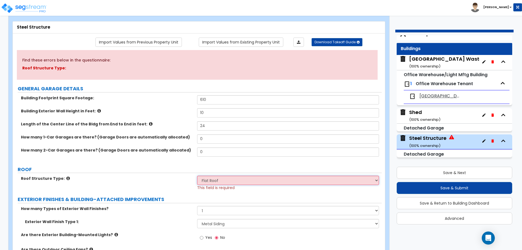
click at [197, 176] on select "Please Choose One Gable Roof Flat Roof" at bounding box center [288, 180] width 182 height 9
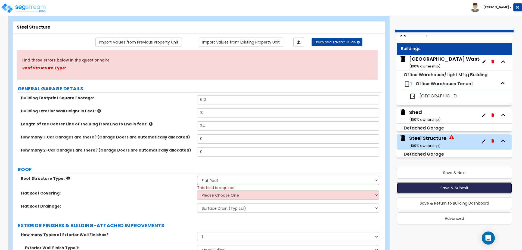
click at [460, 189] on button "Save & Submit" at bounding box center [455, 188] width 116 height 12
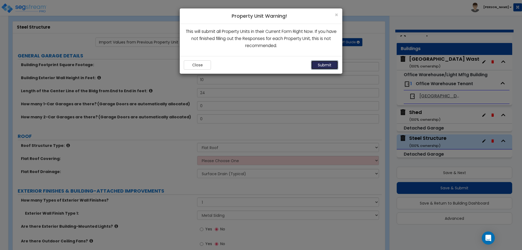
click at [320, 64] on button "Submit" at bounding box center [324, 64] width 27 height 9
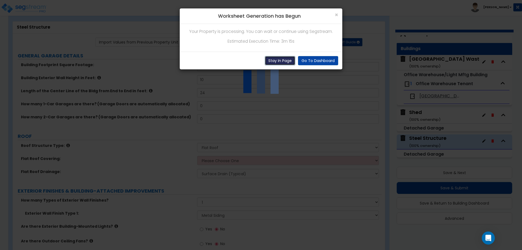
click at [278, 58] on button "Stay In Page" at bounding box center [280, 60] width 30 height 9
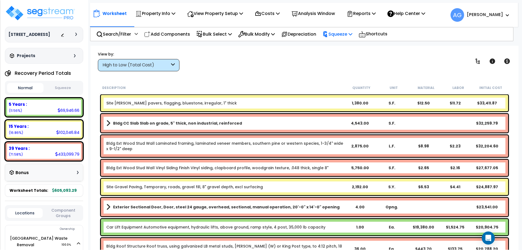
click at [340, 39] on div "Squeeze" at bounding box center [337, 34] width 30 height 13
click at [340, 49] on link "Squeeze" at bounding box center [347, 46] width 54 height 11
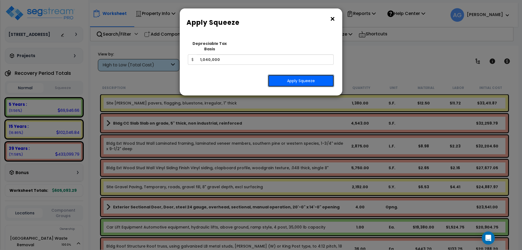
click at [287, 74] on button "Apply Squeeze" at bounding box center [301, 80] width 66 height 13
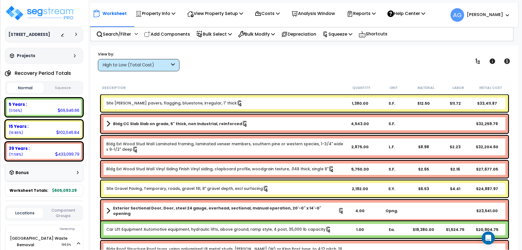
click at [57, 87] on button "Squeeze" at bounding box center [63, 88] width 36 height 10
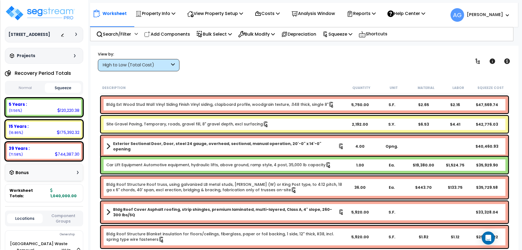
scroll to position [67, 0]
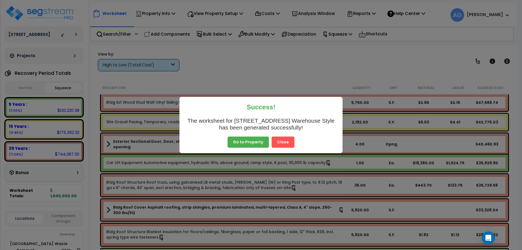
click at [282, 145] on button "Close" at bounding box center [283, 141] width 23 height 11
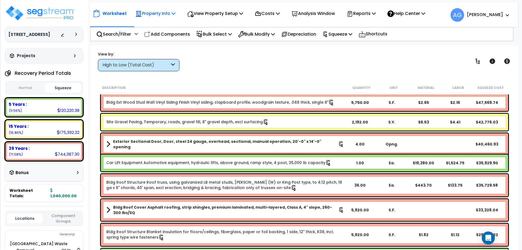
click at [171, 14] on p "Property Info" at bounding box center [155, 13] width 40 height 7
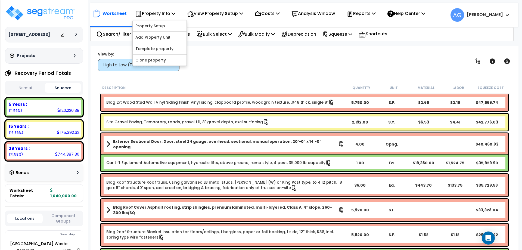
click at [248, 49] on div "Worksheet Property Info Property Setup Add Property Unit Template property Clon…" at bounding box center [305, 171] width 428 height 250
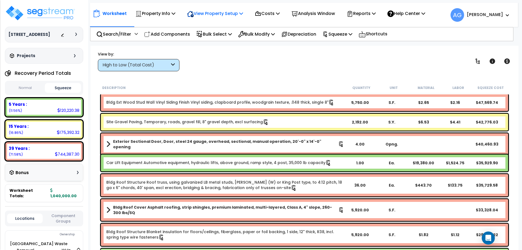
click at [241, 15] on p "View Property Setup" at bounding box center [215, 13] width 56 height 7
click at [217, 36] on link "View Questionnaire" at bounding box center [211, 37] width 54 height 11
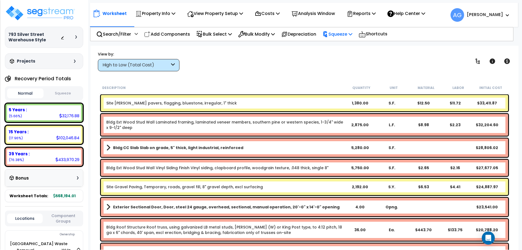
drag, startPoint x: 348, startPoint y: 32, endPoint x: 338, endPoint y: 39, distance: 11.5
click at [338, 39] on div "Squeeze" at bounding box center [337, 34] width 30 height 13
click at [339, 45] on link "Squeeze" at bounding box center [347, 46] width 54 height 11
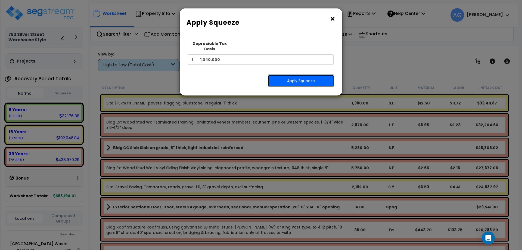
click at [306, 74] on button "Apply Squeeze" at bounding box center [301, 80] width 66 height 13
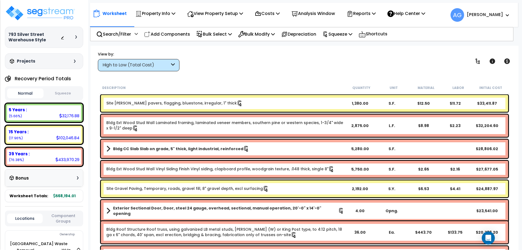
click at [63, 91] on button "Squeeze" at bounding box center [63, 94] width 36 height 10
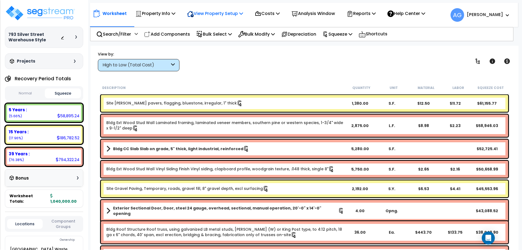
click at [227, 15] on p "View Property Setup" at bounding box center [215, 13] width 56 height 7
click at [214, 37] on link "View Questionnaire" at bounding box center [211, 37] width 54 height 11
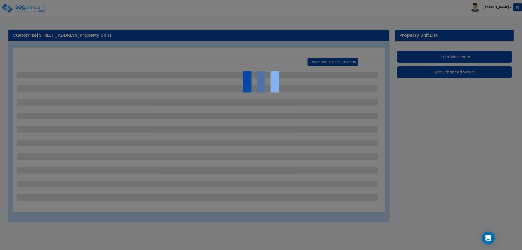
select select "2"
select select "4"
select select "2"
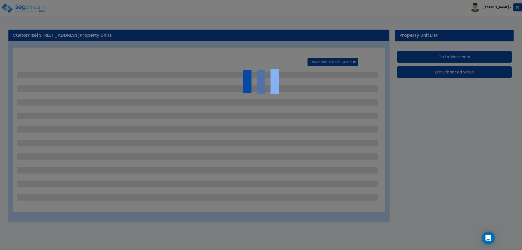
select select "2"
select select "1"
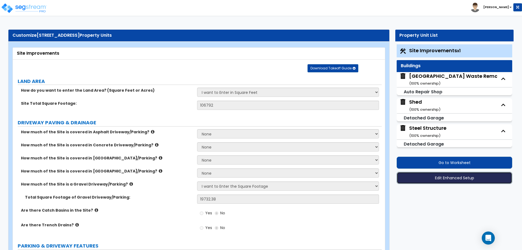
click at [456, 178] on button "Edit Enhanced Setup" at bounding box center [455, 178] width 116 height 12
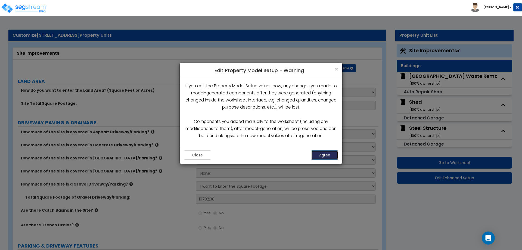
click at [332, 151] on button "Agree" at bounding box center [324, 154] width 27 height 9
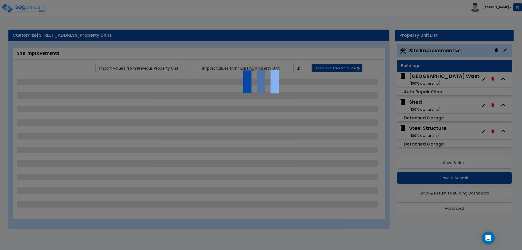
select select "2"
select select "4"
select select "2"
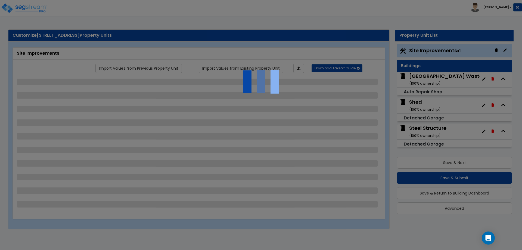
select select "2"
select select "1"
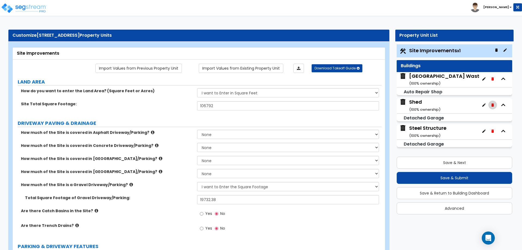
click at [492, 105] on icon "button" at bounding box center [492, 104] width 2 height 3
click at [493, 107] on icon "button" at bounding box center [492, 105] width 4 height 4
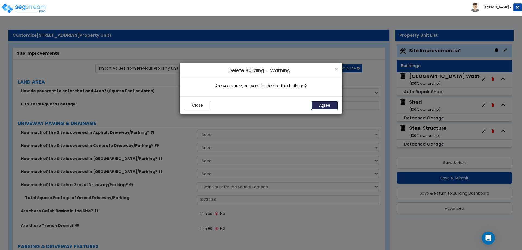
click at [331, 107] on button "Agree" at bounding box center [324, 105] width 27 height 9
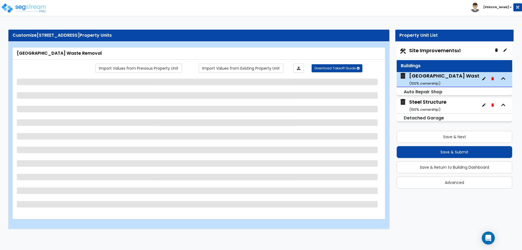
click at [492, 106] on icon "button" at bounding box center [492, 104] width 2 height 3
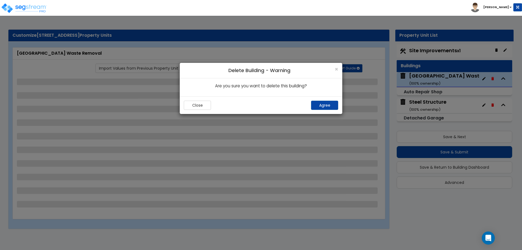
select select "7"
select select "1"
select select "5"
select select "1"
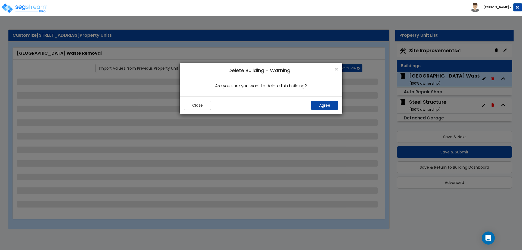
select select "1"
select select "2"
select select "1"
select select "4"
select select "2"
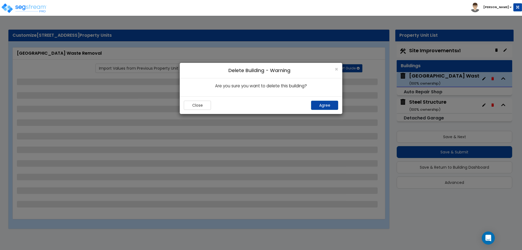
select select "2"
select select "1"
select select "3"
select select "1"
select select "2"
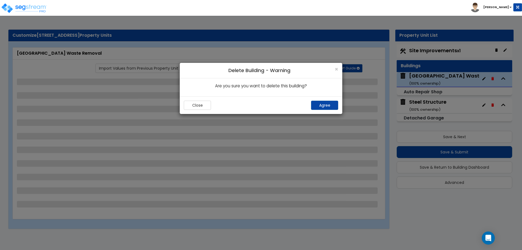
select select "1"
select select "4"
select select "1"
select select "2"
select select "1"
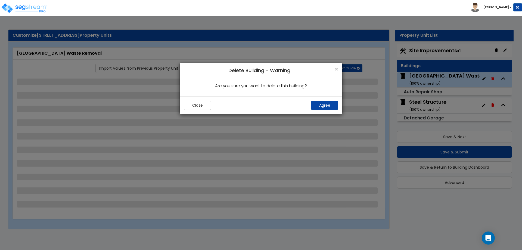
select select "1"
select select "2"
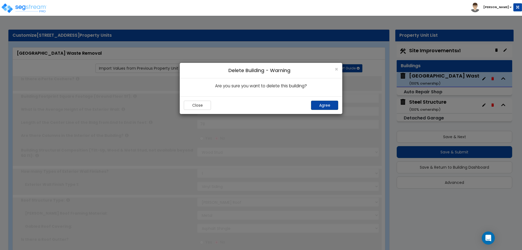
radio input "true"
select select "1"
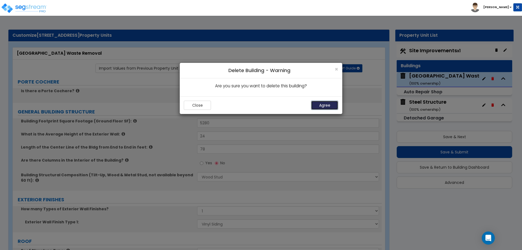
click at [325, 105] on button "Agree" at bounding box center [324, 105] width 27 height 9
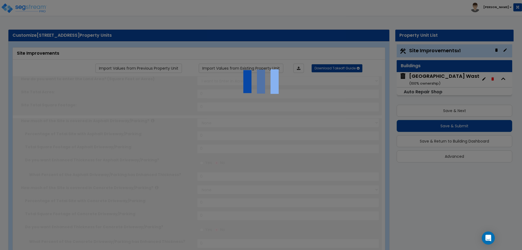
select select "2"
type input "106792"
select select "2"
type input "19732.38"
radio input "true"
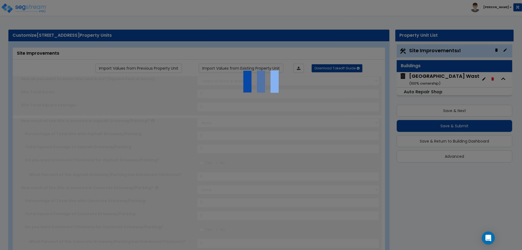
select select "4"
type input "1380"
radio input "true"
type input "1"
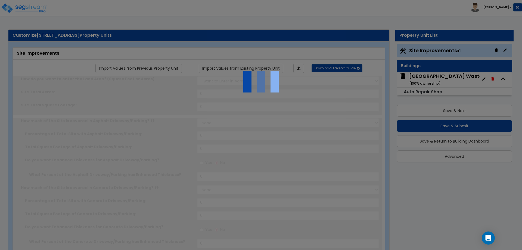
type input "60"
select select "2"
type input "10330"
radio input "true"
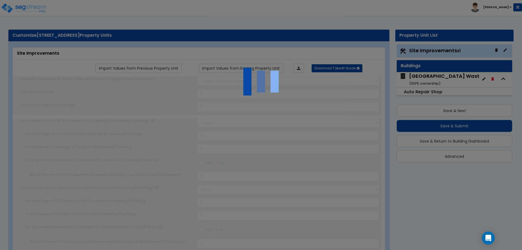
select select "2"
type input "10330"
radio input "true"
type input "110"
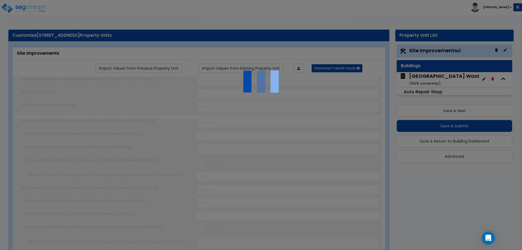
radio input "true"
select select "2"
select select "1"
radio input "true"
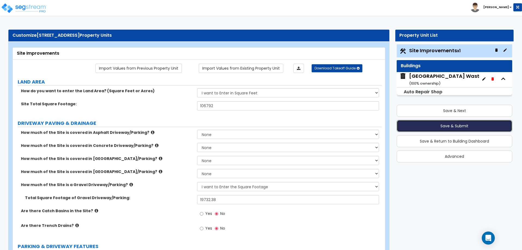
click at [447, 124] on button "Save & Submit" at bounding box center [455, 126] width 116 height 12
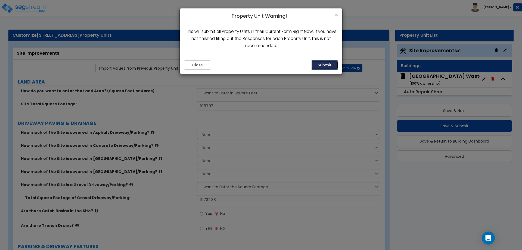
click at [322, 64] on button "Submit" at bounding box center [324, 64] width 27 height 9
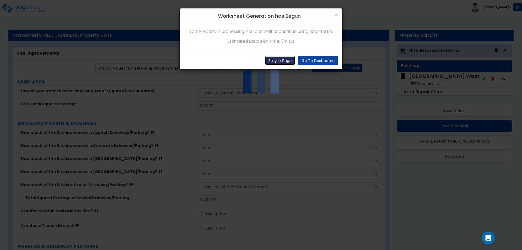
click at [270, 58] on button "Stay In Page" at bounding box center [280, 60] width 30 height 9
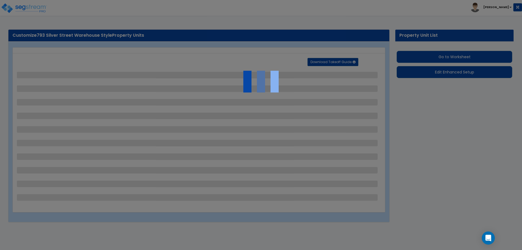
select select "2"
select select "4"
select select "2"
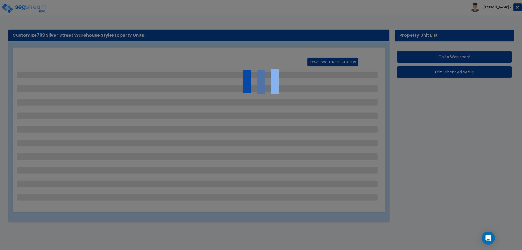
select select "2"
select select "1"
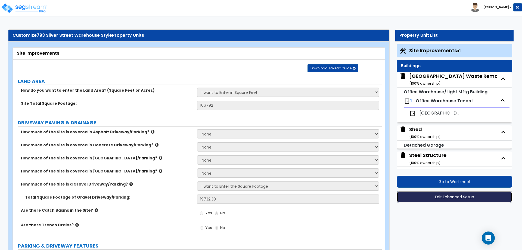
click at [454, 198] on button "Edit Enhanced Setup" at bounding box center [455, 197] width 116 height 12
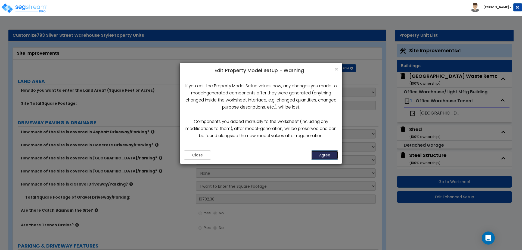
click at [324, 153] on button "Agree" at bounding box center [324, 154] width 27 height 9
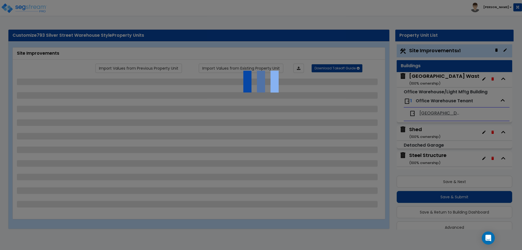
scroll to position [9, 0]
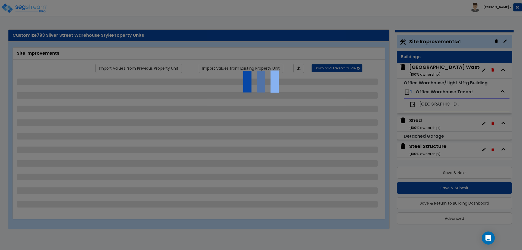
select select "2"
select select "4"
select select "2"
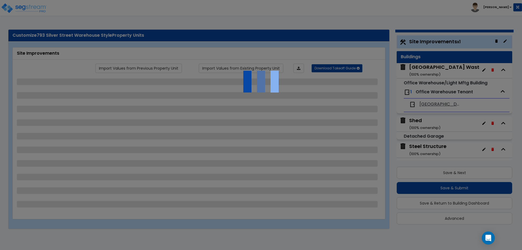
select select "2"
select select "1"
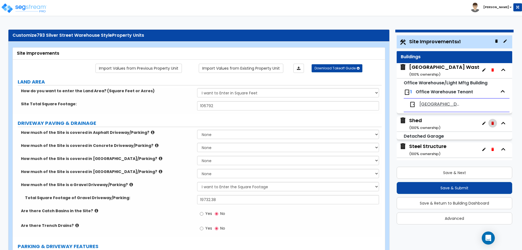
click at [491, 122] on icon "button" at bounding box center [492, 123] width 2 height 3
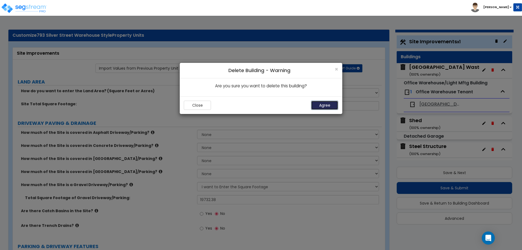
click at [327, 103] on button "Agree" at bounding box center [324, 105] width 27 height 9
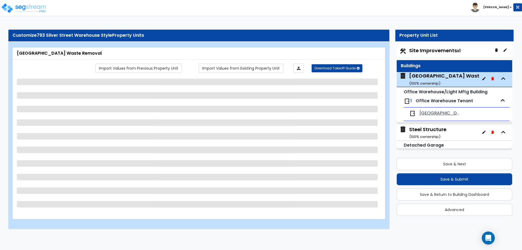
scroll to position [0, 0]
select select "7"
select select "1"
select select "5"
select select "1"
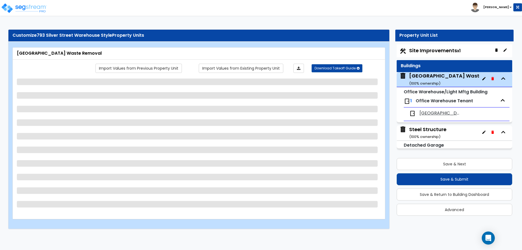
select select "1"
select select "4"
select select "2"
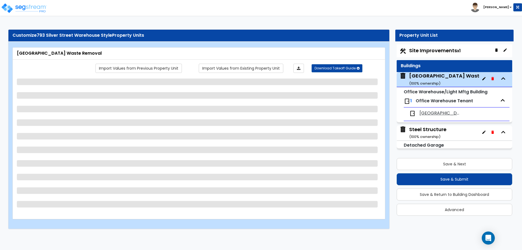
select select "2"
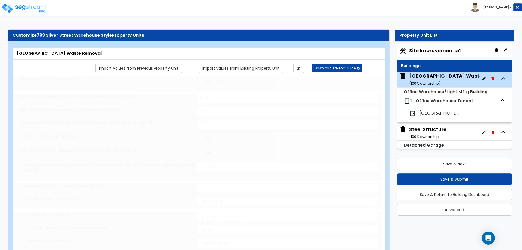
radio input "true"
select select "1"
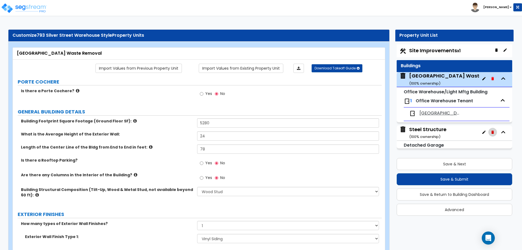
click at [493, 131] on icon "button" at bounding box center [492, 132] width 4 height 4
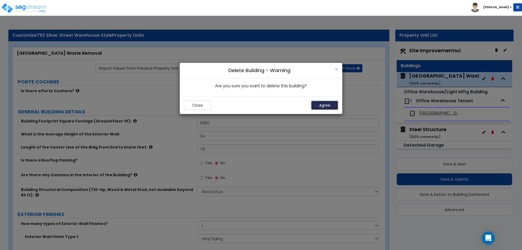
click at [328, 104] on button "Agree" at bounding box center [324, 105] width 27 height 9
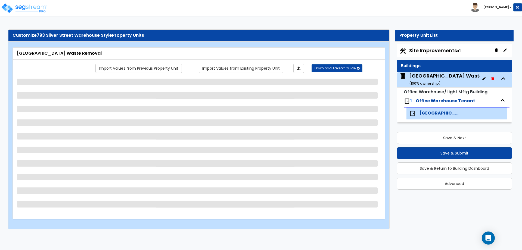
select select "3"
select select "2"
select select "1"
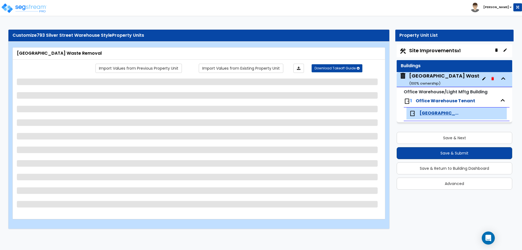
select select "3"
select select "1"
select select "2"
select select "1"
select select "4"
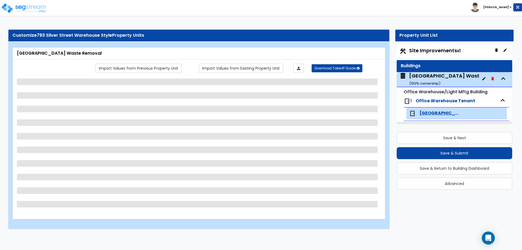
select select "2"
select select "1"
select select "2"
select select "1"
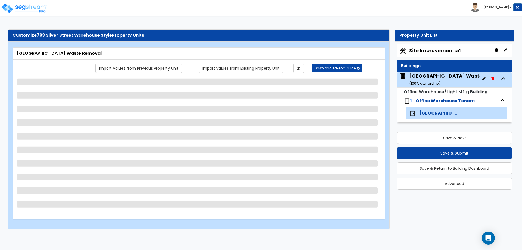
select select "1"
select select "2"
select select "1"
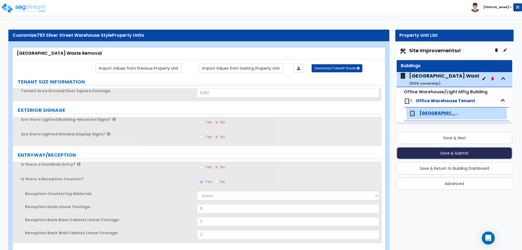
click at [432, 153] on button "Save & Submit" at bounding box center [455, 153] width 116 height 12
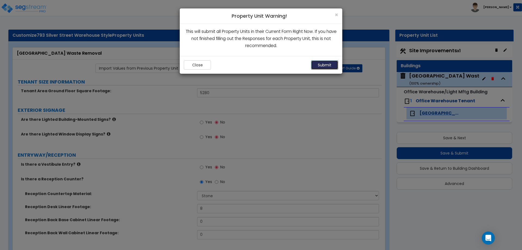
click at [323, 61] on button "Submit" at bounding box center [324, 64] width 27 height 9
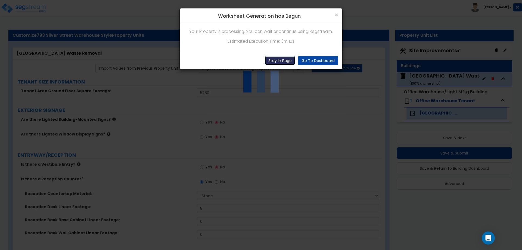
click at [278, 61] on button "Stay In Page" at bounding box center [280, 60] width 30 height 9
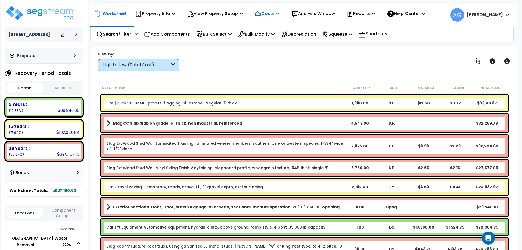
click at [278, 15] on p "Costs" at bounding box center [267, 13] width 25 height 7
click at [340, 39] on div "Squeeze" at bounding box center [337, 34] width 30 height 13
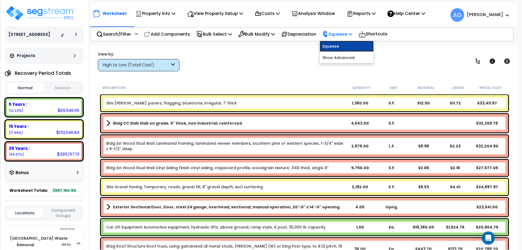
click at [340, 46] on link "Squeeze" at bounding box center [347, 46] width 54 height 11
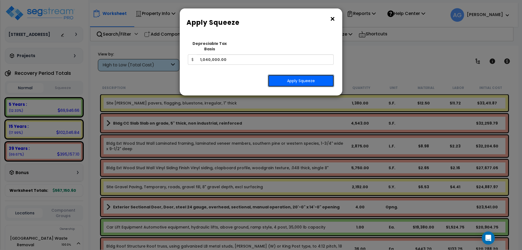
click at [292, 74] on button "Apply Squeeze" at bounding box center [301, 80] width 66 height 13
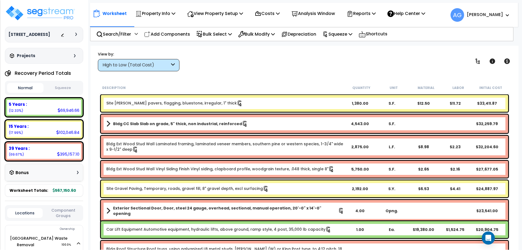
click at [61, 90] on button "Squeeze" at bounding box center [63, 88] width 36 height 10
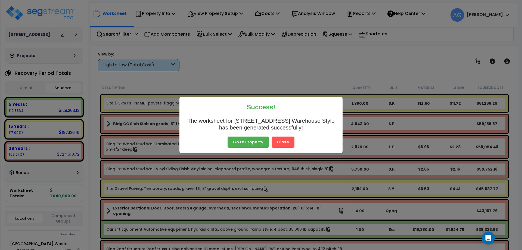
click at [285, 143] on button "Close" at bounding box center [283, 141] width 23 height 11
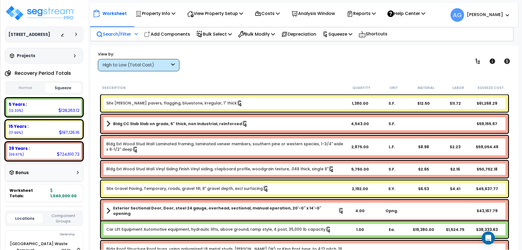
click at [129, 35] on p "Search/Filter" at bounding box center [113, 33] width 35 height 7
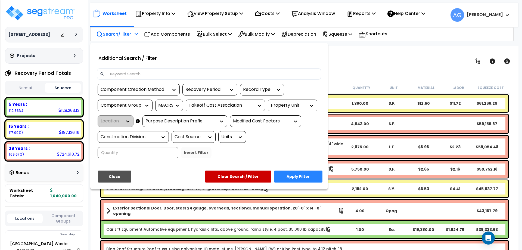
click at [209, 91] on div "Recovery Period" at bounding box center [205, 89] width 41 height 6
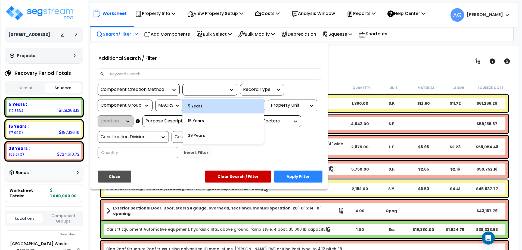
click at [201, 102] on div "5 Years" at bounding box center [223, 106] width 82 height 15
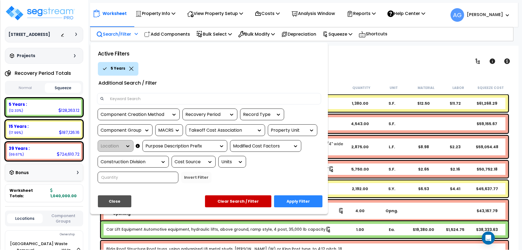
click at [201, 108] on div at bounding box center [209, 100] width 232 height 15
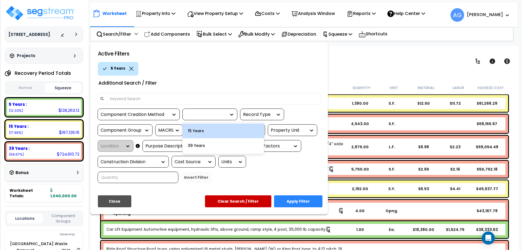
click at [200, 116] on div at bounding box center [205, 114] width 41 height 6
click at [198, 129] on div "15 Years" at bounding box center [223, 130] width 82 height 15
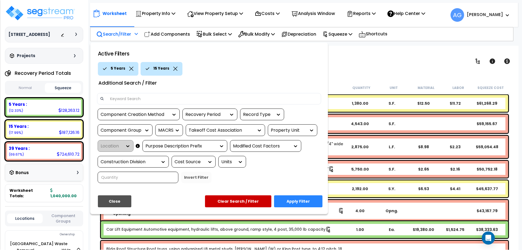
click at [301, 201] on button "Apply Filter" at bounding box center [298, 201] width 48 height 12
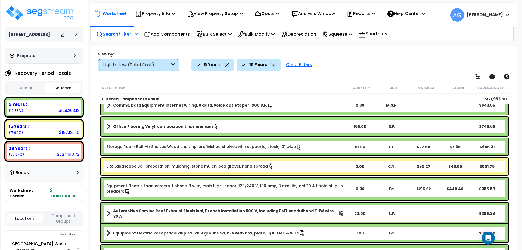
scroll to position [780, 0]
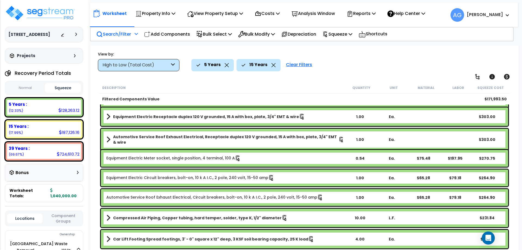
click at [226, 65] on icon at bounding box center [227, 65] width 4 height 4
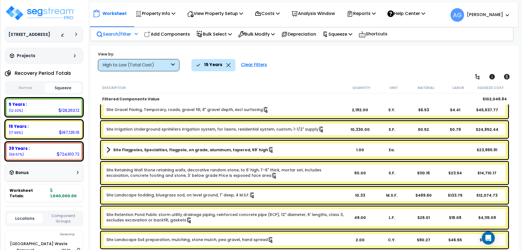
scroll to position [23, 0]
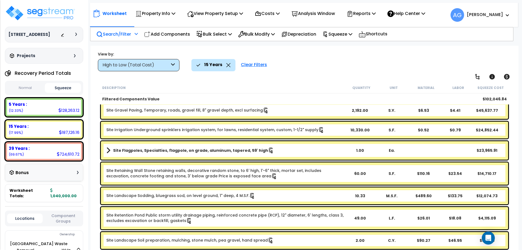
click at [226, 65] on icon at bounding box center [228, 65] width 4 height 4
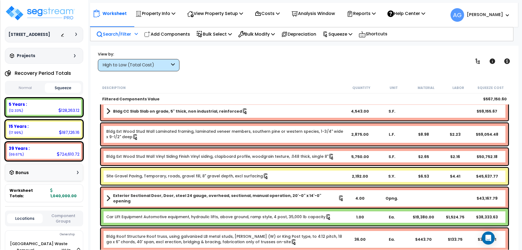
click at [146, 70] on div "High to Low (Total Cost)" at bounding box center [139, 65] width 82 height 12
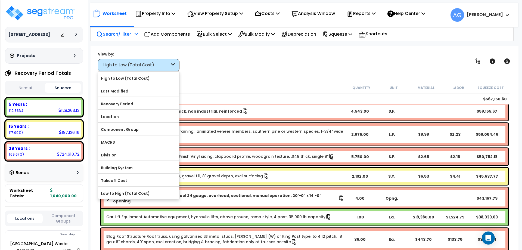
click at [121, 33] on p "Search/Filter" at bounding box center [113, 33] width 35 height 7
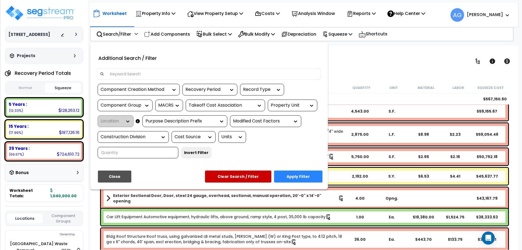
click at [208, 87] on div "Recovery Period" at bounding box center [205, 89] width 41 height 6
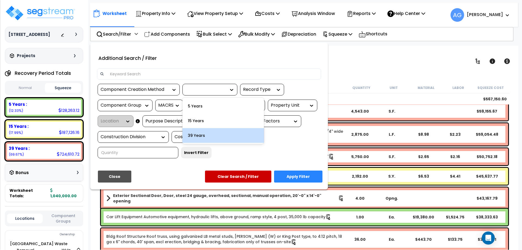
click at [204, 139] on div "39 Years" at bounding box center [223, 135] width 82 height 15
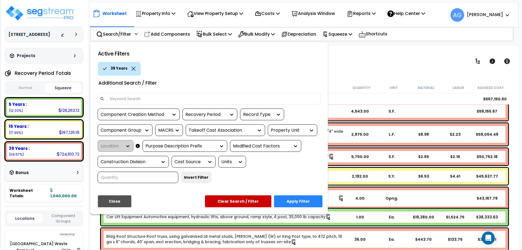
click at [291, 198] on button "Apply Filter" at bounding box center [298, 201] width 48 height 12
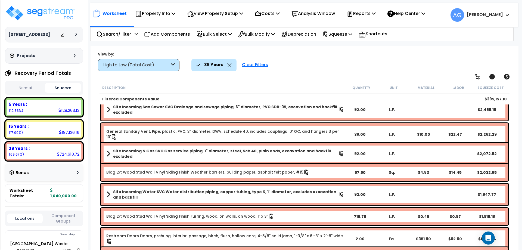
scroll to position [961, 0]
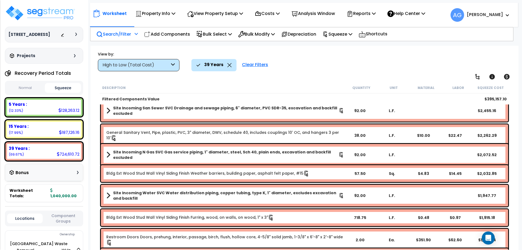
click at [128, 38] on p "Search/Filter" at bounding box center [113, 33] width 35 height 7
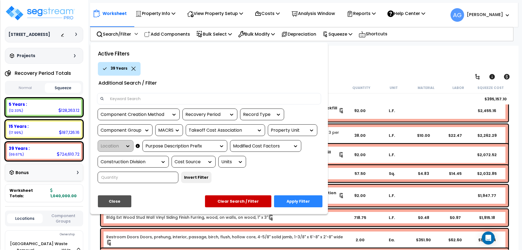
click at [132, 68] on icon at bounding box center [133, 69] width 4 height 4
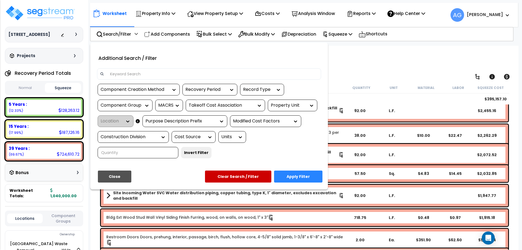
click at [134, 91] on div "Component Creation Method" at bounding box center [135, 89] width 68 height 6
click at [154, 77] on input at bounding box center [212, 74] width 211 height 8
click at [144, 110] on div at bounding box center [145, 105] width 8 height 11
click at [145, 108] on icon at bounding box center [146, 105] width 5 height 5
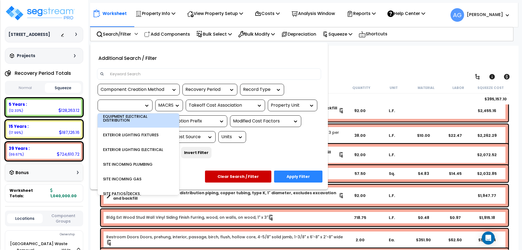
scroll to position [0, 0]
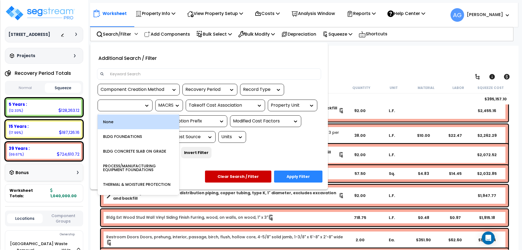
click at [133, 107] on div at bounding box center [121, 105] width 41 height 6
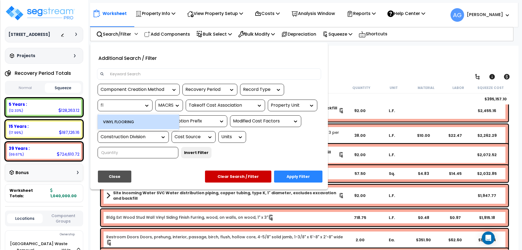
type input "f"
type input "tile"
click at [121, 124] on div "CERAMIC TILE" at bounding box center [139, 121] width 82 height 15
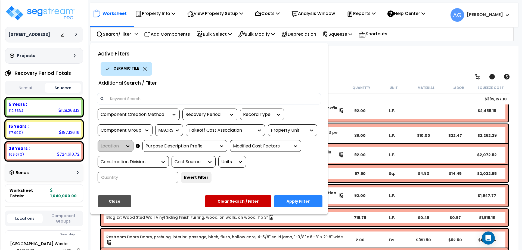
click at [293, 199] on button "Apply Filter" at bounding box center [298, 201] width 48 height 12
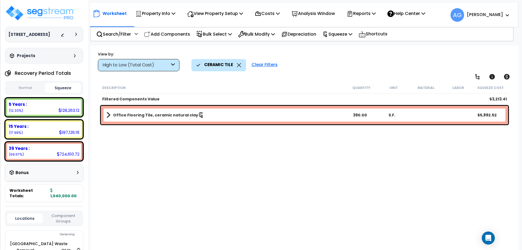
click at [178, 117] on b "Office Flooring Tile, ceramic natural clay" at bounding box center [155, 114] width 85 height 5
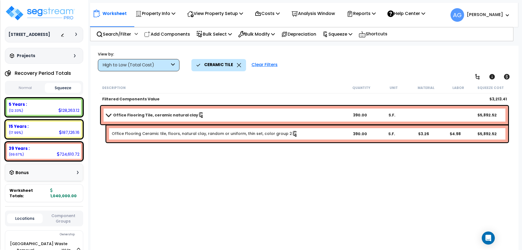
click at [158, 117] on b "Office Flooring Tile, ceramic natural clay" at bounding box center [155, 114] width 85 height 5
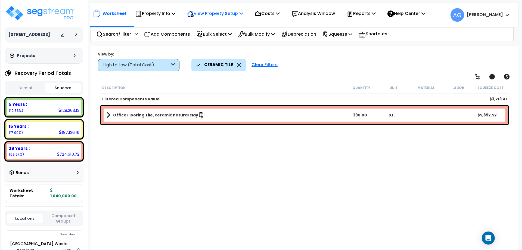
click at [206, 14] on p "View Property Setup" at bounding box center [215, 13] width 56 height 7
click at [214, 39] on link "View Questionnaire" at bounding box center [211, 37] width 54 height 11
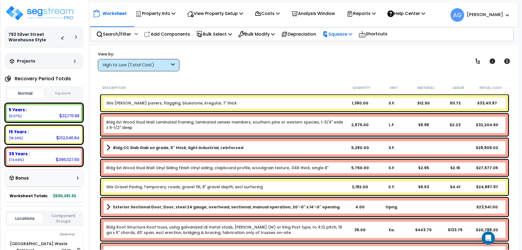
click at [348, 34] on p "Squeeze" at bounding box center [337, 33] width 30 height 7
click at [338, 44] on link "Squeeze" at bounding box center [347, 46] width 54 height 11
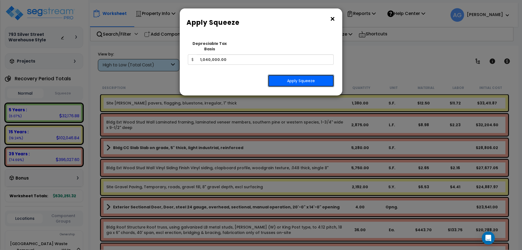
click at [299, 74] on button "Apply Squeeze" at bounding box center [301, 80] width 66 height 13
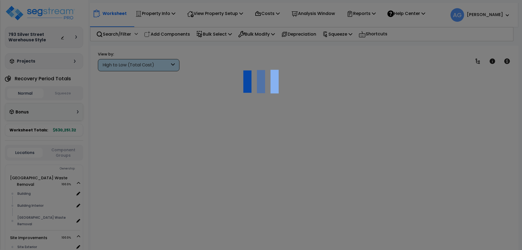
click at [64, 92] on button "Squeeze" at bounding box center [63, 94] width 36 height 10
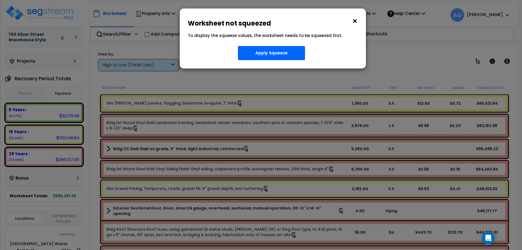
click at [64, 92] on div "× Worksheet not squeezed To display the squeeze values, the worksheet needs to …" at bounding box center [261, 125] width 522 height 250
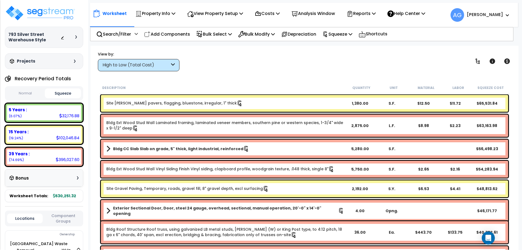
click at [59, 93] on button "Squeeze" at bounding box center [63, 93] width 36 height 10
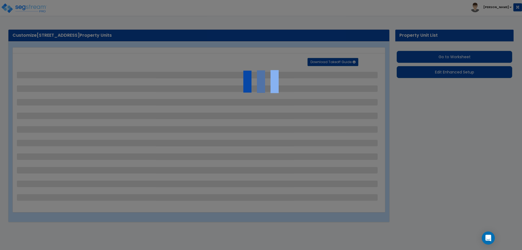
select select "2"
select select "4"
select select "2"
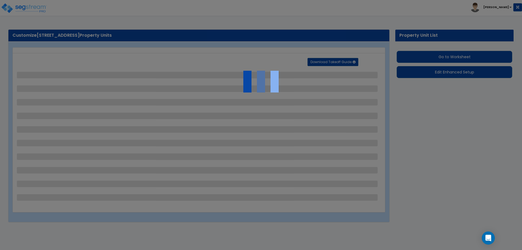
select select "2"
select select "1"
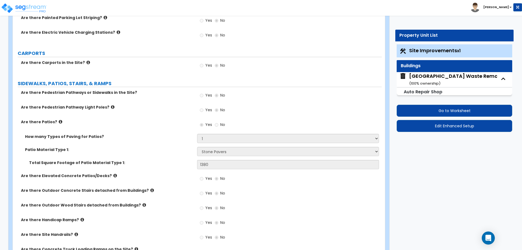
scroll to position [326, 0]
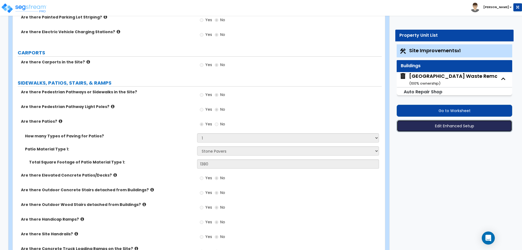
click at [434, 125] on button "Edit Enhanced Setup" at bounding box center [455, 126] width 116 height 12
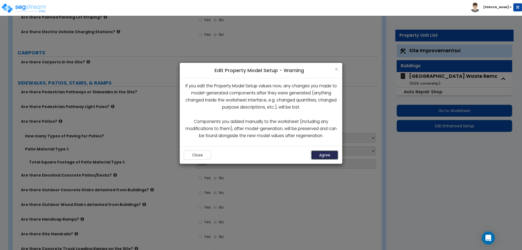
click at [324, 154] on button "Agree" at bounding box center [324, 154] width 27 height 9
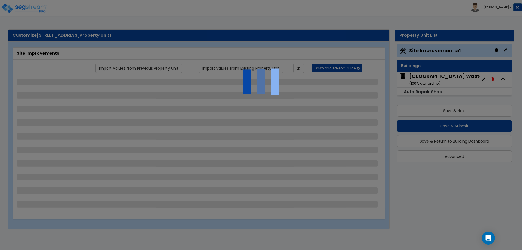
select select "2"
select select "4"
select select "2"
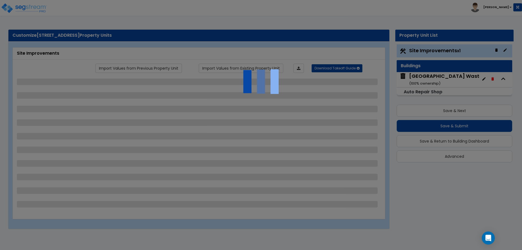
select select "2"
select select "1"
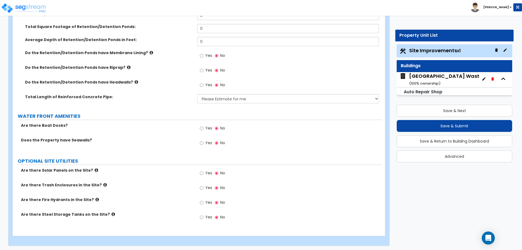
scroll to position [1213, 0]
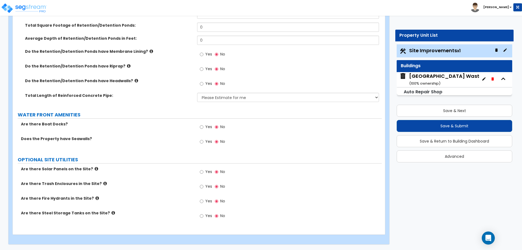
click at [427, 79] on div "Naples Waste Removal ( 100 % ownership)" at bounding box center [457, 80] width 97 height 14
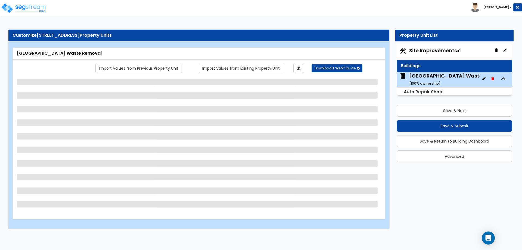
select select "7"
select select "1"
select select "5"
select select "1"
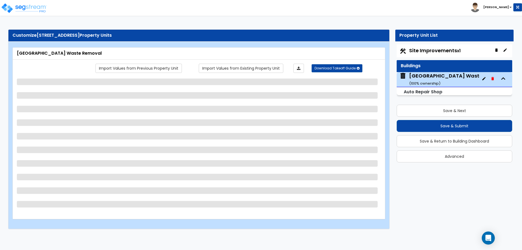
select select "1"
select select "2"
select select "1"
select select "4"
select select "2"
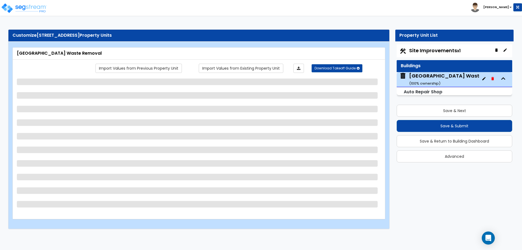
select select "2"
select select "1"
select select "3"
select select "1"
select select "2"
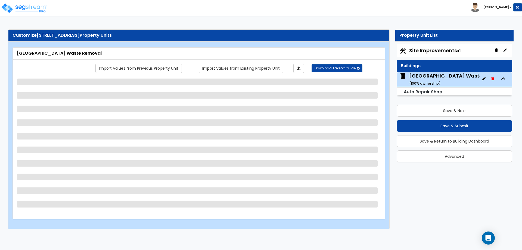
select select "1"
select select "4"
select select "1"
select select "2"
select select "1"
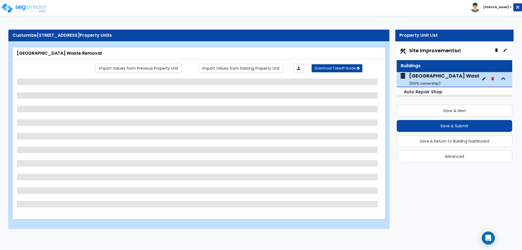
select select "1"
select select "2"
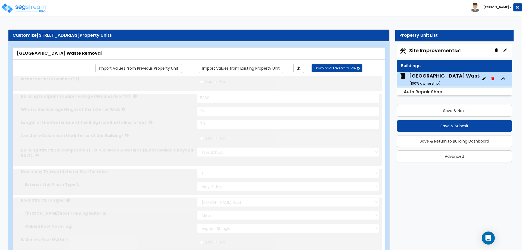
radio input "true"
select select "1"
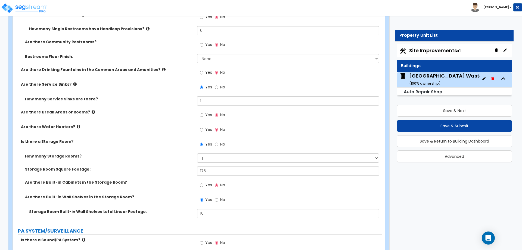
scroll to position [1454, 0]
click at [215, 87] on input "No" at bounding box center [217, 87] width 4 height 6
radio input "false"
radio input "true"
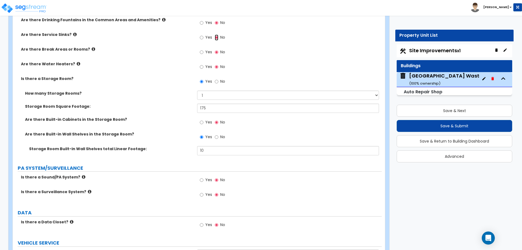
scroll to position [1505, 0]
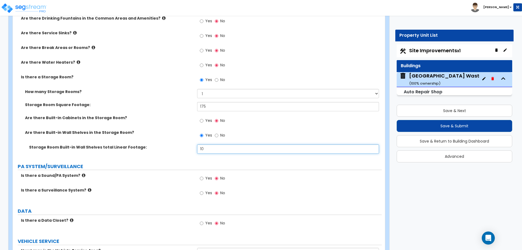
click at [208, 148] on input "10" at bounding box center [288, 148] width 182 height 9
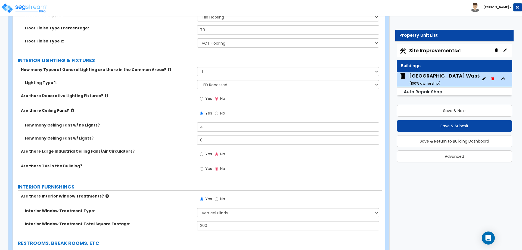
scroll to position [1146, 0]
click at [219, 71] on select "Please Choose One 1 2 3" at bounding box center [288, 71] width 182 height 9
select select "2"
click at [197, 67] on select "Please Choose One 1 2 3" at bounding box center [288, 71] width 182 height 9
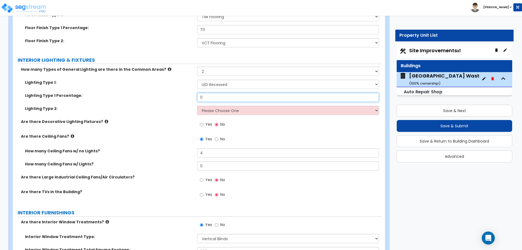
click at [216, 100] on input "0" at bounding box center [288, 97] width 182 height 9
type input "50"
click at [217, 107] on select "Please Choose One LED Surface-Mounted LED Recessed Fluorescent Surface-Mounted …" at bounding box center [288, 110] width 182 height 9
select select "1"
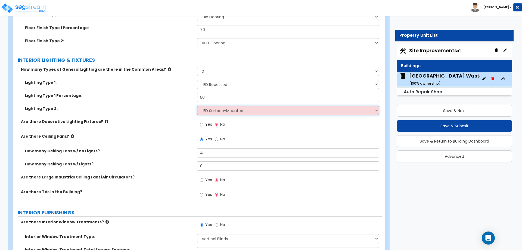
click at [197, 106] on select "Please Choose One LED Surface-Mounted LED Recessed Fluorescent Surface-Mounted …" at bounding box center [288, 110] width 182 height 9
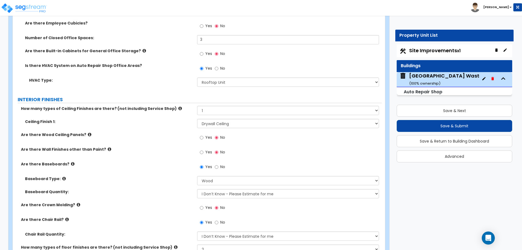
scroll to position [907, 0]
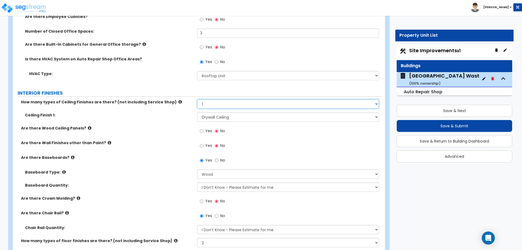
click at [223, 103] on select "Please Choose One 1 2 3" at bounding box center [288, 103] width 182 height 9
select select "2"
click at [197, 99] on select "Please Choose One 1 2 3" at bounding box center [288, 103] width 182 height 9
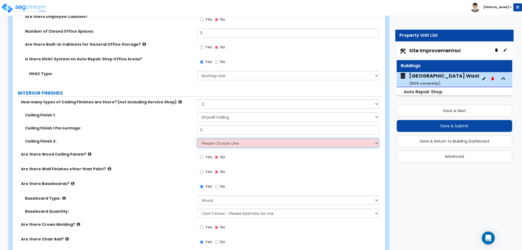
click at [217, 147] on select "Please Choose One Drop Ceiling Open Ceiling Drywall Ceiling" at bounding box center [288, 142] width 182 height 9
select select "1"
click at [197, 138] on select "Please Choose One Drop Ceiling Open Ceiling Drywall Ceiling" at bounding box center [288, 142] width 182 height 9
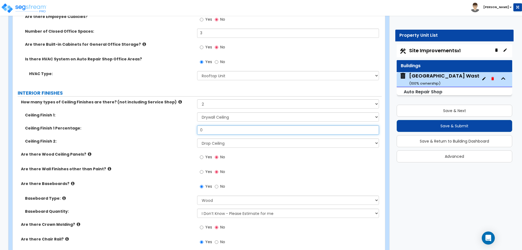
click at [219, 130] on input "0" at bounding box center [288, 129] width 182 height 9
click at [219, 130] on input "70" at bounding box center [288, 129] width 182 height 9
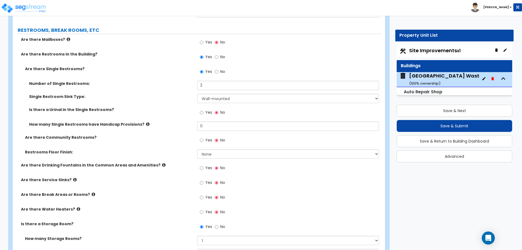
scroll to position [1406, 0]
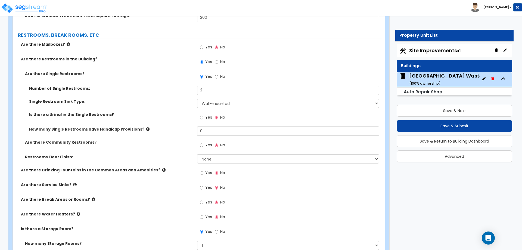
type input "65"
click at [216, 157] on select "None Tile Flooring Resilient Laminate Flooring VCT Flooring Sheet Vinyl Flooring" at bounding box center [288, 158] width 182 height 9
select select "1"
click at [197, 154] on select "None Tile Flooring Resilient Laminate Flooring VCT Flooring Sheet Vinyl Flooring" at bounding box center [288, 158] width 182 height 9
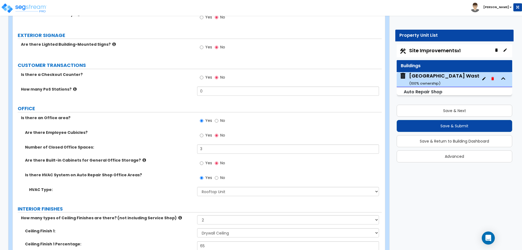
scroll to position [787, 0]
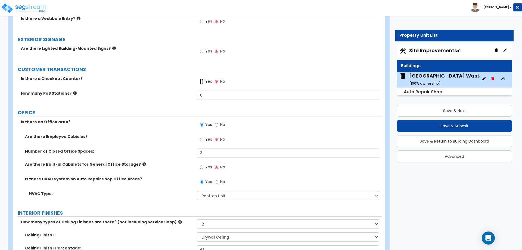
click at [201, 82] on input "Yes" at bounding box center [202, 82] width 4 height 6
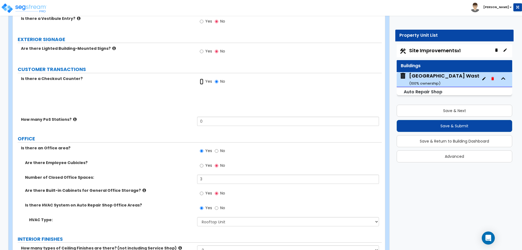
radio input "true"
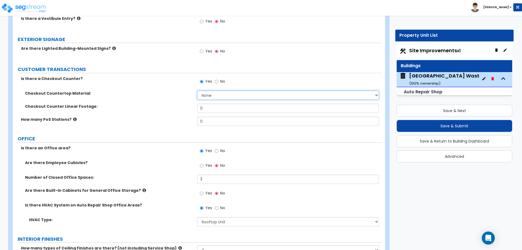
click at [209, 98] on select "None Plastic Laminate Solid Surface Stone Quartz Marble Tile Wood Stainless Ste…" at bounding box center [288, 95] width 182 height 9
select select "3"
click at [197, 91] on select "None Plastic Laminate Solid Surface Stone Quartz Marble Tile Wood Stainless Ste…" at bounding box center [288, 95] width 182 height 9
type input "8"
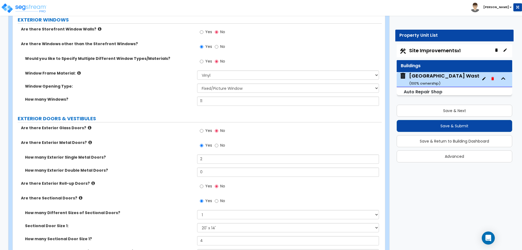
scroll to position [524, 0]
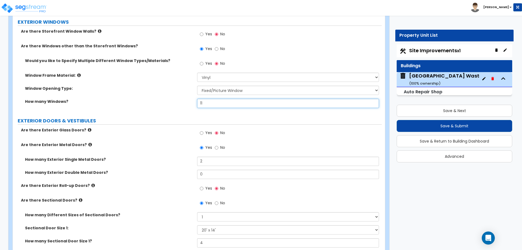
click at [203, 104] on input "11" at bounding box center [288, 103] width 182 height 9
click at [208, 78] on select "Please Choose One Vinyl Aluminum Wood" at bounding box center [288, 77] width 182 height 9
click at [73, 75] on label "Window Frame Material:" at bounding box center [109, 75] width 168 height 5
click at [77, 75] on icon at bounding box center [79, 75] width 4 height 4
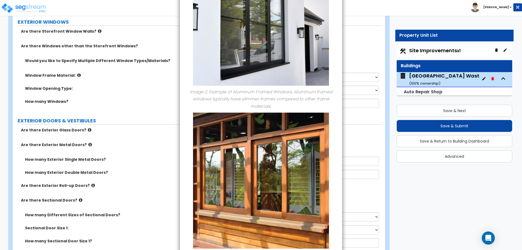
scroll to position [206, 0]
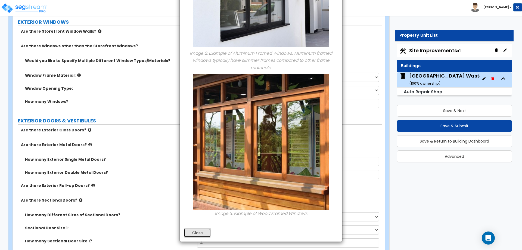
click at [198, 232] on button "Close" at bounding box center [197, 232] width 27 height 9
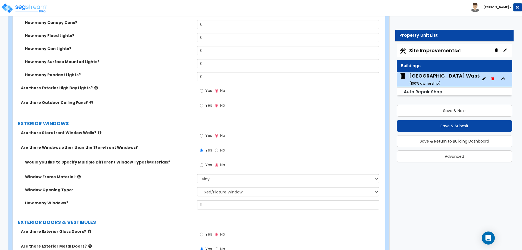
scroll to position [418, 0]
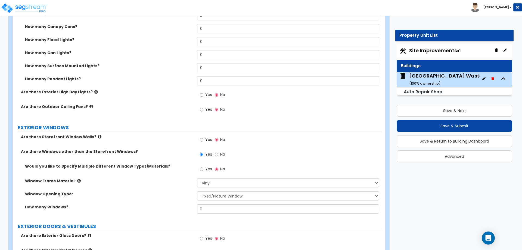
click at [94, 92] on icon at bounding box center [96, 92] width 4 height 4
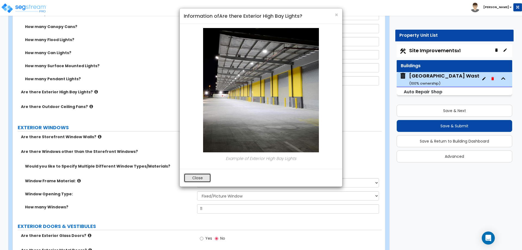
click at [196, 179] on button "Close" at bounding box center [197, 177] width 27 height 9
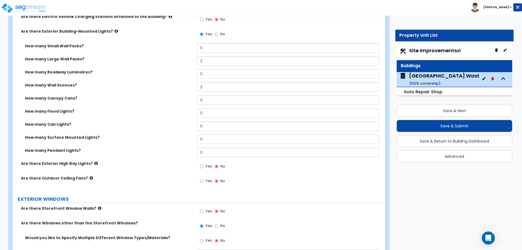
scroll to position [345, 0]
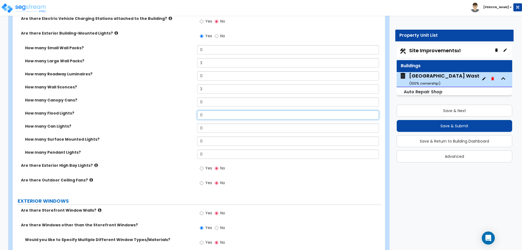
click at [212, 117] on input "0" at bounding box center [288, 114] width 182 height 9
click at [207, 117] on input "2" at bounding box center [288, 114] width 182 height 9
type input "1"
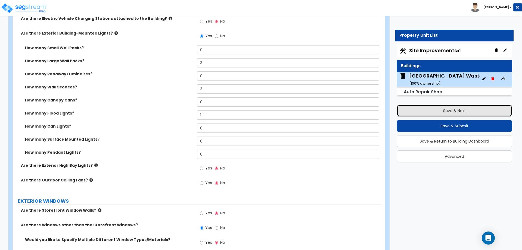
click at [455, 112] on button "Save & Next" at bounding box center [455, 111] width 116 height 12
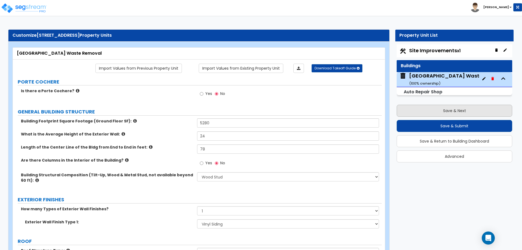
select select "2"
select select "4"
select select "2"
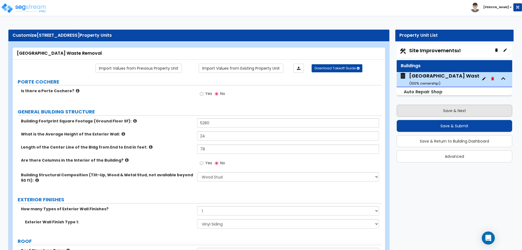
select select "2"
select select "1"
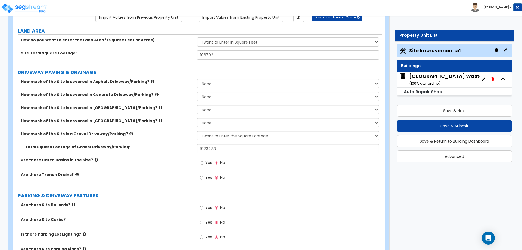
scroll to position [51, 0]
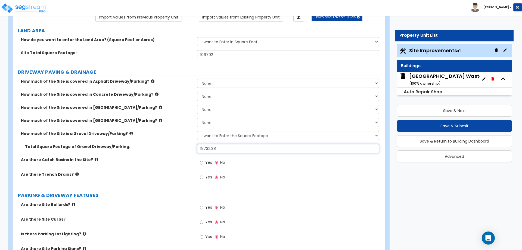
click at [208, 148] on input "19732.38" at bounding box center [288, 148] width 182 height 9
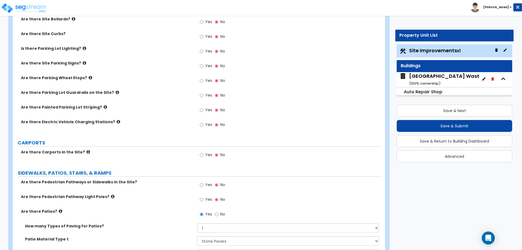
scroll to position [237, 0]
click at [86, 151] on icon at bounding box center [88, 151] width 4 height 4
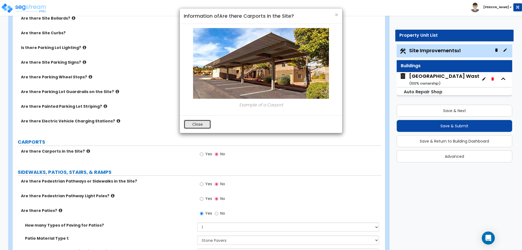
click at [199, 123] on button "Close" at bounding box center [197, 124] width 27 height 9
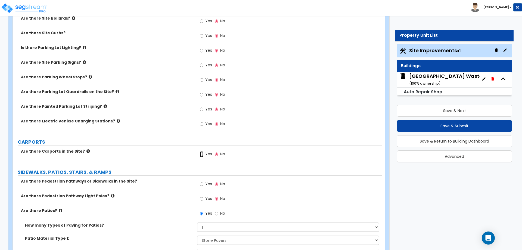
click at [201, 153] on input "Yes" at bounding box center [202, 154] width 4 height 6
radio input "true"
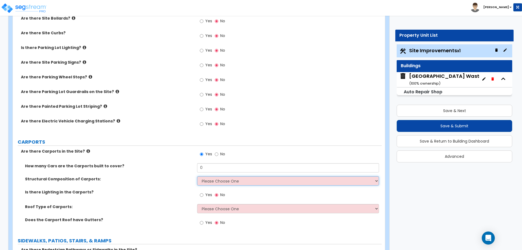
click at [209, 182] on select "Please Choose One Steel Wood" at bounding box center [288, 180] width 182 height 9
select select "1"
click at [197, 176] on select "Please Choose One Steel Wood" at bounding box center [288, 180] width 182 height 9
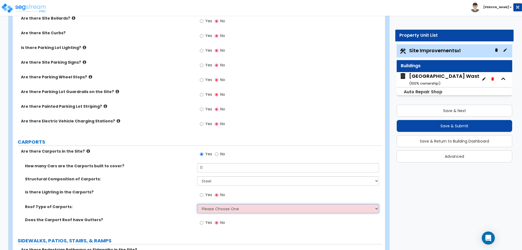
click at [216, 209] on select "Please Choose One Gabled Roof Flat Roof" at bounding box center [288, 208] width 182 height 9
select select "2"
click at [197, 204] on select "Please Choose One Gabled Roof Flat Roof" at bounding box center [288, 208] width 182 height 9
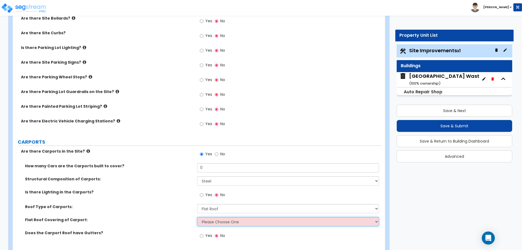
click at [211, 222] on select "Please Choose One Rolled Asphalt Plastic Membrane Asphalt Flood Coat Standing S…" at bounding box center [288, 221] width 182 height 9
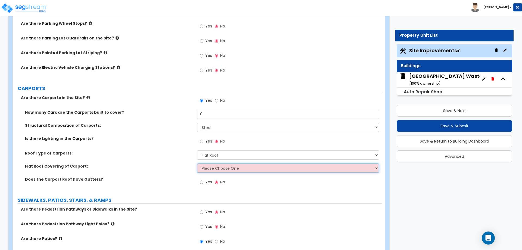
scroll to position [292, 0]
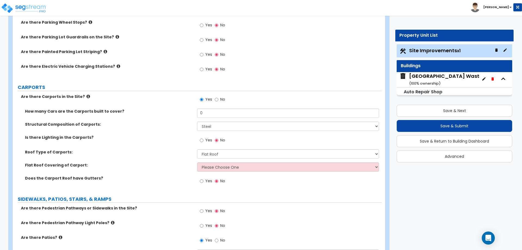
click at [86, 95] on icon at bounding box center [88, 96] width 4 height 4
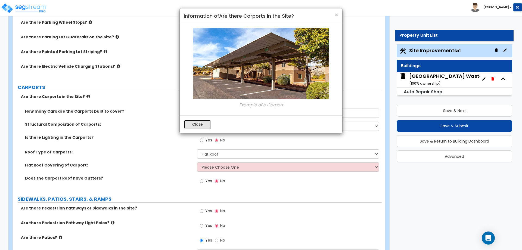
click at [202, 127] on button "Close" at bounding box center [197, 124] width 27 height 9
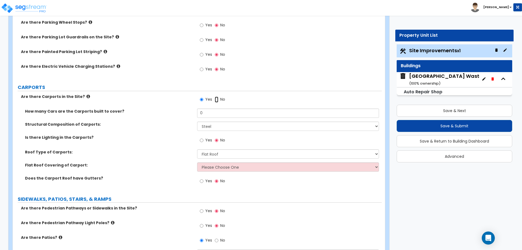
click at [217, 99] on input "No" at bounding box center [217, 100] width 4 height 6
radio input "false"
radio input "true"
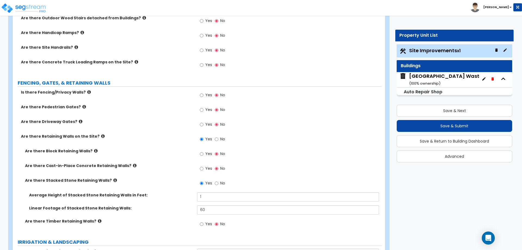
scroll to position [518, 0]
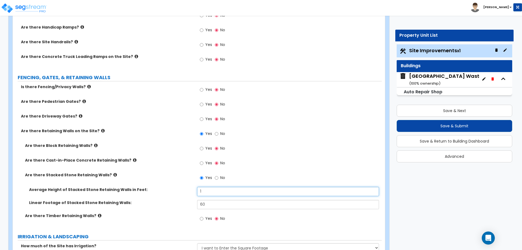
click at [205, 192] on input "1" at bounding box center [288, 191] width 182 height 9
type input "1.5"
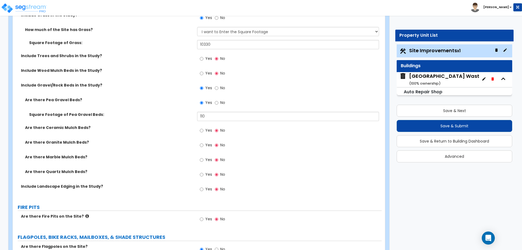
scroll to position [792, 0]
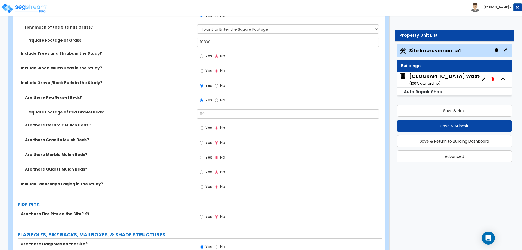
type input "65"
click at [202, 71] on input "Yes" at bounding box center [202, 71] width 4 height 6
radio input "true"
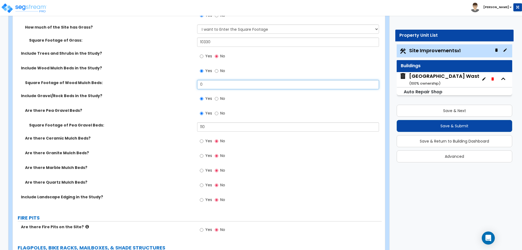
click at [207, 85] on input "0" at bounding box center [288, 84] width 182 height 9
type input "110"
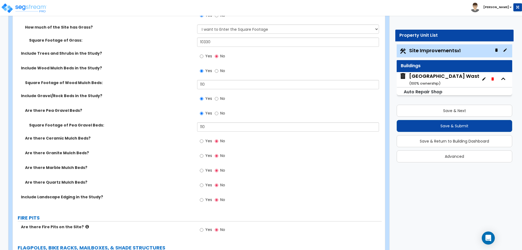
click at [219, 97] on label "No" at bounding box center [220, 99] width 10 height 9
click at [218, 97] on input "No" at bounding box center [217, 99] width 4 height 6
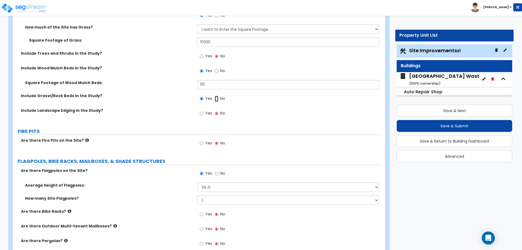
radio input "false"
radio input "true"
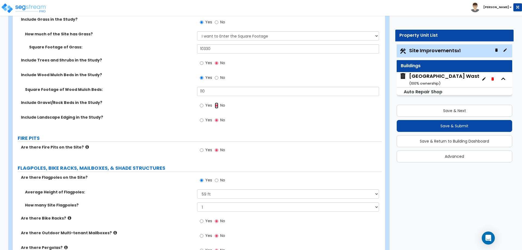
scroll to position [785, 0]
click at [203, 63] on input "Yes" at bounding box center [202, 64] width 4 height 6
radio input "true"
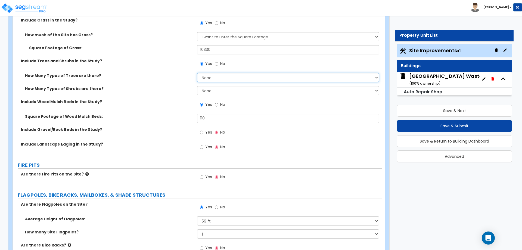
click at [214, 78] on select "None 1 2 3" at bounding box center [288, 77] width 182 height 9
select select "1"
click at [197, 73] on select "None 1 2 3" at bounding box center [288, 77] width 182 height 9
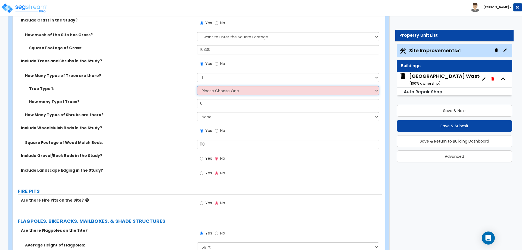
click at [208, 90] on select "Please Choose One Honey Locust Planetree Poplar Elm Hawthorn Linden Maple Red M…" at bounding box center [288, 90] width 182 height 9
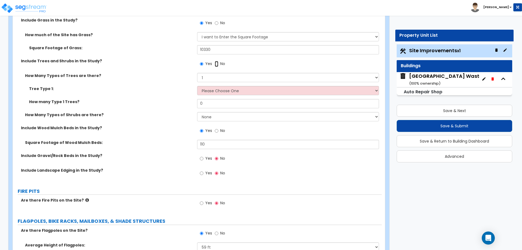
click at [217, 65] on input "No" at bounding box center [217, 64] width 4 height 6
radio input "false"
radio input "true"
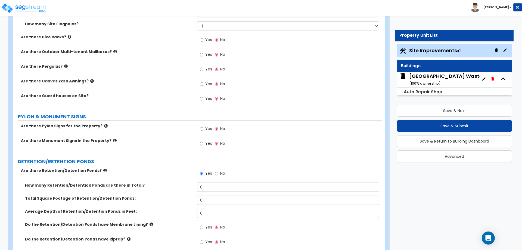
scroll to position [967, 0]
click at [90, 79] on icon at bounding box center [92, 80] width 4 height 4
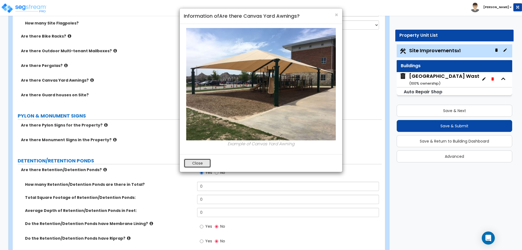
click at [198, 167] on button "Close" at bounding box center [197, 162] width 27 height 9
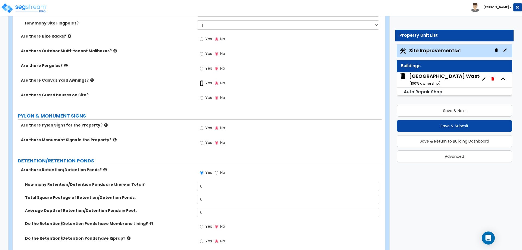
click at [203, 83] on input "Yes" at bounding box center [202, 83] width 4 height 6
radio input "true"
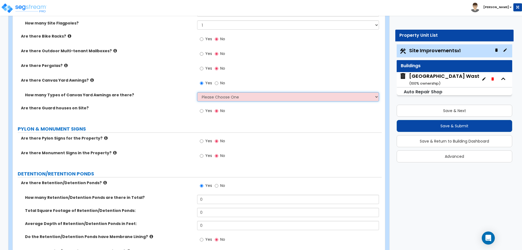
click at [215, 96] on select "Please Choose One 1 2" at bounding box center [288, 96] width 182 height 9
select select "1"
click at [197, 92] on select "Please Choose One 1 2" at bounding box center [288, 96] width 182 height 9
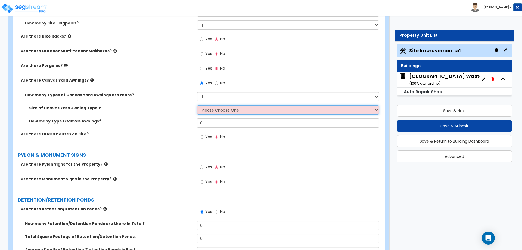
click at [208, 109] on select "Please Choose One 12' x 12' 16' x 14'" at bounding box center [288, 109] width 182 height 9
select select "2"
click at [197, 105] on select "Please Choose One 12' x 12' 16' x 14'" at bounding box center [288, 109] width 182 height 9
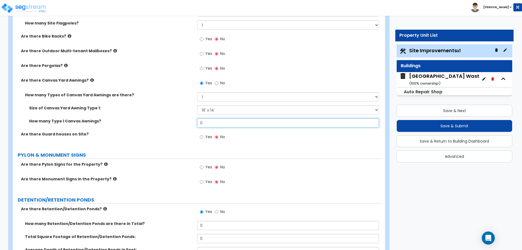
click at [206, 120] on input "0" at bounding box center [288, 122] width 182 height 9
type input "1"
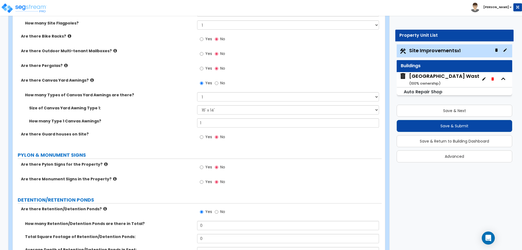
click at [90, 80] on icon at bounding box center [92, 80] width 4 height 4
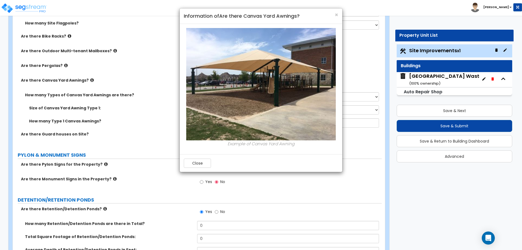
click at [88, 80] on div "× Information of Are there Canvas Yard Awnings? Example of Canvas Yard Awning C…" at bounding box center [261, 125] width 522 height 250
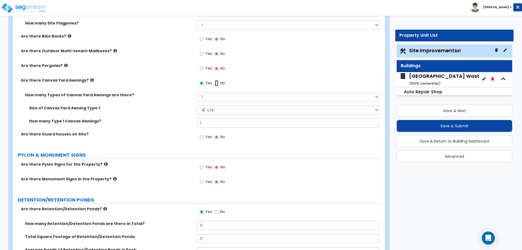
click at [217, 83] on input "No" at bounding box center [217, 83] width 4 height 6
radio input "false"
radio input "true"
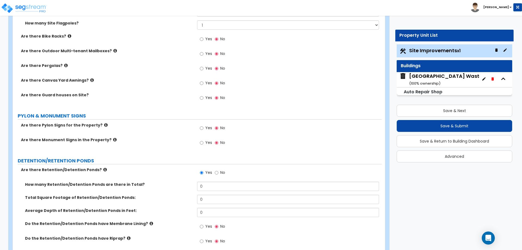
click at [64, 66] on icon at bounding box center [66, 65] width 4 height 4
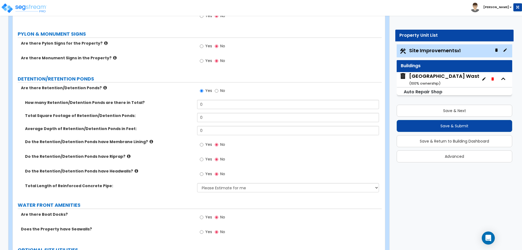
scroll to position [1052, 0]
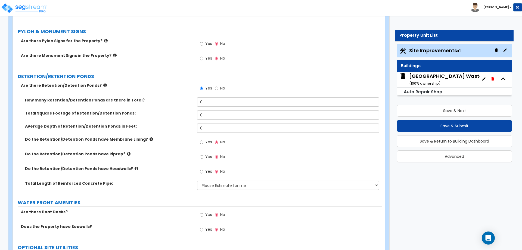
click at [135, 168] on icon at bounding box center [137, 168] width 4 height 4
click at [206, 185] on select "Please Estimate for me I want to Enter Linear Footage" at bounding box center [288, 184] width 182 height 9
click at [103, 86] on icon at bounding box center [105, 85] width 4 height 4
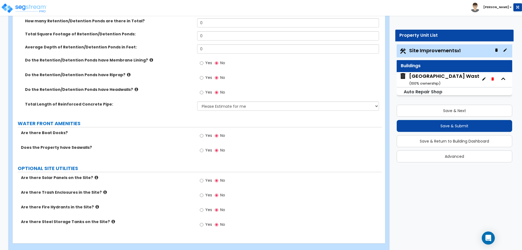
scroll to position [1140, 0]
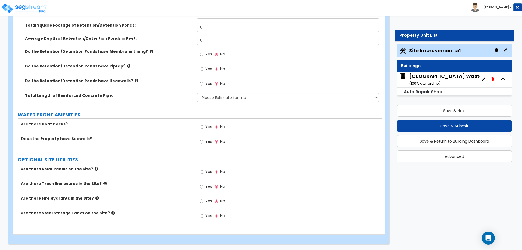
click at [111, 212] on icon at bounding box center [113, 213] width 4 height 4
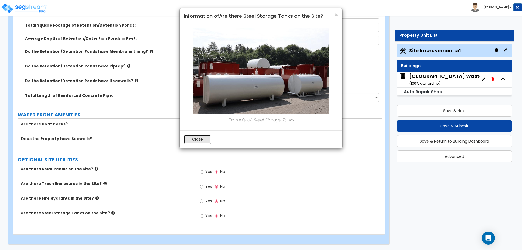
click at [194, 141] on button "Close" at bounding box center [197, 139] width 27 height 9
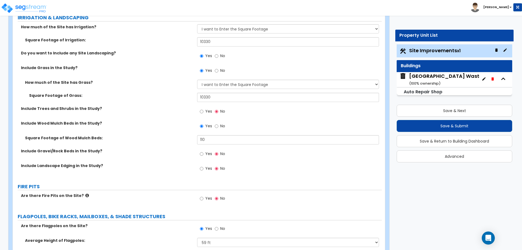
scroll to position [738, 0]
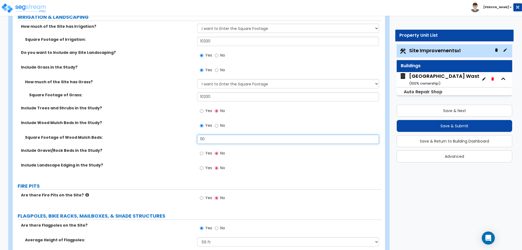
click at [211, 140] on input "110" at bounding box center [288, 139] width 182 height 9
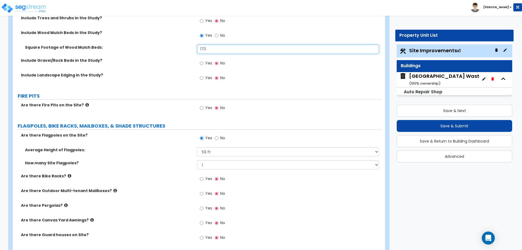
scroll to position [829, 0]
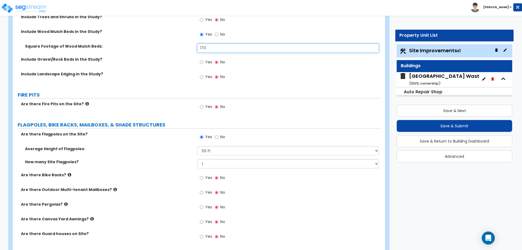
type input "170"
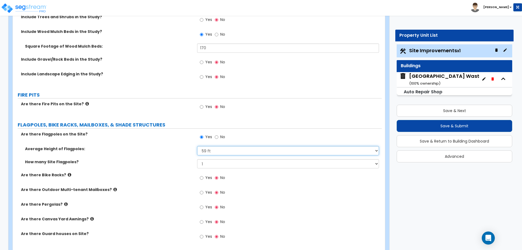
click at [213, 150] on select "Please Choose One 20 ft 59 ft 70 ft 100 ft" at bounding box center [288, 150] width 182 height 9
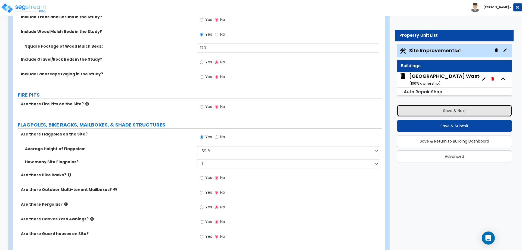
click at [455, 111] on button "Save & Next" at bounding box center [455, 111] width 116 height 12
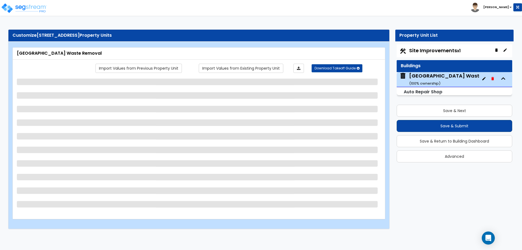
select select "7"
select select "1"
select select "5"
select select "1"
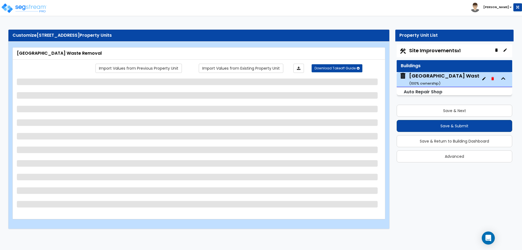
select select "1"
select select "2"
select select "1"
select select "4"
select select "2"
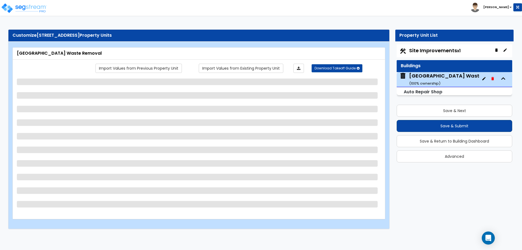
select select "3"
select select "2"
select select "3"
select select "1"
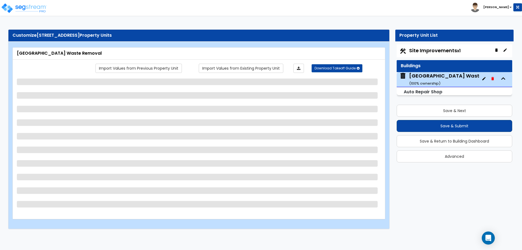
select select "1"
select select "2"
select select "1"
select select "4"
select select "2"
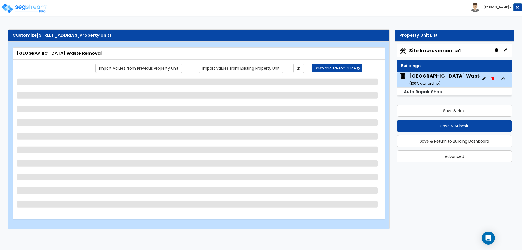
select select "2"
select select "1"
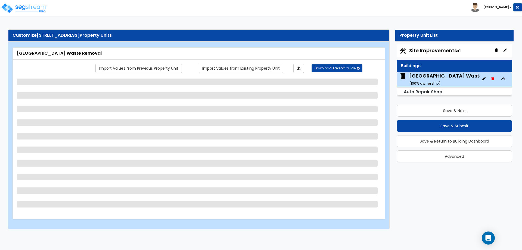
select select "1"
select select "2"
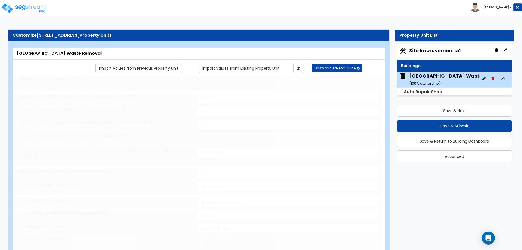
radio input "true"
select select "1"
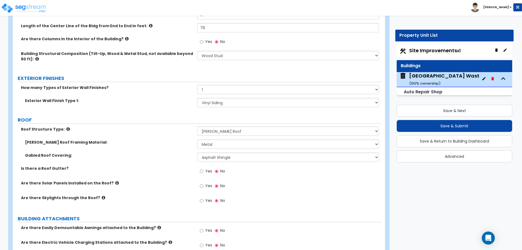
scroll to position [134, 0]
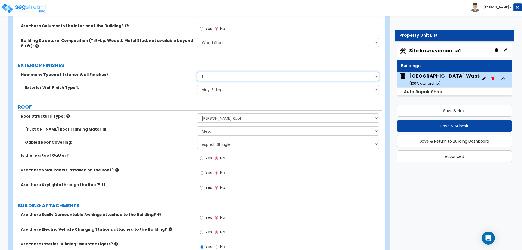
click at [208, 79] on select "None 1 2 3" at bounding box center [288, 76] width 182 height 9
select select "2"
click at [197, 72] on select "None 1 2 3" at bounding box center [288, 76] width 182 height 9
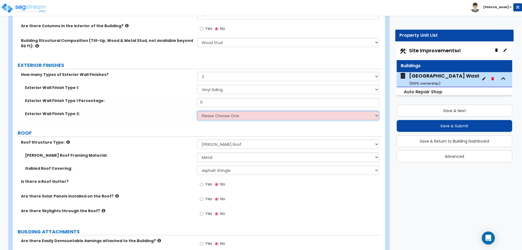
click at [210, 116] on select "Please Choose One No Finish/Shared Wall No Wall Brick Veneer Stone Veneer Wood …" at bounding box center [288, 115] width 182 height 9
select select "4"
click at [197, 111] on select "Please Choose One No Finish/Shared Wall No Wall Brick Veneer Stone Veneer Wood …" at bounding box center [288, 115] width 182 height 9
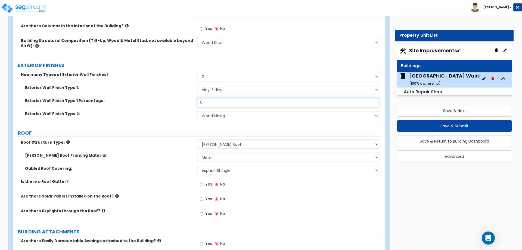
click at [212, 103] on input "0" at bounding box center [288, 102] width 182 height 9
click at [230, 103] on input "0" at bounding box center [288, 102] width 182 height 9
type input "85"
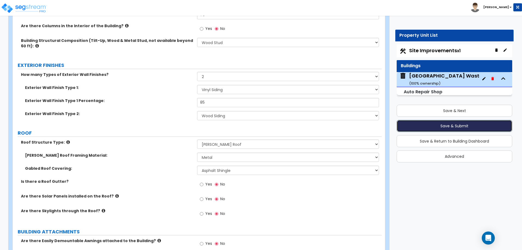
click at [449, 126] on button "Save & Submit" at bounding box center [455, 126] width 116 height 12
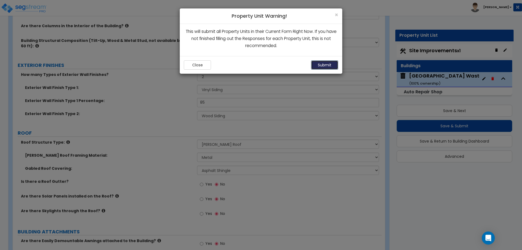
click at [323, 65] on button "Submit" at bounding box center [324, 64] width 27 height 9
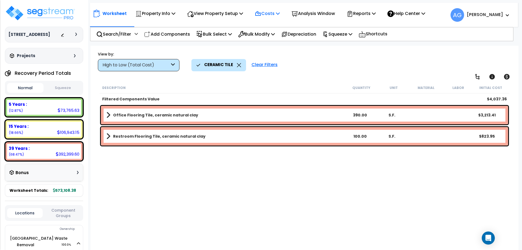
click at [277, 13] on p "Costs" at bounding box center [267, 13] width 25 height 7
click at [301, 59] on div "View by: High to Low (Total Cost) High to Low (Total Cost)" at bounding box center [304, 61] width 417 height 20
click at [238, 64] on icon at bounding box center [239, 65] width 4 height 4
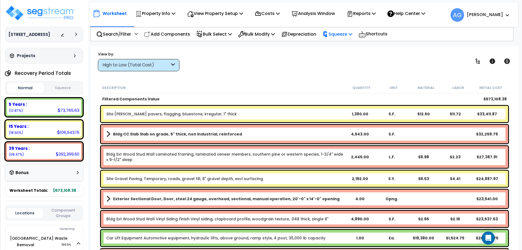
click at [327, 32] on icon at bounding box center [325, 35] width 4 height 6
click at [334, 46] on link "Squeeze" at bounding box center [347, 46] width 54 height 11
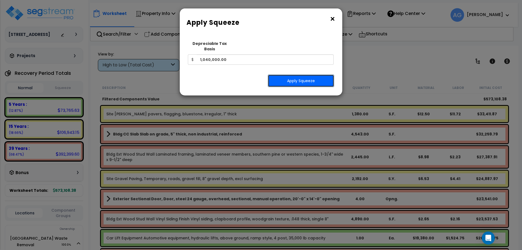
click at [303, 78] on button "Apply Squeeze" at bounding box center [301, 80] width 66 height 13
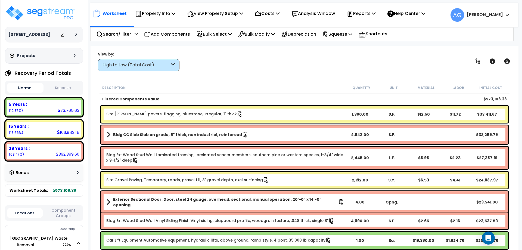
click at [58, 87] on button "Squeeze" at bounding box center [63, 88] width 36 height 10
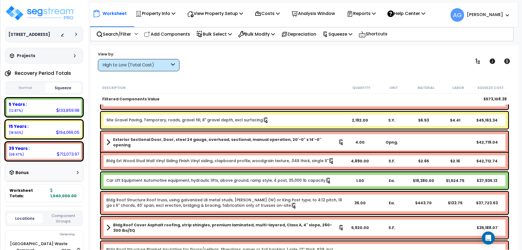
scroll to position [59, 0]
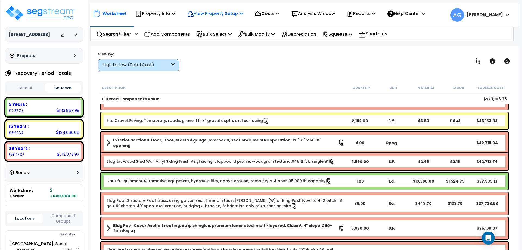
click at [219, 13] on p "View Property Setup" at bounding box center [215, 13] width 56 height 7
click at [216, 39] on link "View Questionnaire" at bounding box center [211, 37] width 54 height 11
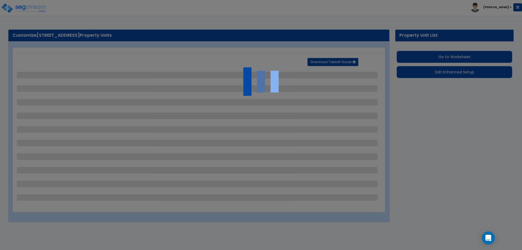
select select "2"
select select "4"
select select "2"
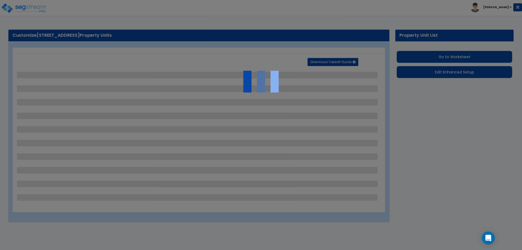
select select "2"
select select "1"
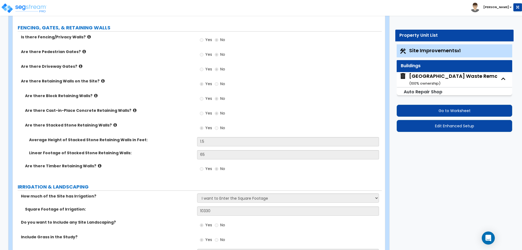
scroll to position [602, 0]
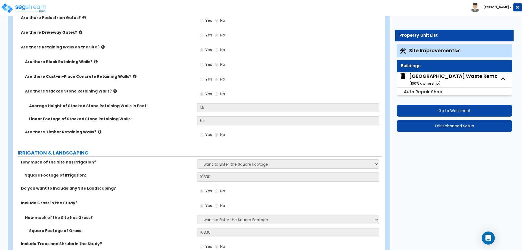
click at [450, 84] on div "Naples Waste Removal ( 100 % ownership)" at bounding box center [457, 80] width 97 height 14
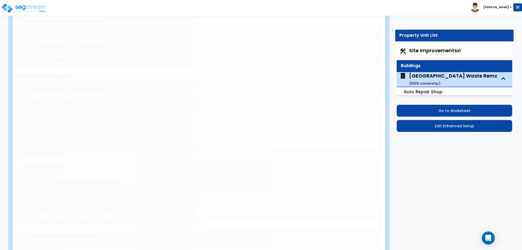
type input "5280"
type input "24"
type input "78"
select select "7"
select select "2"
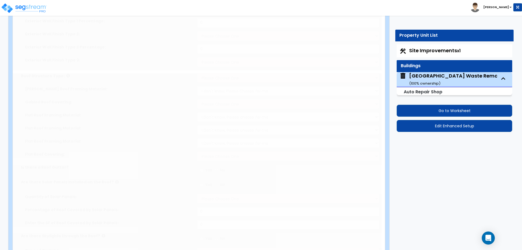
select select "5"
type input "85"
select select "4"
select select "1"
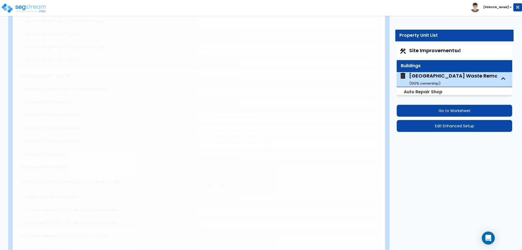
select select "1"
radio input "true"
type input "3"
type input "1"
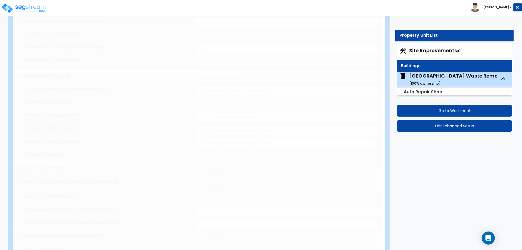
select select "2"
type input "11"
radio input "true"
type input "2"
radio input "true"
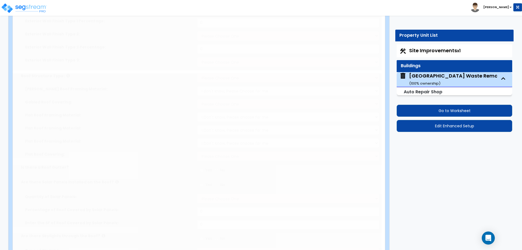
select select "1"
select select "4"
type input "4"
select select "2"
radio input "true"
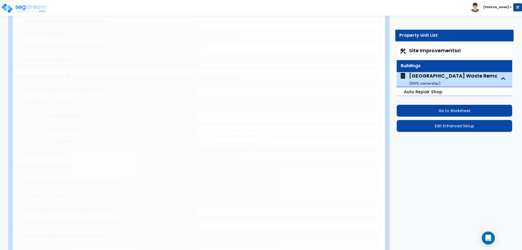
select select "3"
type input "8"
radio input "true"
type input "3"
radio input "true"
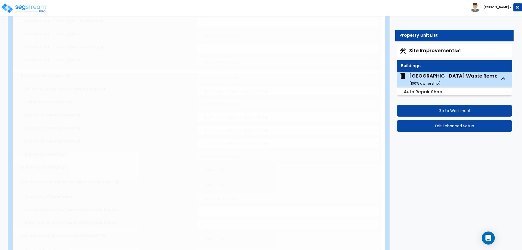
select select "2"
select select "3"
type input "65"
select select "1"
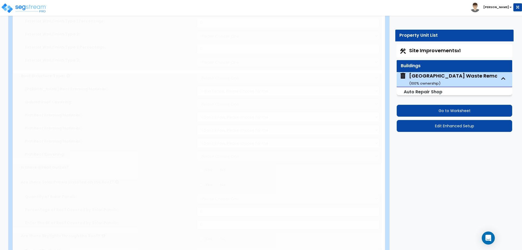
radio input "true"
select select "1"
radio input "true"
select select "2"
select select "1"
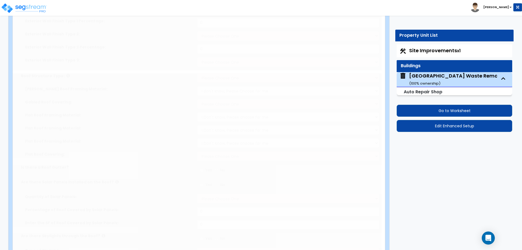
type input "70"
select select "4"
select select "2"
type input "50"
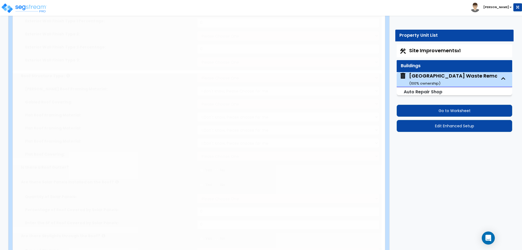
select select "1"
radio input "true"
type input "4"
radio input "true"
select select "1"
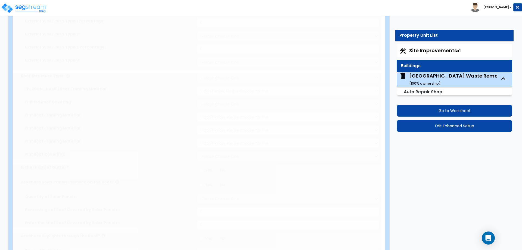
type input "200"
radio input "true"
type input "2"
select select "1"
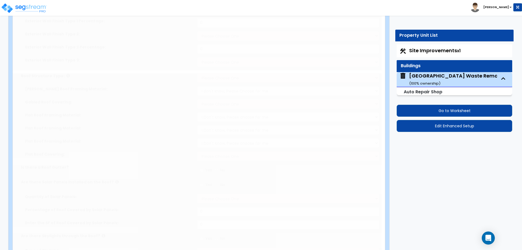
select select "1"
radio input "true"
select select "1"
type input "175"
radio input "true"
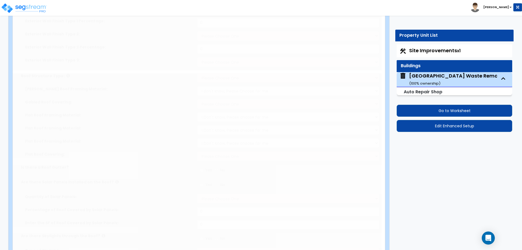
type input "10"
select select "1"
type input "4543"
radio input "true"
type input "1"
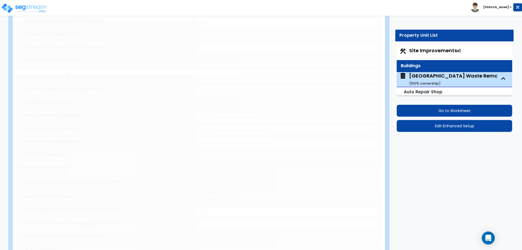
radio input "true"
select select "2"
type input "10"
select select "2"
radio input "true"
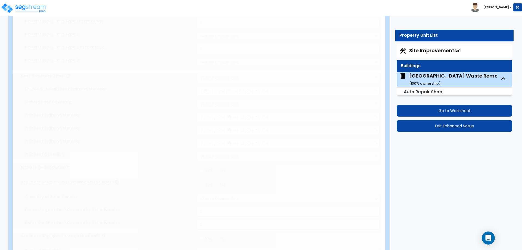
radio input "true"
type input "1"
radio input "true"
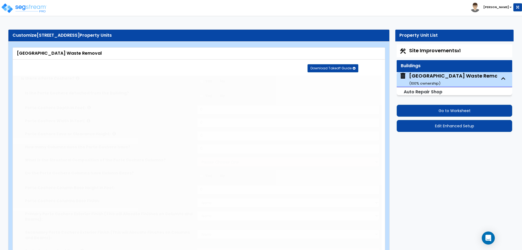
select select "1"
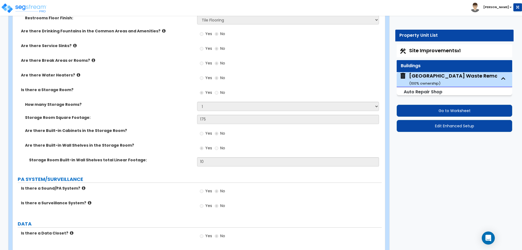
scroll to position [2201, 0]
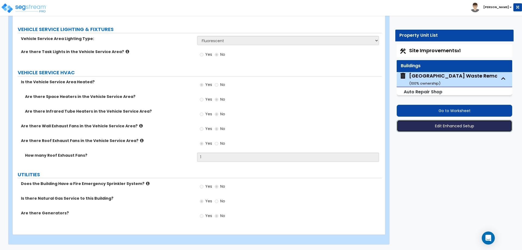
click at [435, 122] on button "Edit Enhanced Setup" at bounding box center [455, 126] width 116 height 12
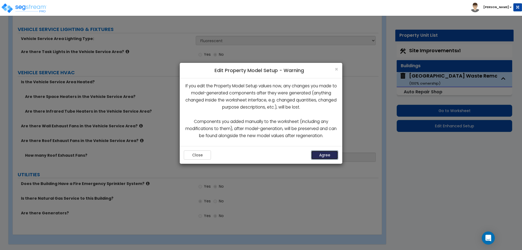
click at [330, 154] on button "Agree" at bounding box center [324, 154] width 27 height 9
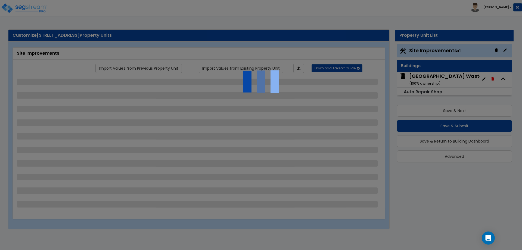
select select "2"
select select "4"
select select "2"
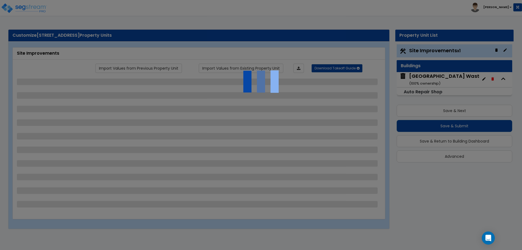
select select "2"
select select "1"
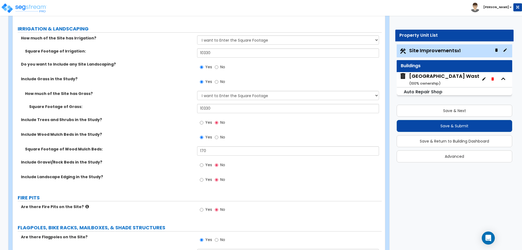
scroll to position [1140, 0]
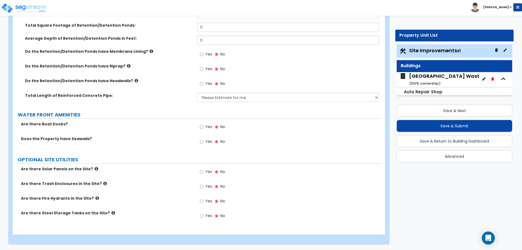
click at [440, 76] on div "Naples Waste Removal ( 100 % ownership)" at bounding box center [457, 80] width 97 height 14
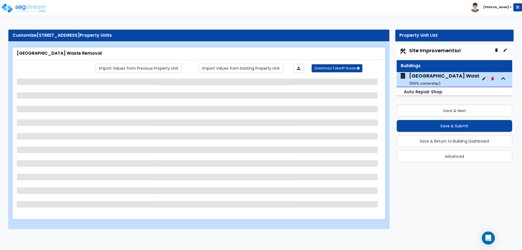
select select "7"
select select "2"
select select "5"
select select "4"
select select "1"
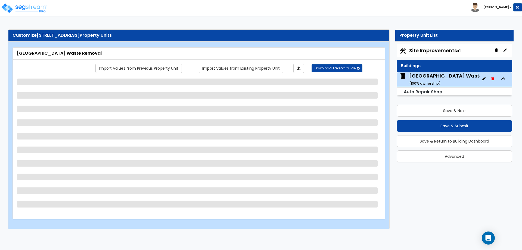
select select "1"
select select "2"
select select "1"
select select "4"
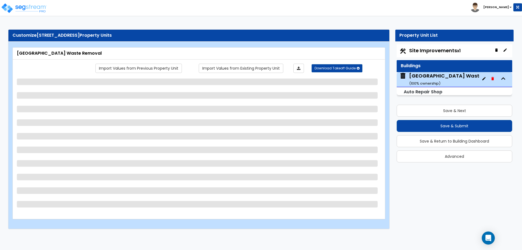
select select "2"
select select "3"
select select "2"
select select "3"
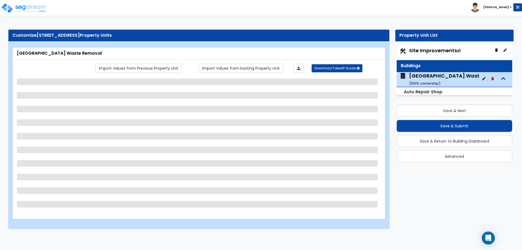
select select "1"
select select "2"
select select "1"
select select "4"
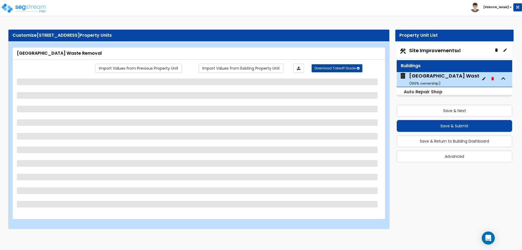
select select "2"
select select "1"
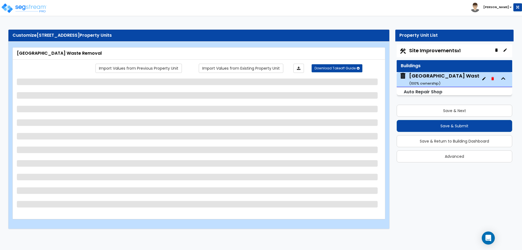
select select "1"
select select "2"
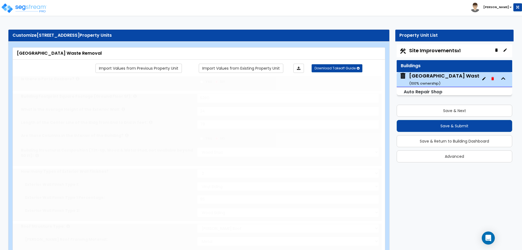
radio input "true"
select select "1"
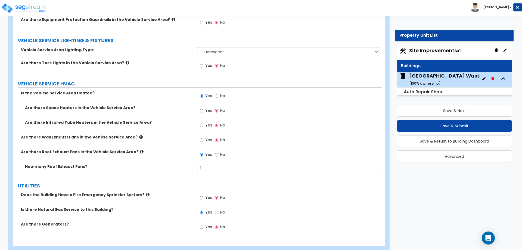
scroll to position [2201, 0]
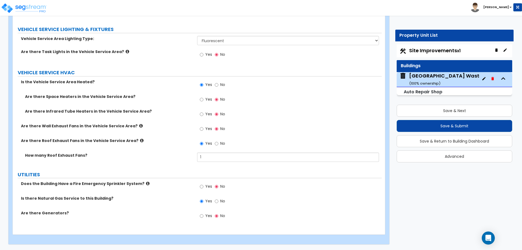
click at [205, 186] on span "Yes" at bounding box center [208, 185] width 7 height 5
click at [203, 186] on input "Yes" at bounding box center [202, 186] width 4 height 6
radio input "true"
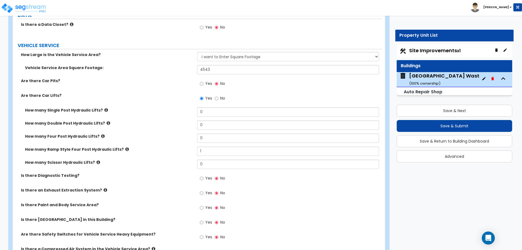
scroll to position [1797, 0]
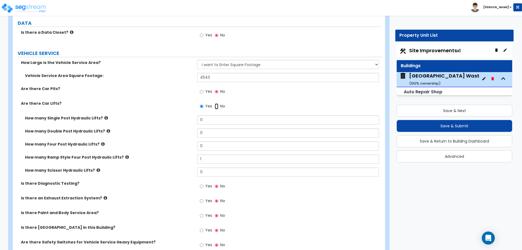
click at [217, 105] on input "No" at bounding box center [217, 106] width 4 height 6
radio input "false"
radio input "true"
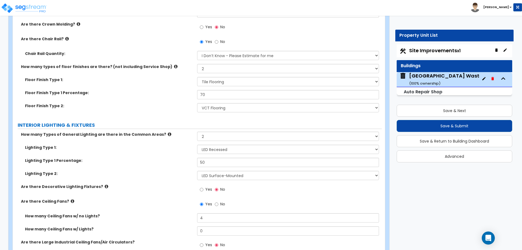
scroll to position [1158, 0]
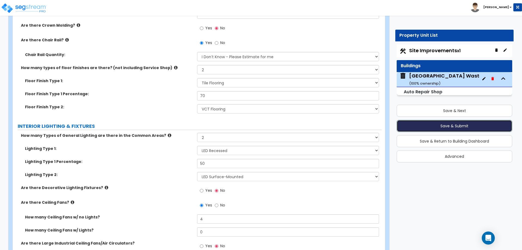
click at [445, 125] on button "Save & Submit" at bounding box center [455, 126] width 116 height 12
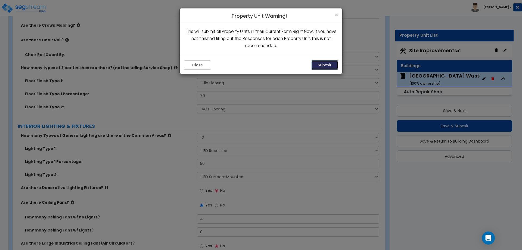
click at [327, 65] on button "Submit" at bounding box center [324, 64] width 27 height 9
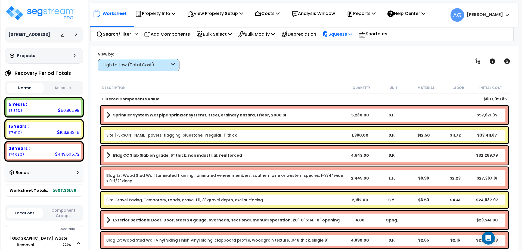
click at [327, 34] on icon at bounding box center [325, 35] width 4 height 6
click at [335, 45] on link "Squeeze" at bounding box center [347, 46] width 54 height 11
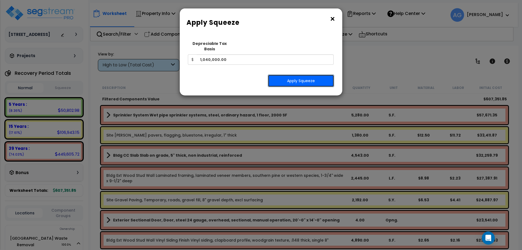
click at [288, 75] on button "Apply Squeeze" at bounding box center [301, 80] width 66 height 13
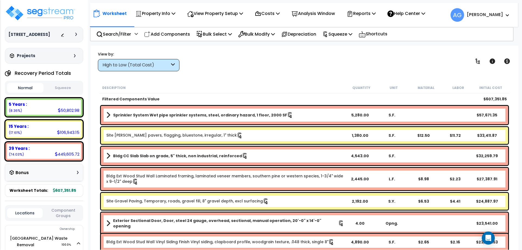
click at [60, 85] on button "Squeeze" at bounding box center [63, 88] width 36 height 10
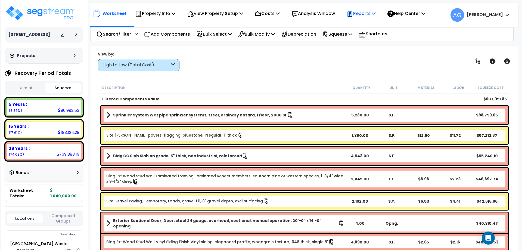
click at [359, 17] on div "Reports" at bounding box center [361, 13] width 29 height 13
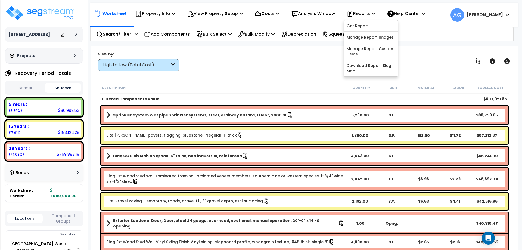
click at [327, 71] on div "Worksheet Property Info Property Setup Add Property Unit Template property Clon…" at bounding box center [305, 171] width 428 height 250
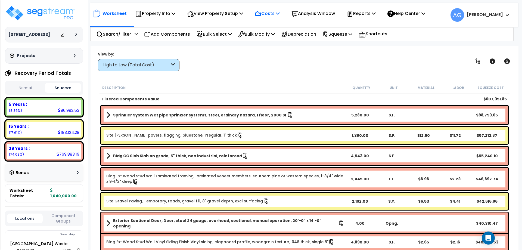
click at [274, 13] on p "Costs" at bounding box center [267, 13] width 25 height 7
click at [241, 63] on div "View by: High to Low (Total Cost) High to Low (Total Cost)" at bounding box center [304, 61] width 417 height 20
click at [232, 15] on p "View Property Setup" at bounding box center [215, 13] width 56 height 7
click at [215, 67] on div "View by: High to Low (Total Cost) High to Low (Total Cost)" at bounding box center [304, 61] width 417 height 20
click at [25, 85] on button "Normal" at bounding box center [25, 88] width 36 height 10
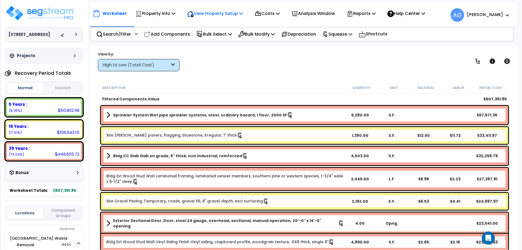
click at [232, 10] on p "View Property Setup" at bounding box center [215, 13] width 56 height 7
click at [219, 36] on link "View Questionnaire" at bounding box center [211, 37] width 54 height 11
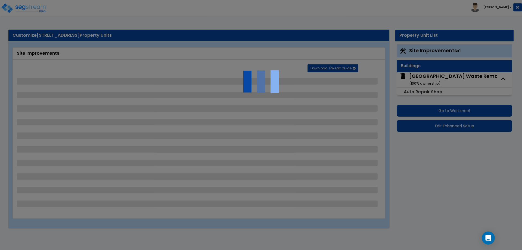
select select "2"
select select "4"
select select "2"
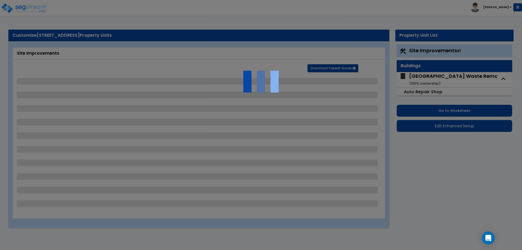
select select "2"
select select "1"
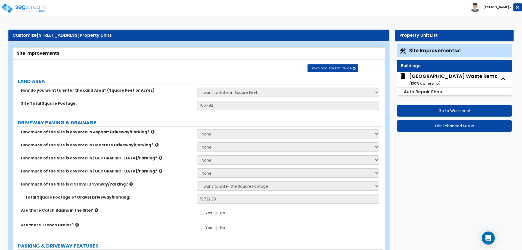
click at [435, 74] on div "Naples Waste Removal ( 100 % ownership)" at bounding box center [457, 80] width 97 height 14
select select "7"
select select "2"
select select "5"
select select "4"
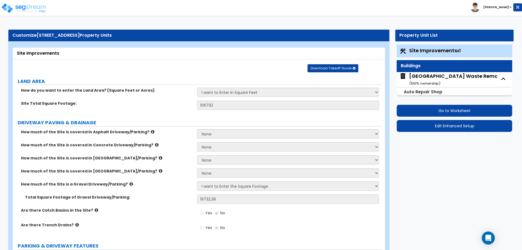
select select "1"
select select "2"
select select "1"
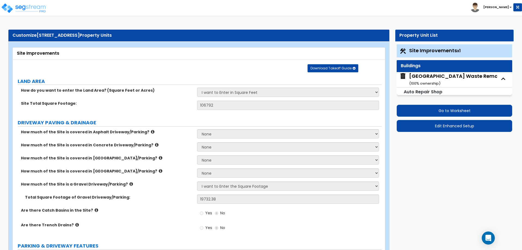
select select "4"
select select "2"
select select "3"
select select "2"
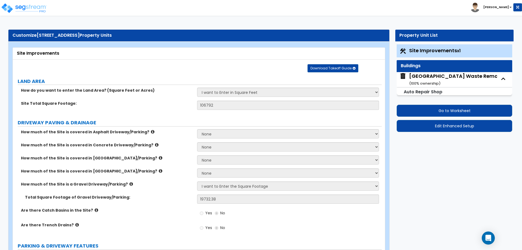
select select "3"
select select "1"
select select "2"
select select "1"
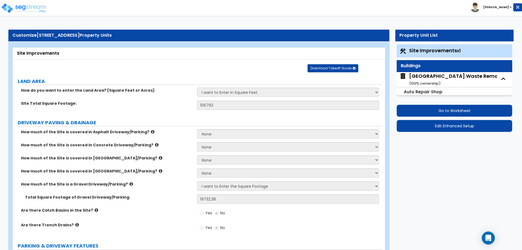
select select "4"
select select "2"
select select "1"
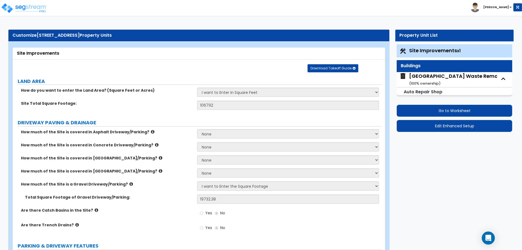
select select "1"
select select "2"
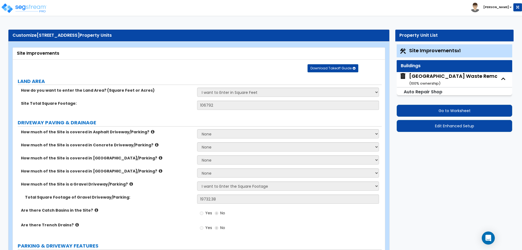
select select "2"
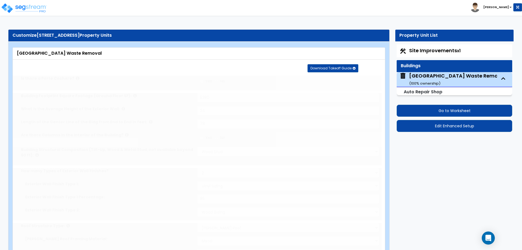
radio input "true"
select select "1"
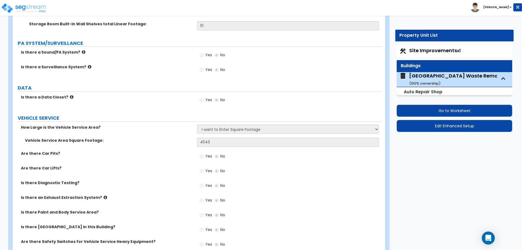
scroll to position [1732, 0]
click at [438, 127] on button "Edit Enhanced Setup" at bounding box center [455, 126] width 116 height 12
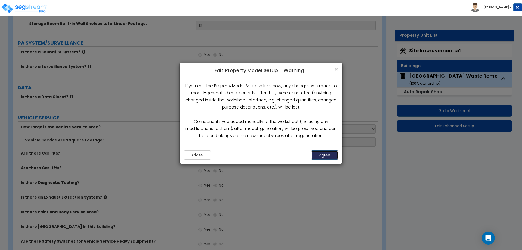
click at [329, 156] on button "Agree" at bounding box center [324, 154] width 27 height 9
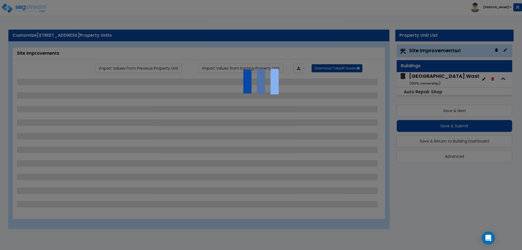
select select "2"
select select "4"
select select "2"
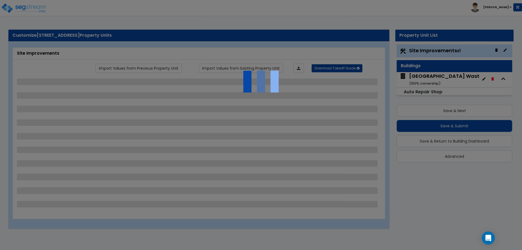
select select "2"
select select "1"
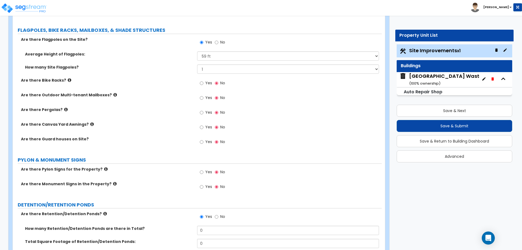
scroll to position [917, 0]
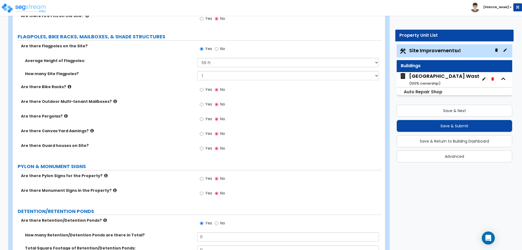
click at [418, 81] on small "( 100 % ownership)" at bounding box center [424, 83] width 31 height 5
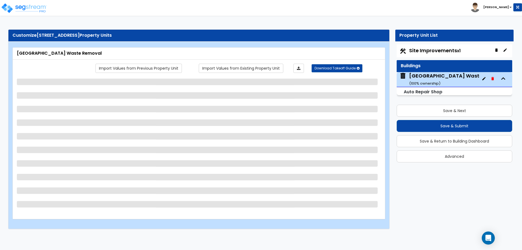
scroll to position [0, 0]
select select "7"
select select "2"
select select "5"
select select "4"
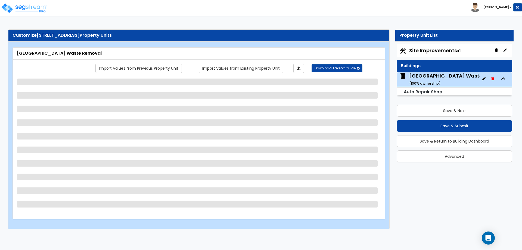
select select "1"
select select "2"
select select "1"
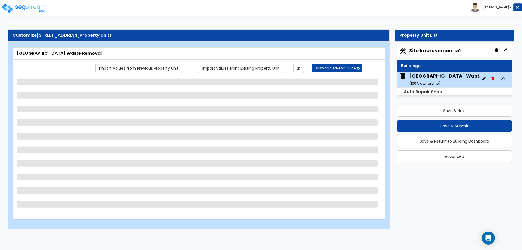
select select "4"
select select "2"
select select "3"
select select "2"
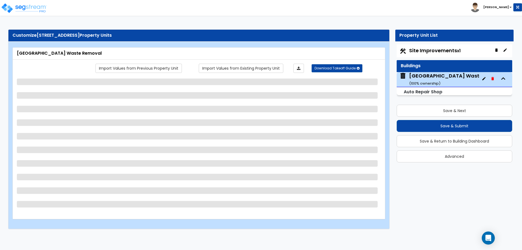
select select "3"
select select "1"
select select "2"
select select "1"
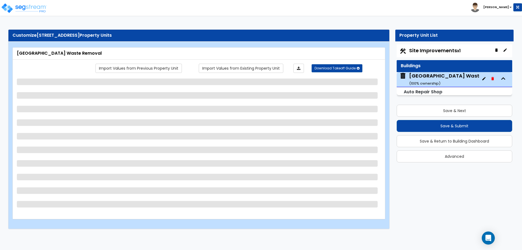
select select "4"
select select "2"
select select "1"
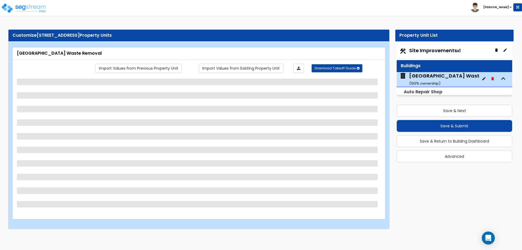
select select "1"
select select "2"
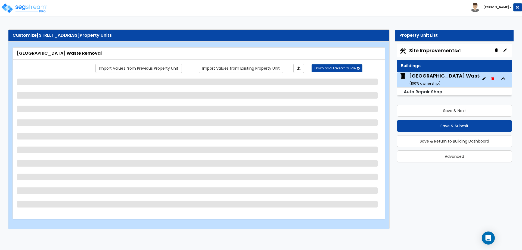
select select "2"
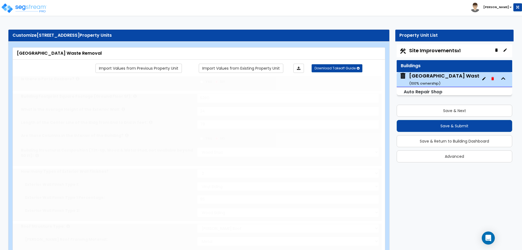
radio input "true"
select select "1"
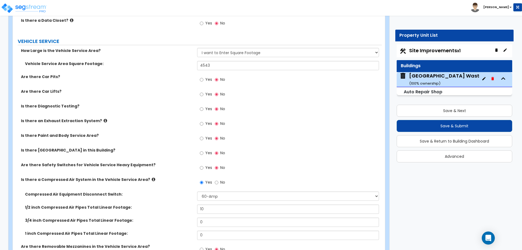
scroll to position [1810, 0]
click at [203, 95] on input "Yes" at bounding box center [202, 94] width 4 height 6
radio input "true"
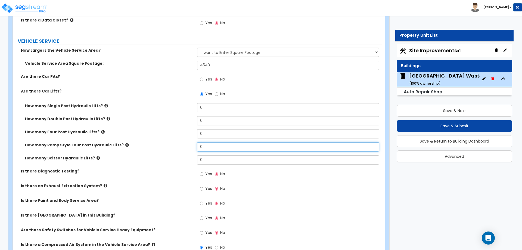
click at [210, 145] on input "0" at bounding box center [288, 146] width 182 height 9
type input "1"
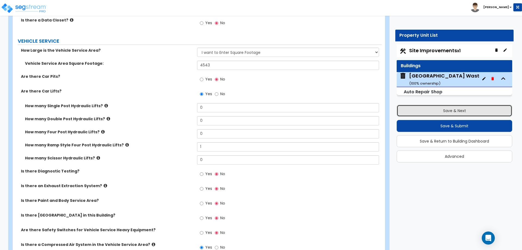
click at [446, 111] on button "Save & Next" at bounding box center [455, 111] width 116 height 12
select select "2"
select select "4"
select select "2"
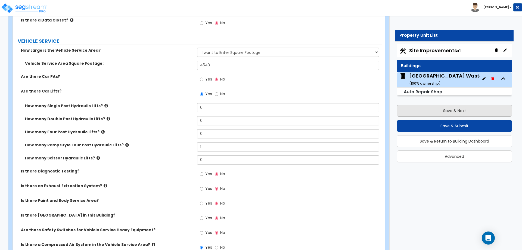
select select "2"
select select "1"
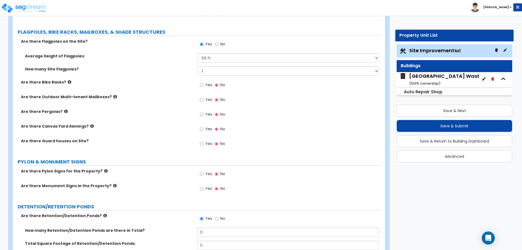
scroll to position [923, 0]
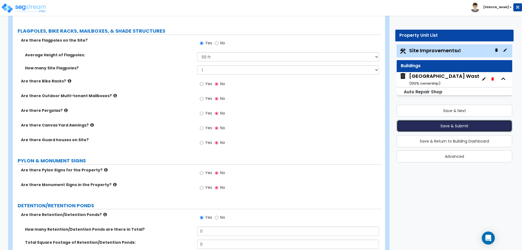
click at [441, 126] on button "Save & Submit" at bounding box center [455, 126] width 116 height 12
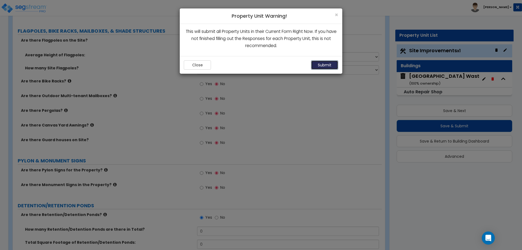
click at [325, 63] on button "Submit" at bounding box center [324, 64] width 27 height 9
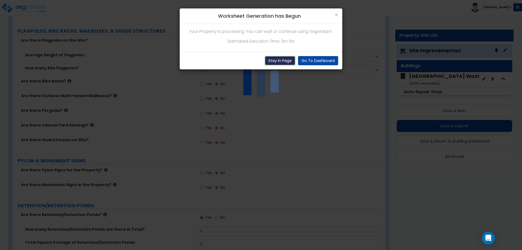
click at [274, 64] on button "Stay In Page" at bounding box center [280, 60] width 30 height 9
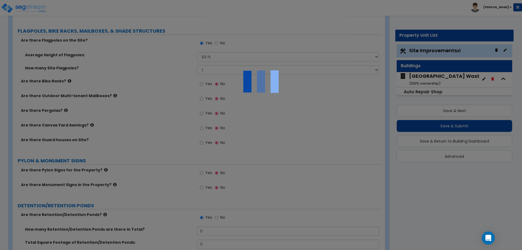
click at [28, 10] on div at bounding box center [261, 125] width 522 height 250
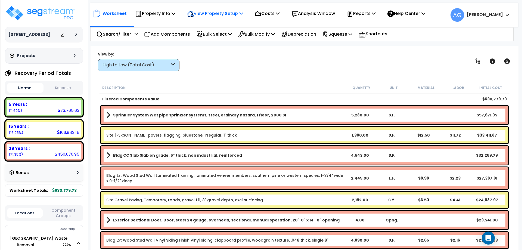
click at [241, 14] on p "View Property Setup" at bounding box center [215, 13] width 56 height 7
click at [228, 36] on link "View Questionnaire" at bounding box center [211, 37] width 54 height 11
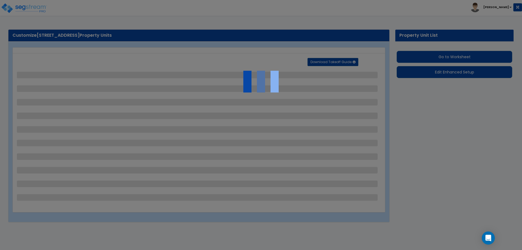
select select "2"
select select "4"
select select "2"
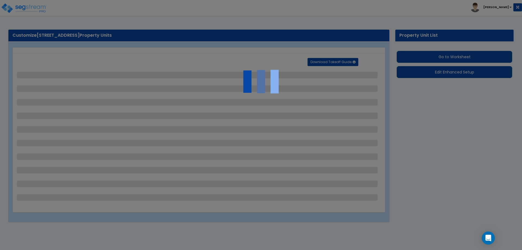
select select "2"
select select "1"
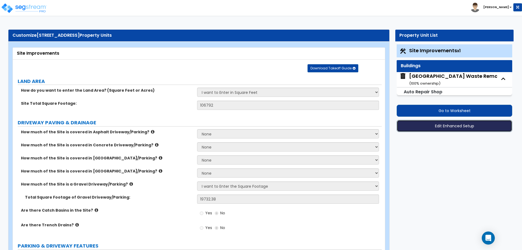
click at [460, 124] on button "Edit Enhanced Setup" at bounding box center [455, 126] width 116 height 12
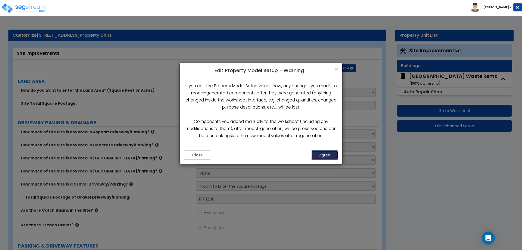
click at [328, 156] on button "Agree" at bounding box center [324, 154] width 27 height 9
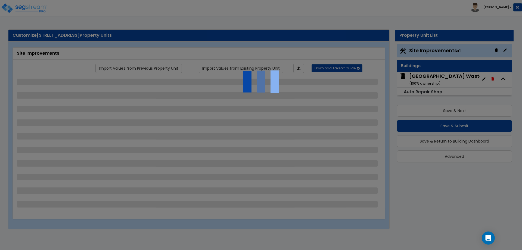
select select "2"
select select "4"
select select "2"
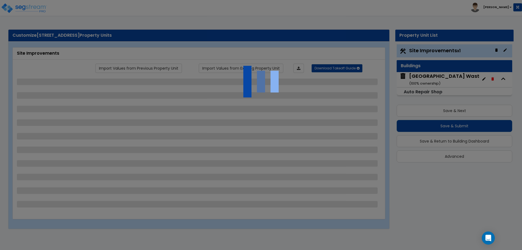
select select "2"
select select "1"
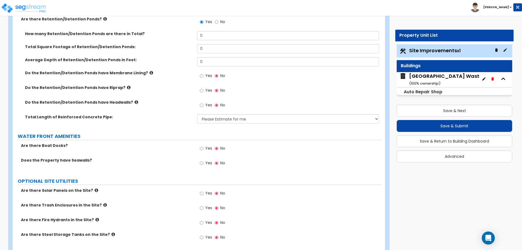
scroll to position [1140, 0]
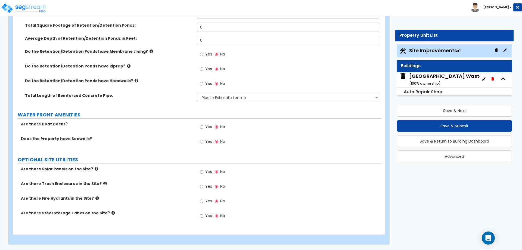
click at [430, 78] on div "Naples Waste Removal ( 100 % ownership)" at bounding box center [457, 80] width 97 height 14
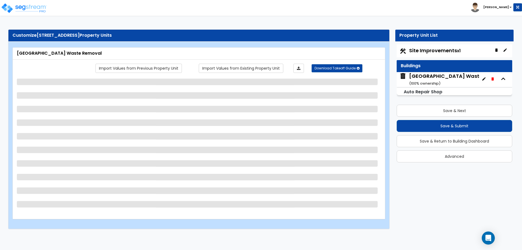
scroll to position [0, 0]
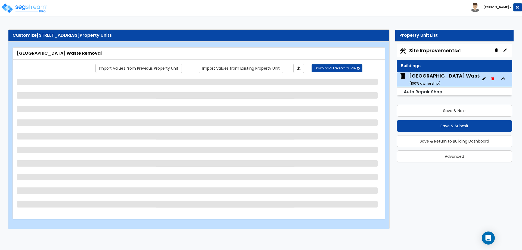
select select "7"
select select "2"
select select "5"
select select "4"
select select "1"
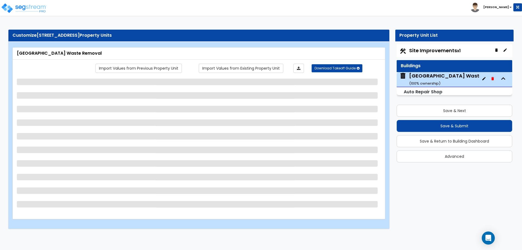
select select "1"
select select "2"
select select "1"
select select "4"
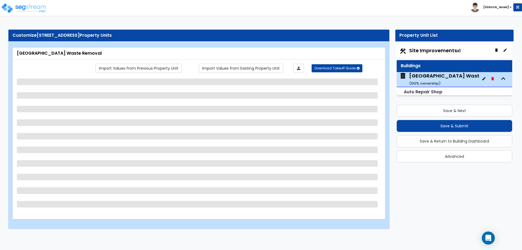
select select "2"
select select "3"
select select "2"
select select "3"
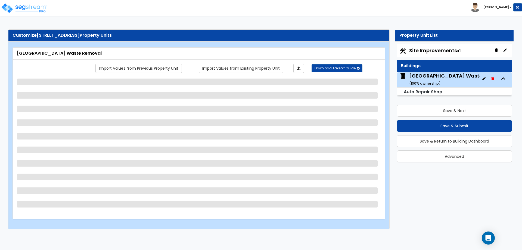
select select "1"
select select "2"
select select "1"
select select "4"
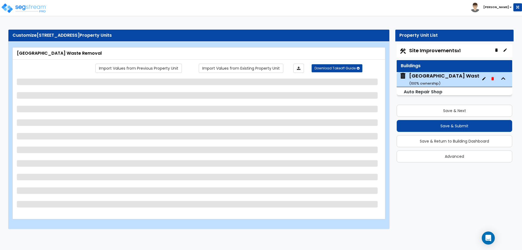
select select "2"
select select "1"
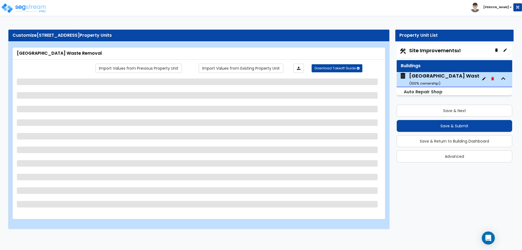
select select "1"
select select "2"
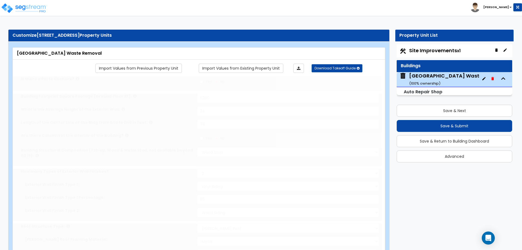
radio input "true"
select select "1"
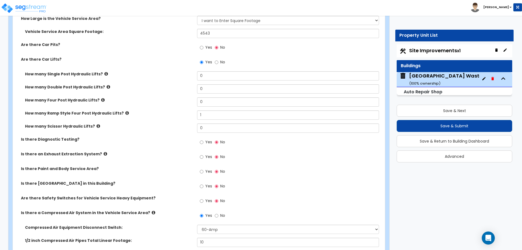
scroll to position [2201, 0]
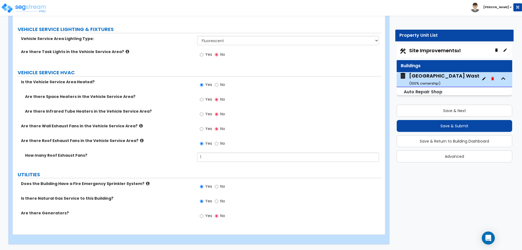
click at [218, 190] on label "No" at bounding box center [220, 186] width 10 height 9
click at [218, 189] on input "No" at bounding box center [217, 186] width 4 height 6
radio input "false"
radio input "true"
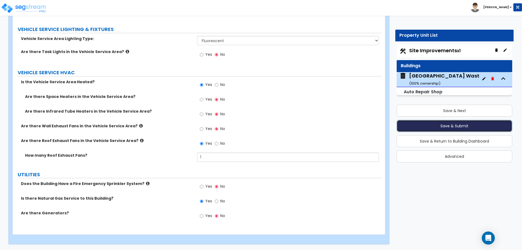
click at [458, 122] on button "Save & Submit" at bounding box center [455, 126] width 116 height 12
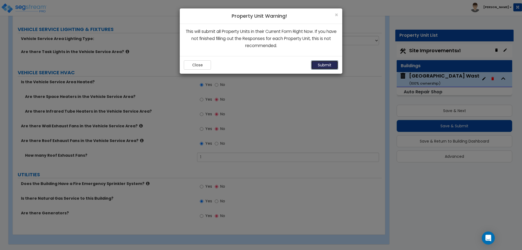
click at [321, 68] on button "Submit" at bounding box center [324, 64] width 27 height 9
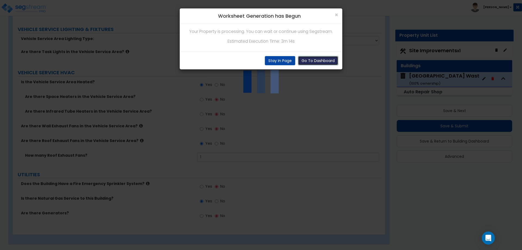
click at [319, 60] on button "Go To Dashboard" at bounding box center [318, 60] width 40 height 9
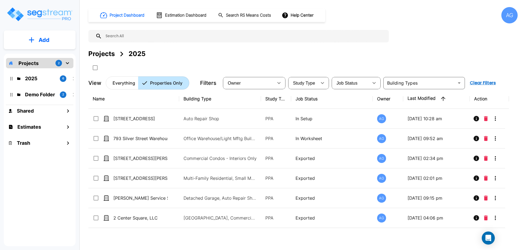
click at [41, 82] on div "2025 6" at bounding box center [43, 79] width 71 height 12
click at [35, 76] on p "2025" at bounding box center [40, 78] width 30 height 7
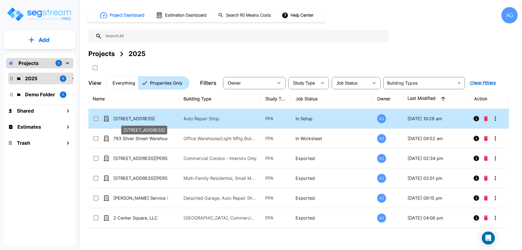
click at [154, 120] on p "[STREET_ADDRESS]" at bounding box center [140, 118] width 54 height 7
checkbox input "true"
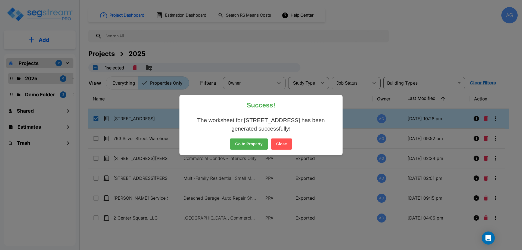
click at [245, 139] on button "Go to Property" at bounding box center [249, 143] width 38 height 11
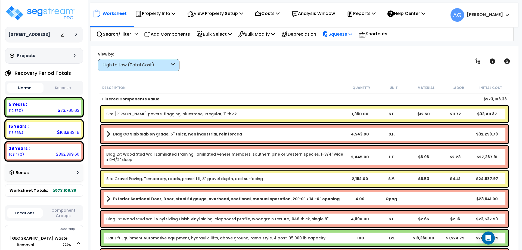
click at [349, 32] on p "Squeeze" at bounding box center [337, 33] width 30 height 7
click at [339, 45] on link "Squeeze" at bounding box center [347, 46] width 54 height 11
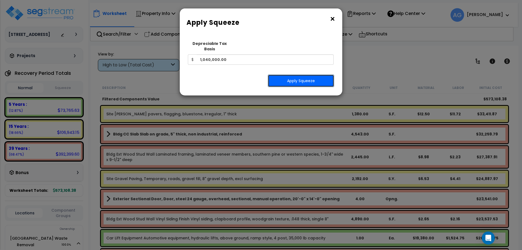
click at [305, 75] on button "Apply Squeeze" at bounding box center [301, 80] width 66 height 13
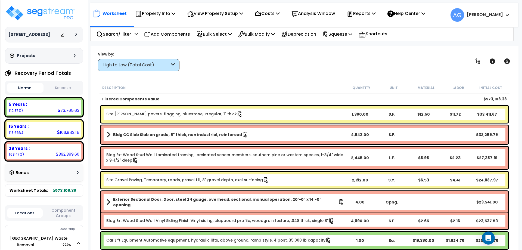
click at [69, 89] on button "Squeeze" at bounding box center [63, 88] width 36 height 10
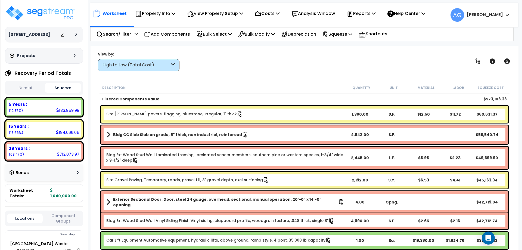
click at [266, 62] on div "View by: High to Low (Total Cost) High to Low (Total Cost)" at bounding box center [304, 61] width 417 height 20
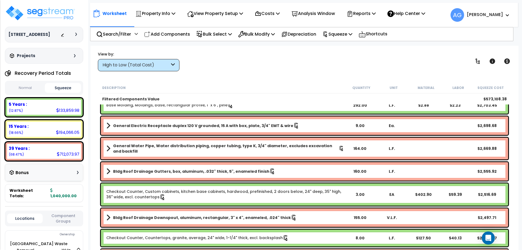
scroll to position [1327, 0]
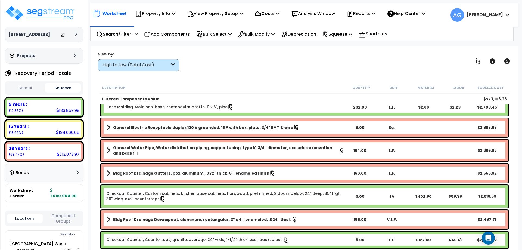
click at [241, 176] on link "Bldg Roof Drainage Gutters, box, aluminum, .032" thick, 5", enameled finish" at bounding box center [225, 173] width 238 height 8
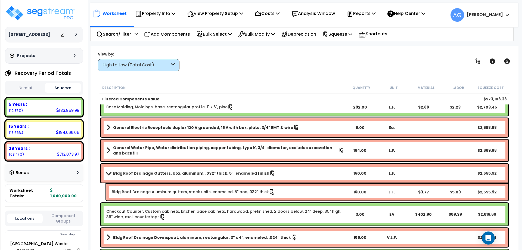
click at [250, 189] on link "Bldg Roof Drainage Aluminum gutters, stock units, enameled, 5" box, .032" thick" at bounding box center [193, 192] width 163 height 6
click at [243, 182] on div "Bldg Roof Drainage Gutters, box, aluminum, .032" thick, 5", enameled finish 160…" at bounding box center [304, 173] width 407 height 18
click at [212, 176] on link "Bldg Roof Drainage Gutters, box, aluminum, .032" thick, 5", enameled finish" at bounding box center [225, 173] width 238 height 8
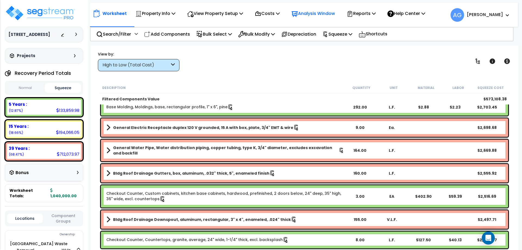
click at [310, 14] on p "Analysis Window" at bounding box center [312, 13] width 43 height 7
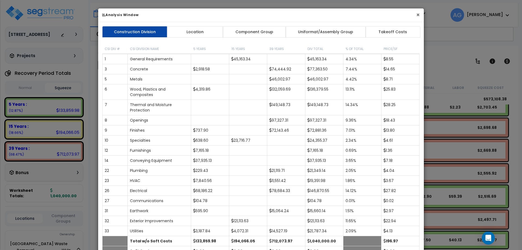
click at [419, 16] on button "×" at bounding box center [418, 15] width 4 height 6
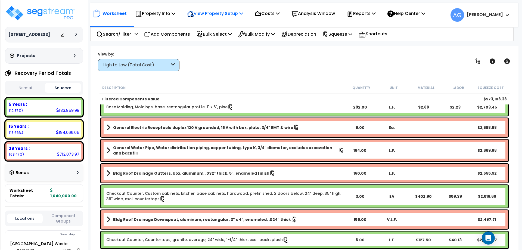
click at [229, 14] on p "View Property Setup" at bounding box center [215, 13] width 56 height 7
click at [216, 35] on link "View Questionnaire" at bounding box center [211, 37] width 54 height 11
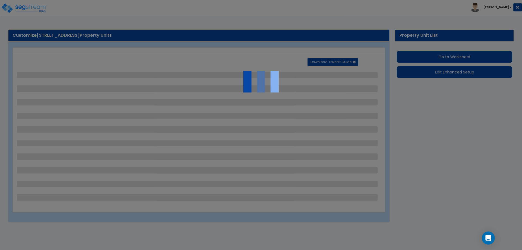
select select "2"
select select "4"
select select "2"
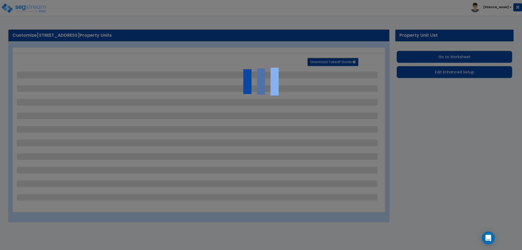
select select "2"
select select "1"
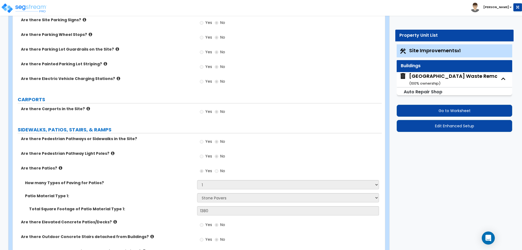
scroll to position [280, 0]
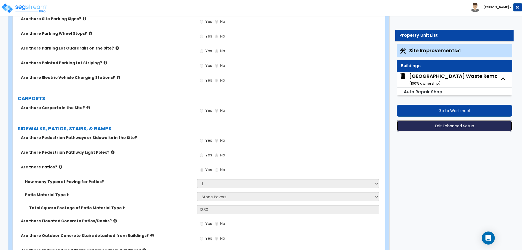
click at [425, 129] on button "Edit Enhanced Setup" at bounding box center [455, 126] width 116 height 12
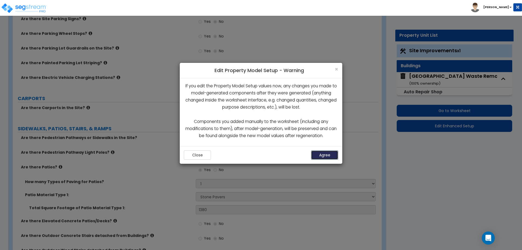
click at [325, 154] on button "Agree" at bounding box center [324, 154] width 27 height 9
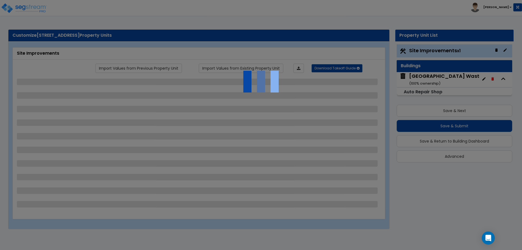
select select "2"
select select "4"
select select "2"
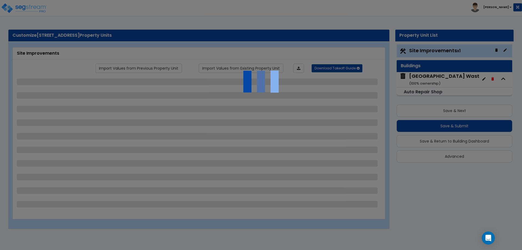
select select "2"
select select "1"
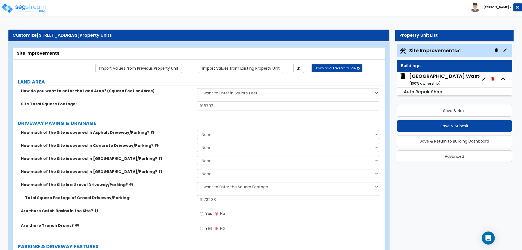
click at [437, 77] on div "Naples Waste Removal ( 100 % ownership)" at bounding box center [457, 80] width 97 height 14
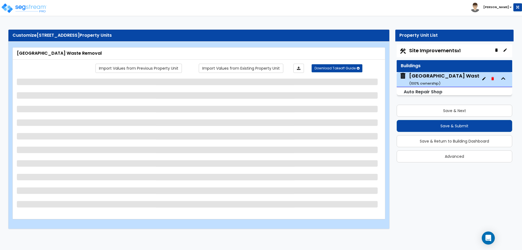
select select "7"
select select "2"
select select "5"
select select "4"
select select "1"
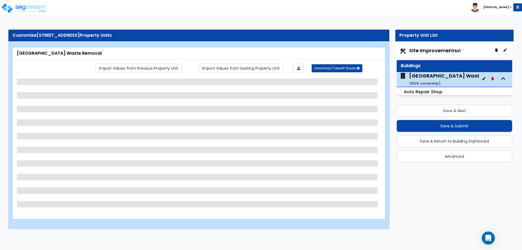
select select "1"
select select "2"
select select "1"
select select "4"
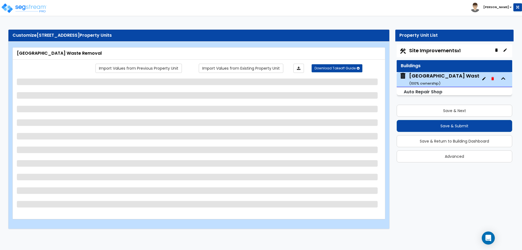
select select "2"
select select "3"
select select "2"
select select "3"
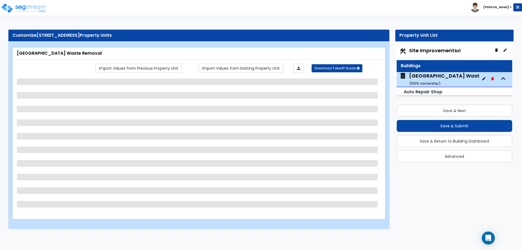
select select "1"
select select "2"
select select "1"
select select "4"
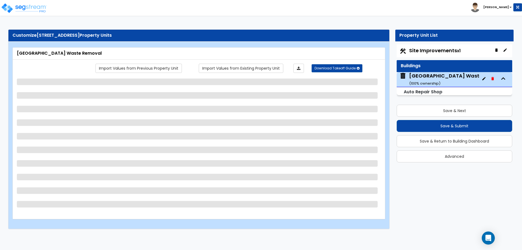
select select "2"
select select "1"
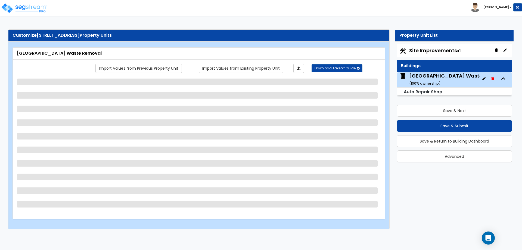
select select "1"
select select "2"
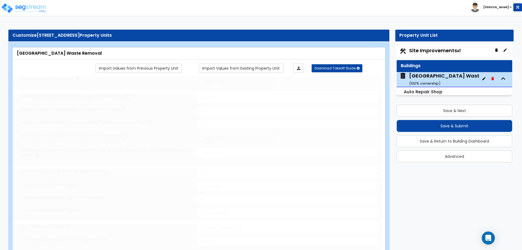
radio input "true"
select select "1"
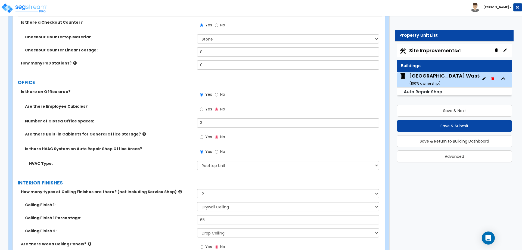
scroll to position [871, 0]
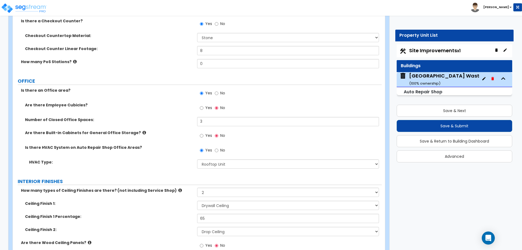
click at [142, 133] on icon at bounding box center [144, 132] width 4 height 4
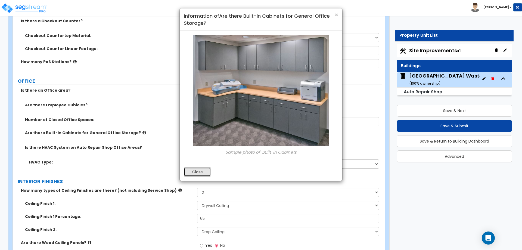
click at [197, 171] on button "Close" at bounding box center [197, 171] width 27 height 9
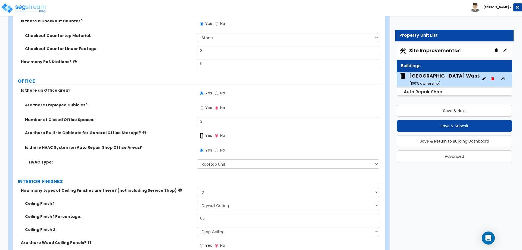
click at [203, 135] on input "Yes" at bounding box center [202, 136] width 4 height 6
radio input "true"
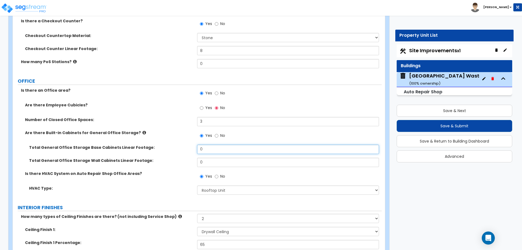
click at [209, 150] on input "0" at bounding box center [288, 149] width 182 height 9
type input "4"
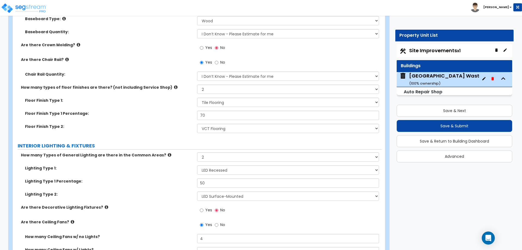
scroll to position [1163, 0]
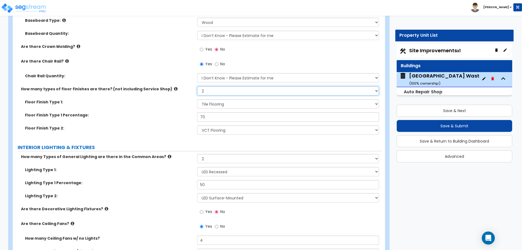
click at [211, 87] on select "Please Choose One 1 2 3" at bounding box center [288, 90] width 182 height 9
select select "3"
click at [197, 86] on select "Please Choose One 1 2 3" at bounding box center [288, 90] width 182 height 9
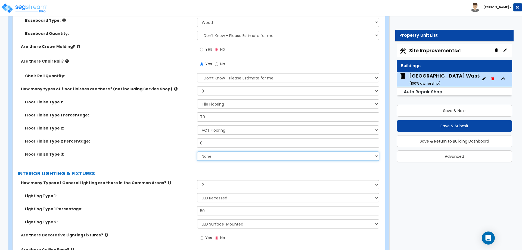
click at [213, 153] on select "None Tile Flooring Hardwood Flooring Resilient Laminate Flooring VCT Flooring S…" at bounding box center [288, 155] width 182 height 9
select select "5"
click at [197, 151] on select "None Tile Flooring Hardwood Flooring Resilient Laminate Flooring VCT Flooring S…" at bounding box center [288, 155] width 182 height 9
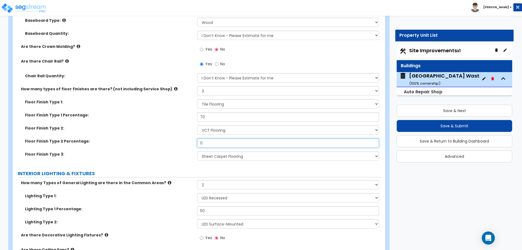
click at [212, 144] on input "0" at bounding box center [288, 142] width 182 height 9
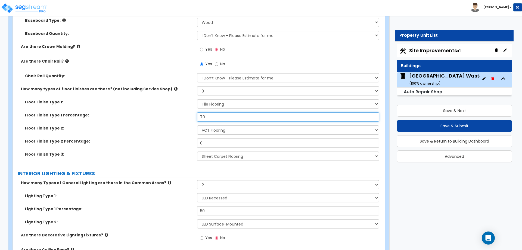
click at [213, 119] on input "70" at bounding box center [288, 116] width 182 height 9
type input "60"
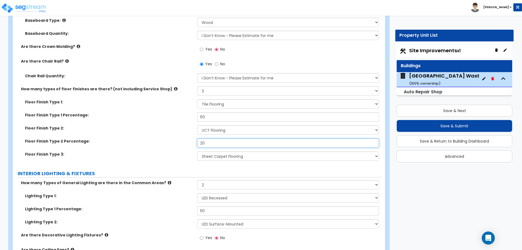
type input "20"
click at [208, 131] on select "None Tile Flooring Hardwood Flooring Resilient Laminate Flooring VCT Flooring S…" at bounding box center [288, 129] width 182 height 9
select select "7"
click at [197, 125] on select "None Tile Flooring Hardwood Flooring Resilient Laminate Flooring VCT Flooring S…" at bounding box center [288, 129] width 182 height 9
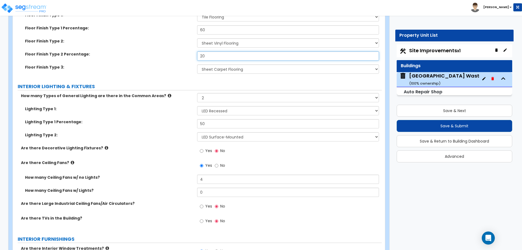
scroll to position [1252, 0]
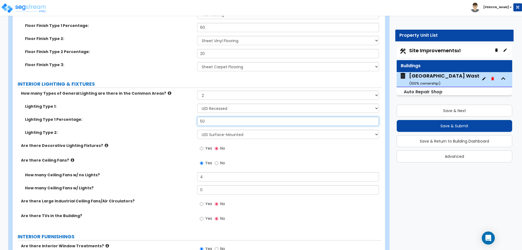
click at [213, 120] on input "50" at bounding box center [288, 121] width 182 height 9
select select "1"
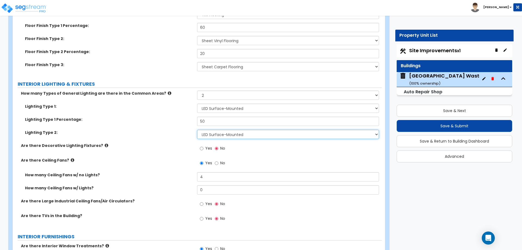
select select "2"
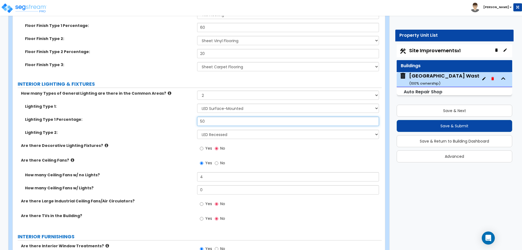
click at [217, 122] on input "50" at bounding box center [288, 121] width 182 height 9
type input "75"
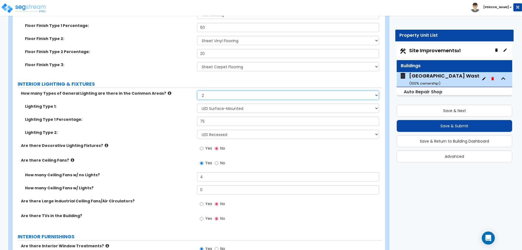
click at [209, 95] on select "Please Choose One 1 2 3" at bounding box center [288, 95] width 182 height 9
click at [212, 97] on select "Please Choose One 1 2 3" at bounding box center [288, 95] width 182 height 9
click at [214, 110] on select "Please Choose One LED Surface-Mounted LED Recessed Fluorescent Surface-Mounted …" at bounding box center [288, 108] width 182 height 9
select select "3"
click at [197, 104] on select "Please Choose One LED Surface-Mounted LED Recessed Fluorescent Surface-Mounted …" at bounding box center [288, 108] width 182 height 9
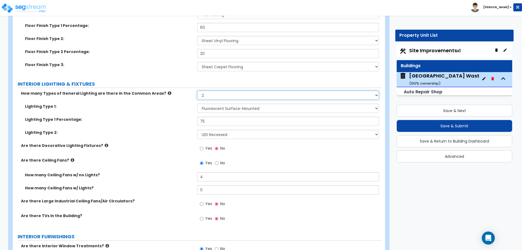
click at [210, 97] on select "Please Choose One 1 2 3" at bounding box center [288, 95] width 182 height 9
select select "3"
click at [197, 91] on select "Please Choose One 1 2 3" at bounding box center [288, 95] width 182 height 9
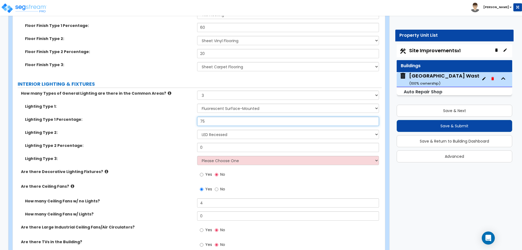
click at [211, 117] on input "75" at bounding box center [288, 121] width 182 height 9
type input "70"
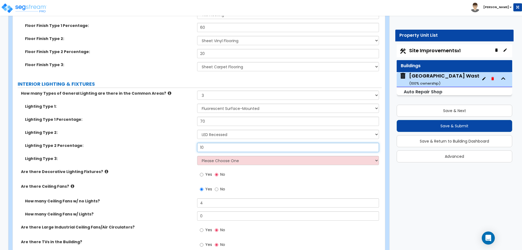
type input "10"
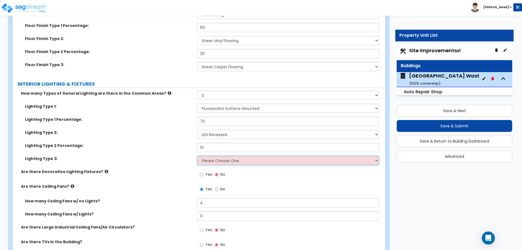
select select "1"
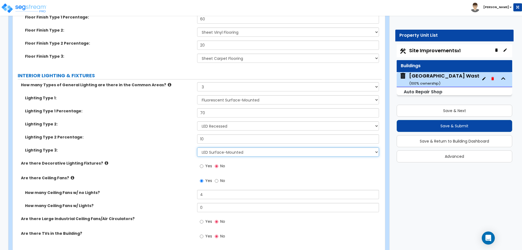
scroll to position [1260, 0]
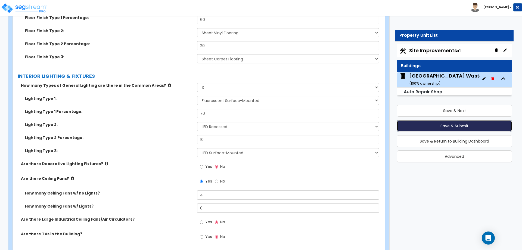
click at [447, 122] on button "Save & Submit" at bounding box center [455, 126] width 116 height 12
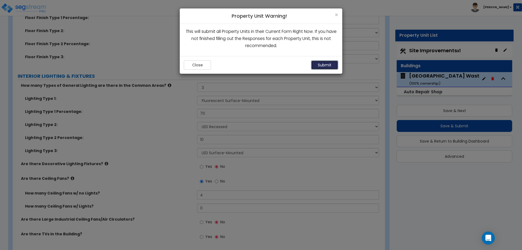
click at [322, 63] on button "Submit" at bounding box center [324, 64] width 27 height 9
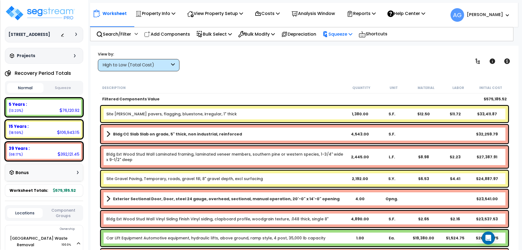
click at [340, 36] on p "Squeeze" at bounding box center [337, 33] width 30 height 7
click at [340, 45] on link "Squeeze" at bounding box center [347, 46] width 54 height 11
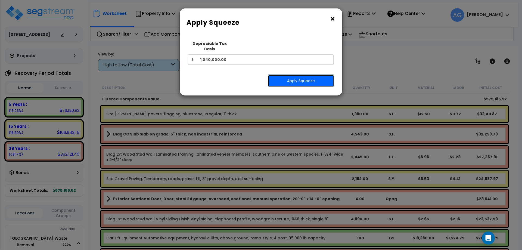
click at [291, 74] on button "Apply Squeeze" at bounding box center [301, 80] width 66 height 13
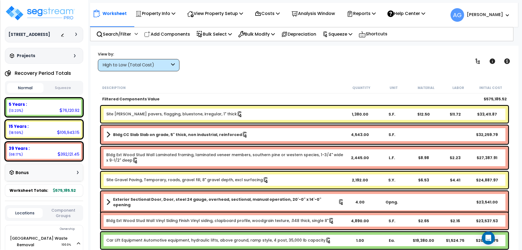
click at [59, 89] on button "Squeeze" at bounding box center [63, 88] width 36 height 10
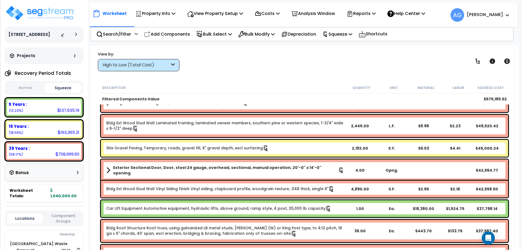
scroll to position [29, 0]
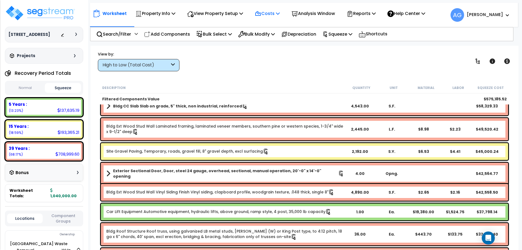
click at [274, 13] on p "Costs" at bounding box center [267, 13] width 25 height 7
click at [224, 13] on p "View Property Setup" at bounding box center [215, 13] width 56 height 7
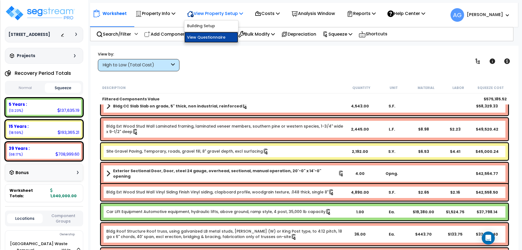
click at [216, 39] on link "View Questionnaire" at bounding box center [211, 37] width 54 height 11
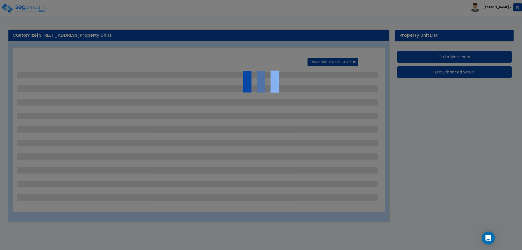
select select "2"
select select "4"
select select "2"
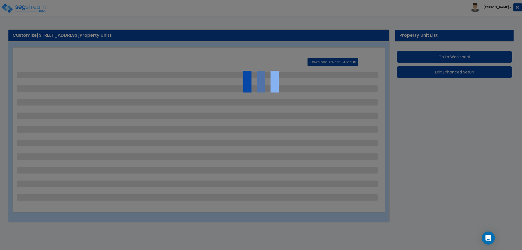
select select "2"
select select "1"
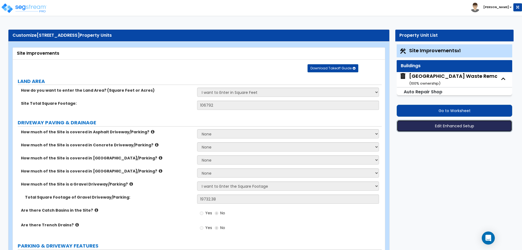
click at [450, 128] on button "Edit Enhanced Setup" at bounding box center [455, 126] width 116 height 12
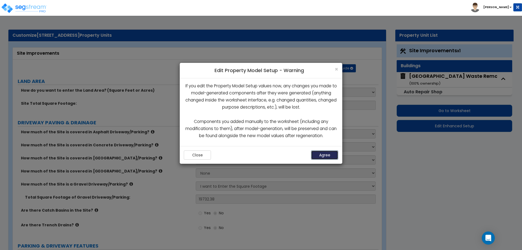
click at [328, 154] on button "Agree" at bounding box center [324, 154] width 27 height 9
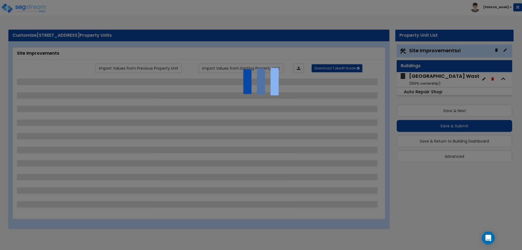
select select "2"
select select "4"
select select "2"
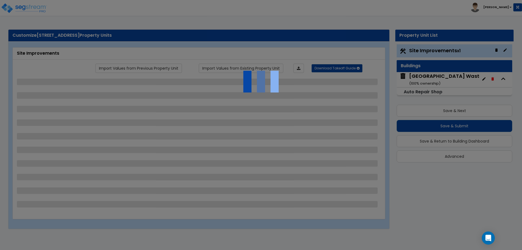
select select "2"
select select "1"
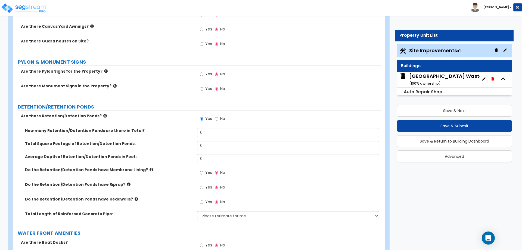
scroll to position [1020, 0]
click at [427, 77] on div "Naples Waste Removal ( 100 % ownership)" at bounding box center [457, 80] width 97 height 14
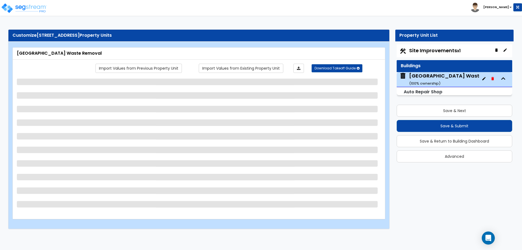
select select "7"
select select "2"
select select "5"
select select "4"
select select "1"
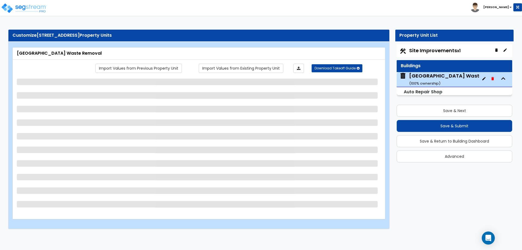
select select "1"
select select "2"
select select "1"
select select "4"
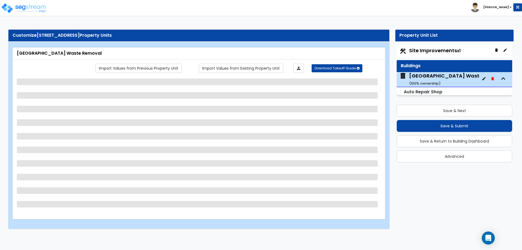
select select "2"
select select "3"
select select "2"
select select "3"
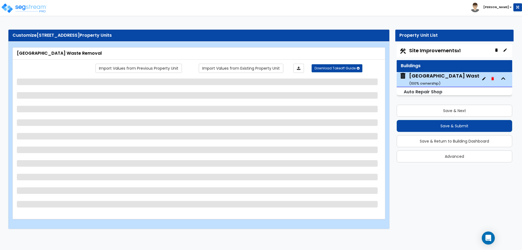
select select "1"
select select "3"
select select "1"
select select "7"
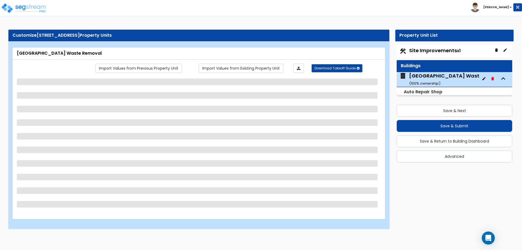
select select "5"
select select "3"
select select "2"
select select "1"
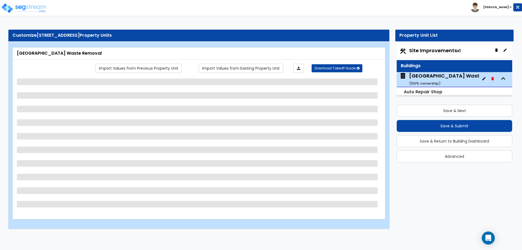
select select "1"
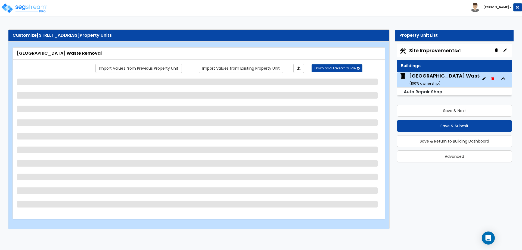
select select "2"
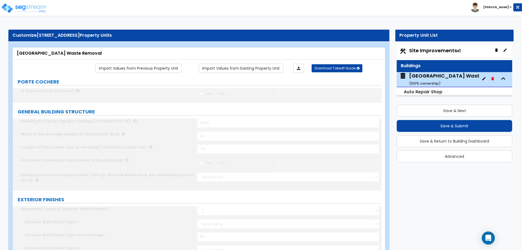
radio input "true"
select select "1"
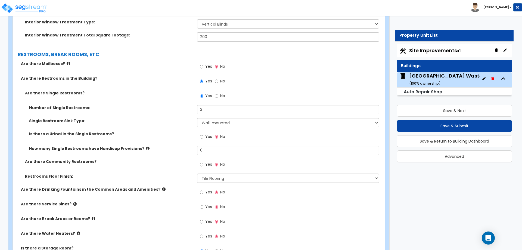
scroll to position [1522, 0]
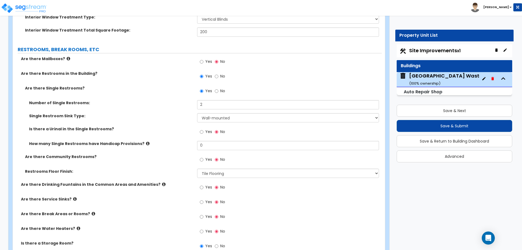
click at [146, 145] on icon at bounding box center [148, 143] width 4 height 4
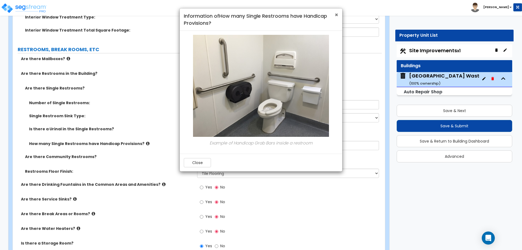
click at [338, 13] on span "×" at bounding box center [337, 15] width 4 height 8
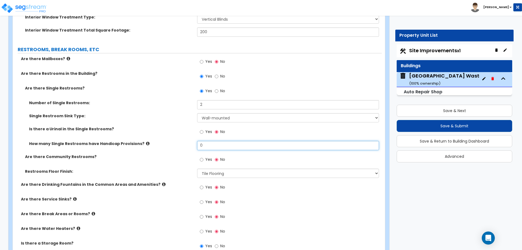
click at [240, 147] on input "0" at bounding box center [288, 145] width 182 height 9
type input "1"
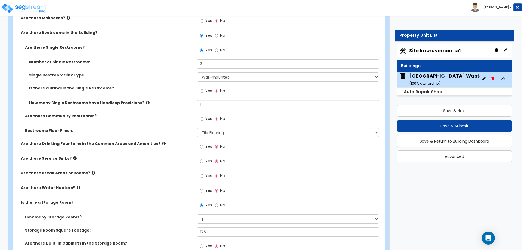
scroll to position [1562, 0]
click at [211, 62] on input "2" at bounding box center [288, 64] width 182 height 9
type input "3"
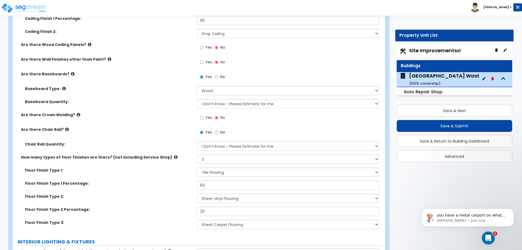
scroll to position [1099, 0]
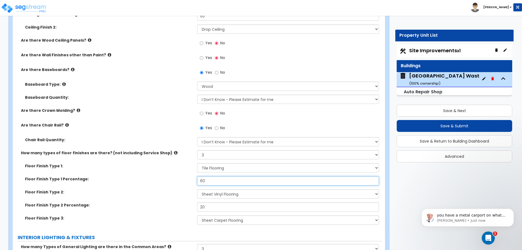
click at [216, 182] on input "60" at bounding box center [288, 180] width 182 height 9
type input "55"
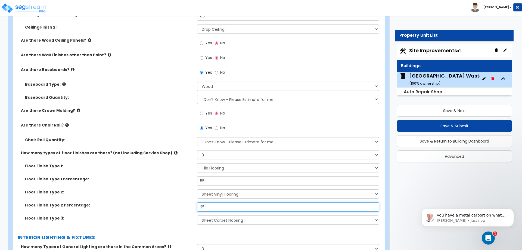
type input "2"
type input "30"
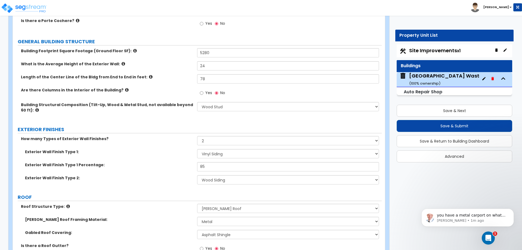
scroll to position [0, 0]
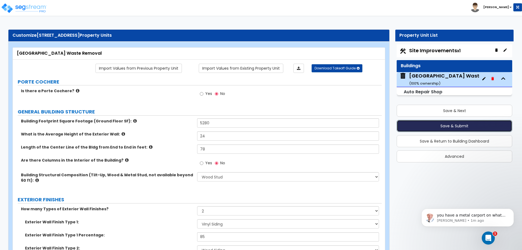
click at [452, 128] on button "Save & Submit" at bounding box center [455, 126] width 116 height 12
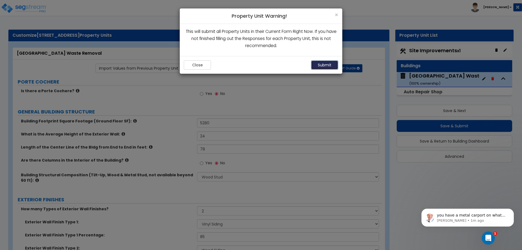
click at [326, 62] on button "Submit" at bounding box center [324, 64] width 27 height 9
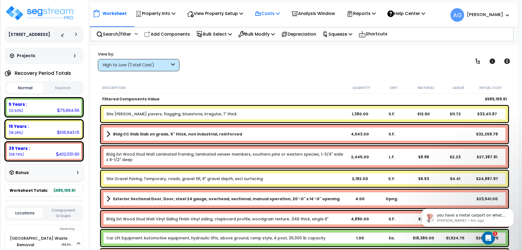
click at [272, 12] on p "Costs" at bounding box center [267, 13] width 25 height 7
click at [343, 37] on p "Squeeze" at bounding box center [337, 33] width 30 height 7
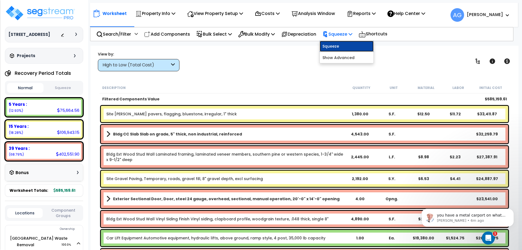
click at [341, 46] on link "Squeeze" at bounding box center [347, 46] width 54 height 11
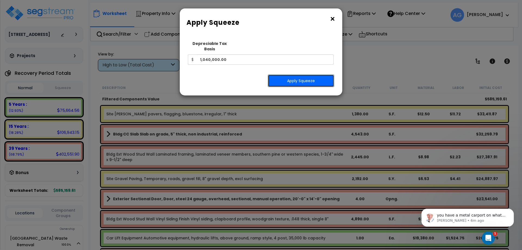
click at [297, 76] on button "Apply Squeeze" at bounding box center [301, 80] width 66 height 13
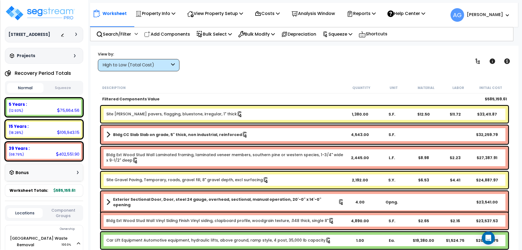
click at [59, 88] on button "Squeeze" at bounding box center [63, 88] width 36 height 10
